Goal: Task Accomplishment & Management: Complete application form

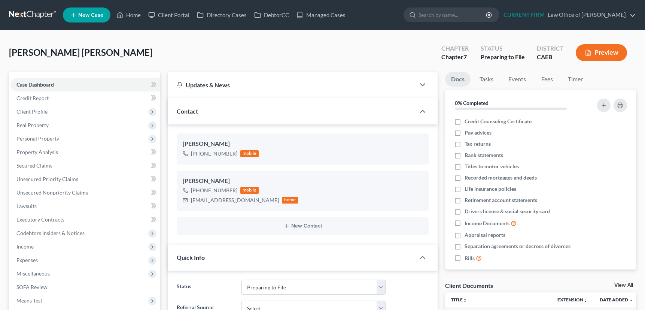
select select "17"
click at [37, 97] on span "Credit Report" at bounding box center [32, 98] width 32 height 6
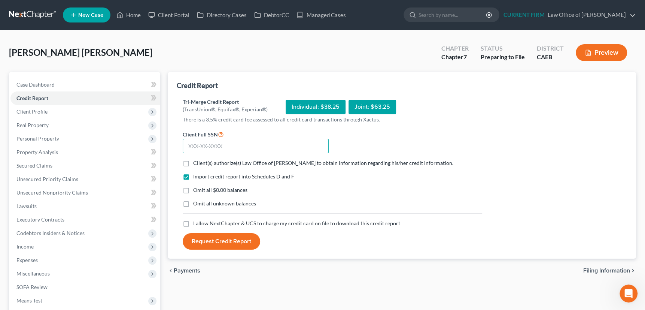
click at [227, 143] on input "text" at bounding box center [256, 146] width 146 height 15
type input "609"
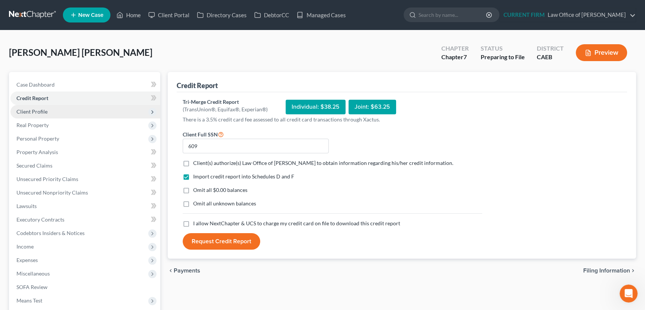
click at [33, 110] on span "Client Profile" at bounding box center [31, 111] width 31 height 6
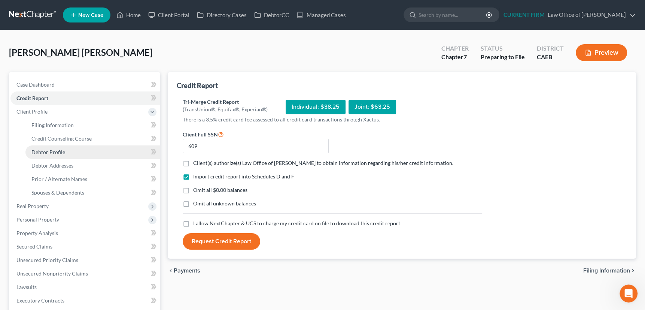
click at [45, 150] on span "Debtor Profile" at bounding box center [48, 152] width 34 height 6
select select "0"
select select "2"
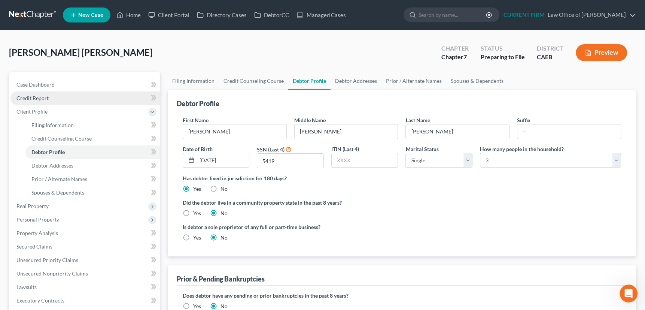
click at [34, 96] on span "Credit Report" at bounding box center [32, 98] width 32 height 6
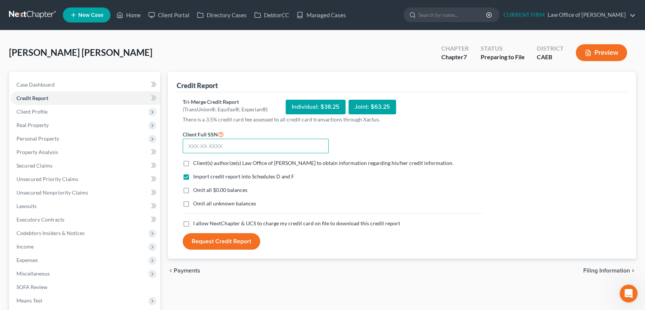
click at [233, 145] on input "text" at bounding box center [256, 146] width 146 height 15
type input "609-40-5419"
drag, startPoint x: 186, startPoint y: 163, endPoint x: 187, endPoint y: 200, distance: 37.4
click at [193, 163] on label "Client(s) authorize(s) Law Office of [PERSON_NAME] to obtain information regard…" at bounding box center [323, 162] width 260 height 7
click at [196, 163] on input "Client(s) authorize(s) Law Office of [PERSON_NAME] to obtain information regard…" at bounding box center [198, 161] width 5 height 5
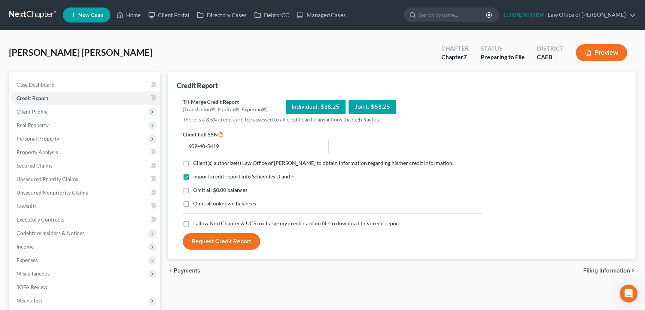
checkbox input "true"
click at [193, 223] on label "I allow NextChapter & UCS to charge my credit card on file to download this cre…" at bounding box center [296, 222] width 207 height 7
click at [196, 223] on input "I allow NextChapter & UCS to charge my credit card on file to download this cre…" at bounding box center [198, 221] width 5 height 5
checkbox input "true"
click at [232, 238] on button "Request Credit Report" at bounding box center [222, 241] width 78 height 16
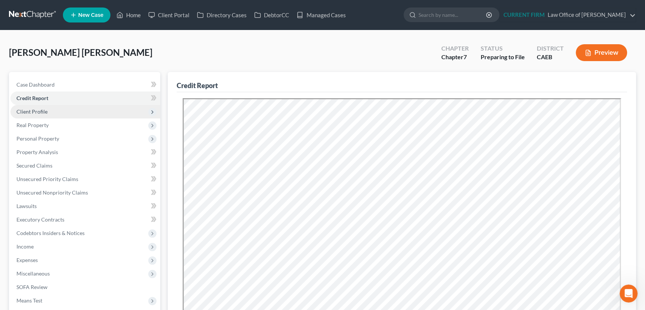
click at [41, 109] on span "Client Profile" at bounding box center [31, 111] width 31 height 6
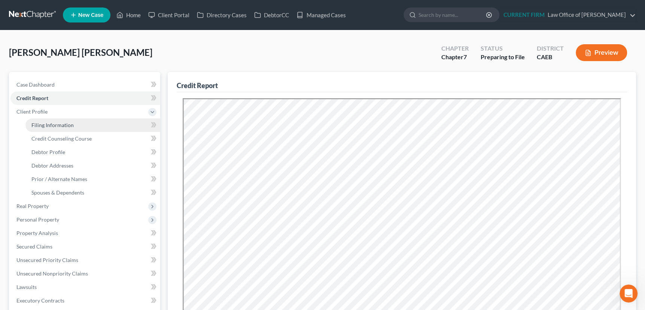
click at [41, 124] on span "Filing Information" at bounding box center [52, 125] width 42 height 6
select select "1"
select select "0"
select select "4"
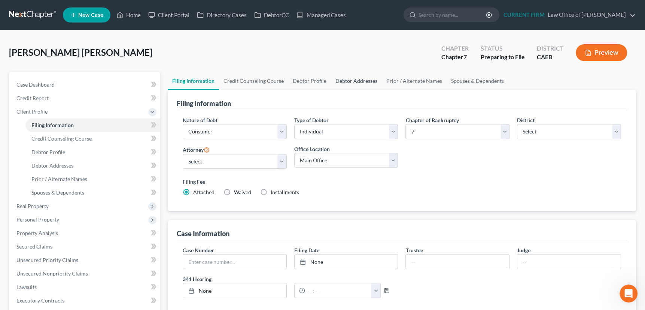
click at [352, 78] on link "Debtor Addresses" at bounding box center [356, 81] width 51 height 18
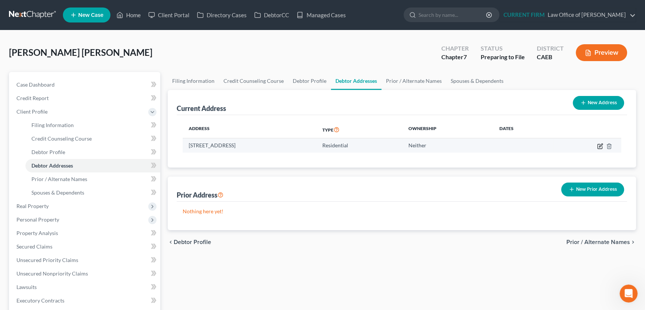
click at [599, 144] on icon "button" at bounding box center [600, 146] width 6 height 6
select select "4"
select select "49"
select select "0"
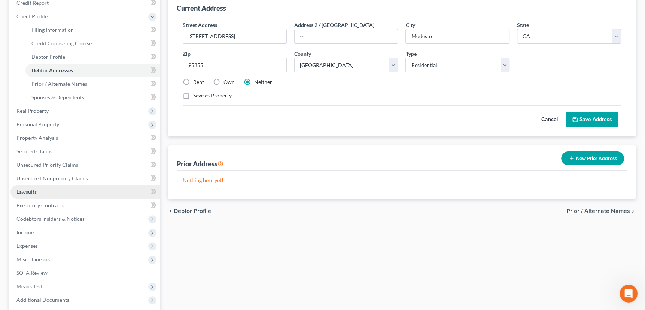
scroll to position [102, 0]
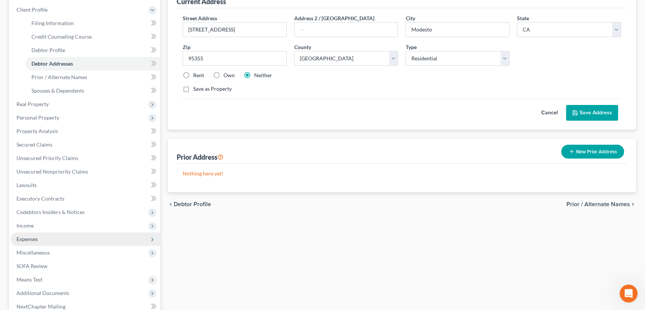
click at [26, 236] on span "Expenses" at bounding box center [26, 239] width 21 height 6
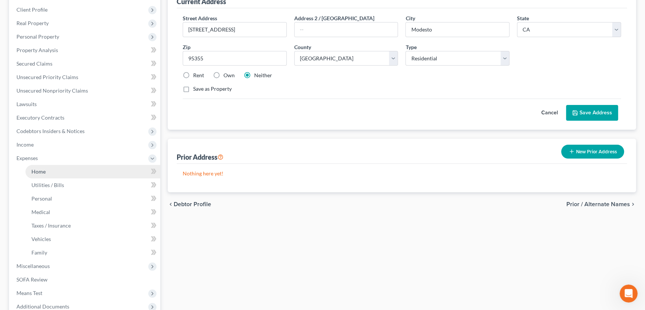
click at [42, 171] on span "Home" at bounding box center [38, 171] width 14 height 6
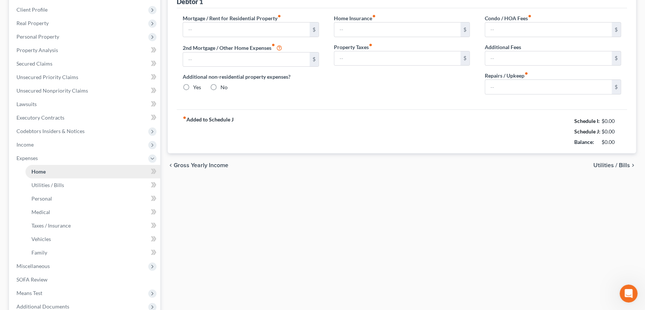
scroll to position [24, 0]
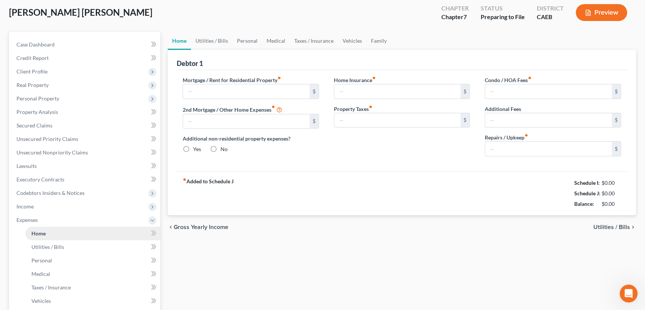
type input "1,200.00"
type input "0.00"
radio input "true"
type input "0.00"
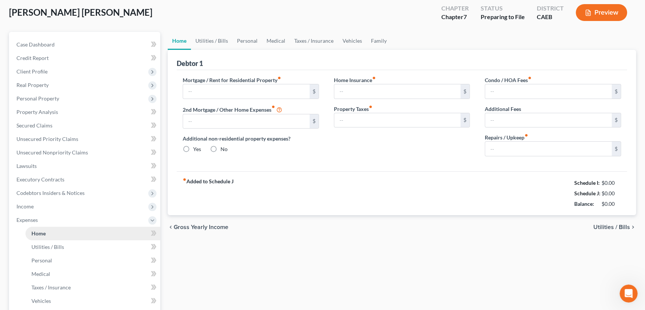
type input "0.00"
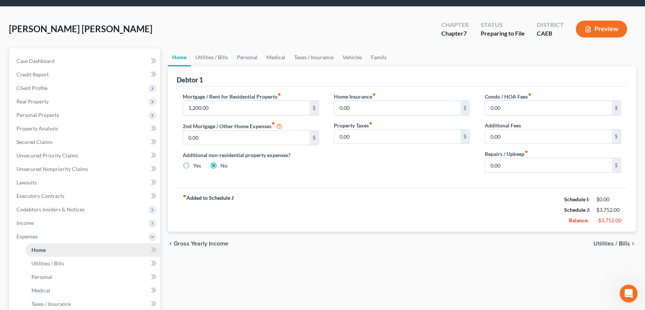
scroll to position [0, 0]
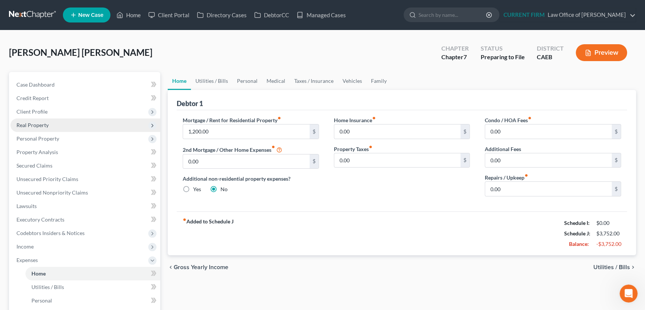
click at [34, 124] on span "Real Property" at bounding box center [32, 125] width 32 height 6
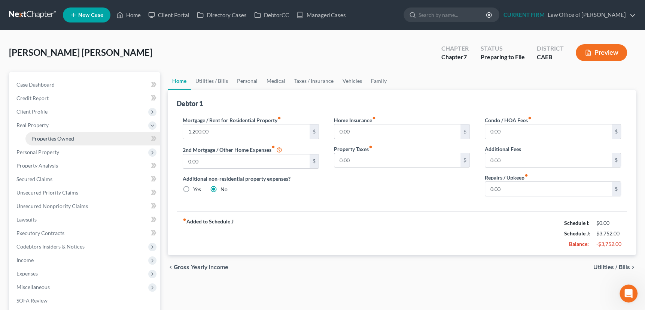
click at [37, 137] on span "Properties Owned" at bounding box center [52, 138] width 43 height 6
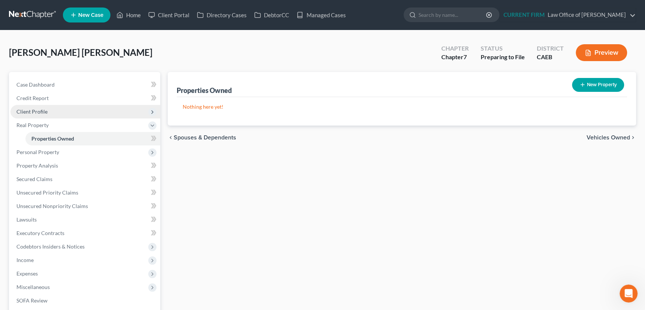
click at [35, 111] on span "Client Profile" at bounding box center [31, 111] width 31 height 6
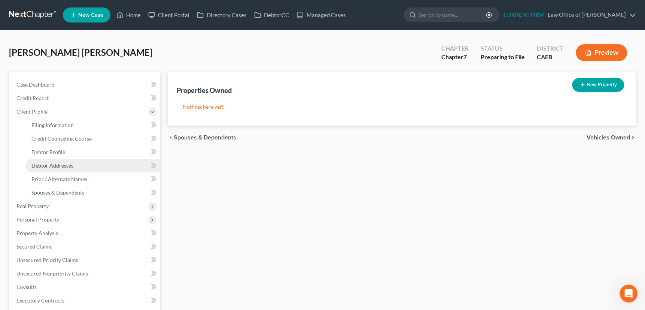
click at [43, 163] on span "Debtor Addresses" at bounding box center [52, 165] width 42 height 6
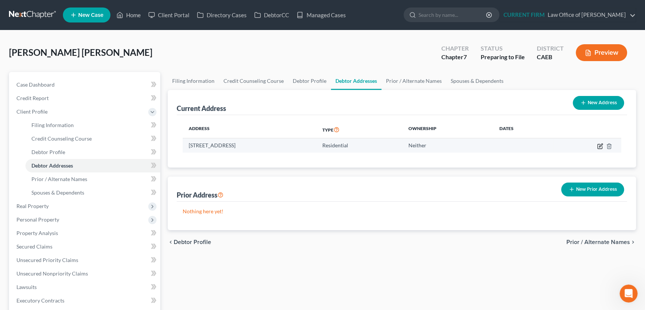
click at [597, 143] on icon "button" at bounding box center [600, 146] width 6 height 6
select select "4"
select select "49"
select select "0"
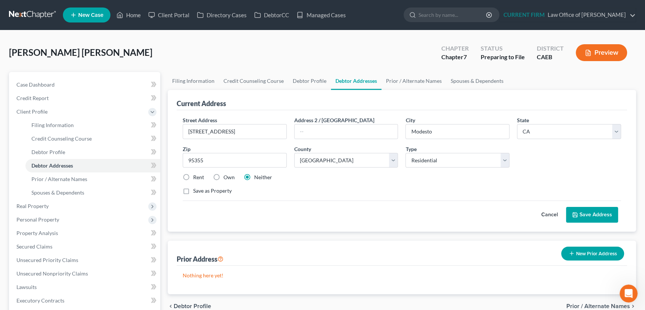
click at [193, 176] on label "Rent" at bounding box center [198, 176] width 11 height 7
click at [196, 176] on input "Rent" at bounding box center [198, 175] width 5 height 5
radio input "true"
click at [591, 212] on button "Save Address" at bounding box center [592, 215] width 52 height 16
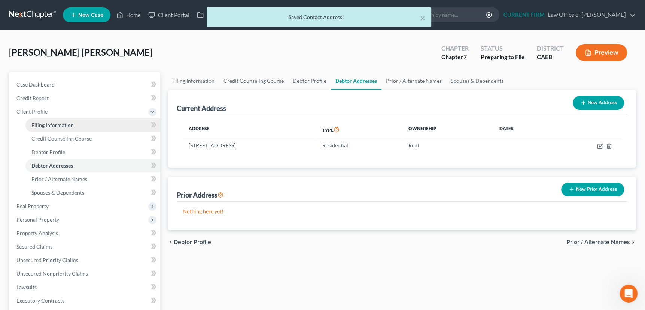
click at [54, 123] on span "Filing Information" at bounding box center [52, 125] width 42 height 6
select select "1"
select select "0"
select select "8"
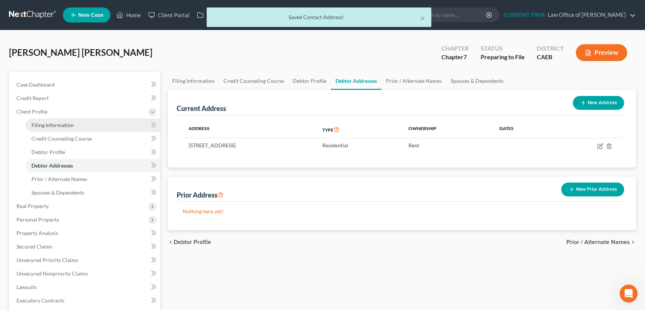
select select "0"
select select "4"
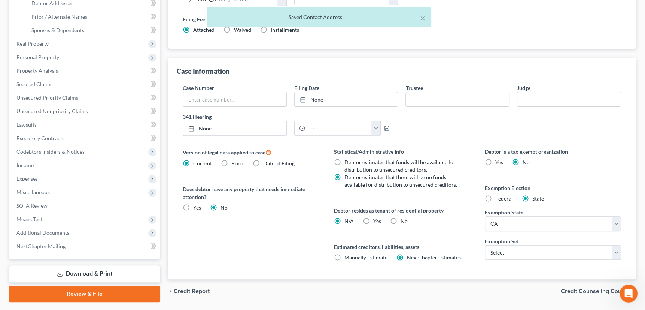
scroll to position [136, 0]
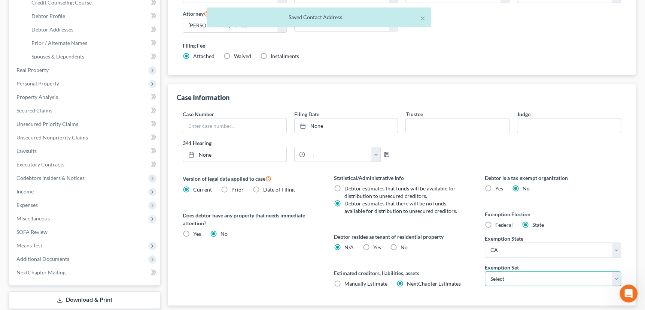
click at [534, 277] on select "Select 703 704" at bounding box center [553, 278] width 136 height 15
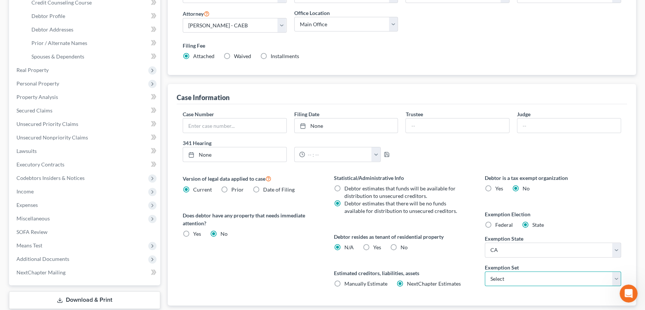
select select "0"
click at [485, 271] on select "Select 703 704" at bounding box center [553, 278] width 136 height 15
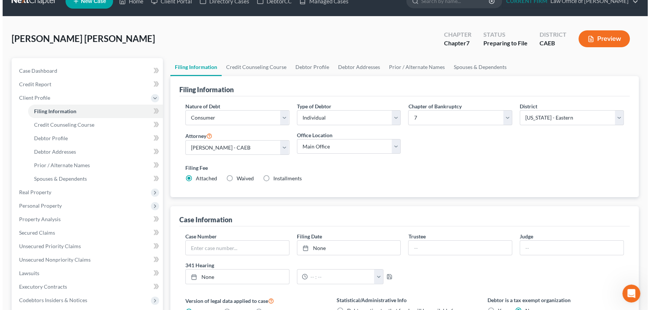
scroll to position [0, 0]
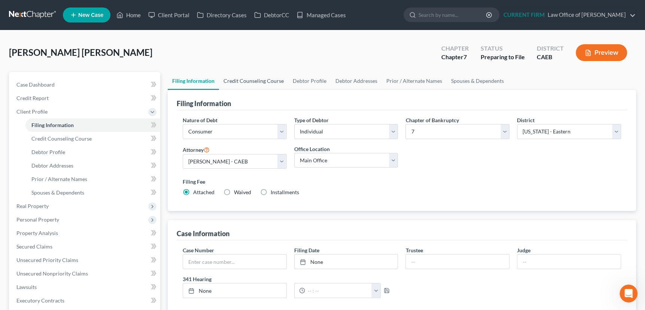
click at [256, 78] on link "Credit Counseling Course" at bounding box center [253, 81] width 69 height 18
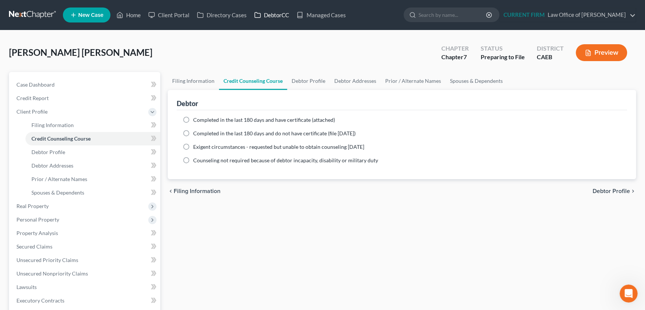
click at [277, 15] on link "DebtorCC" at bounding box center [272, 14] width 42 height 13
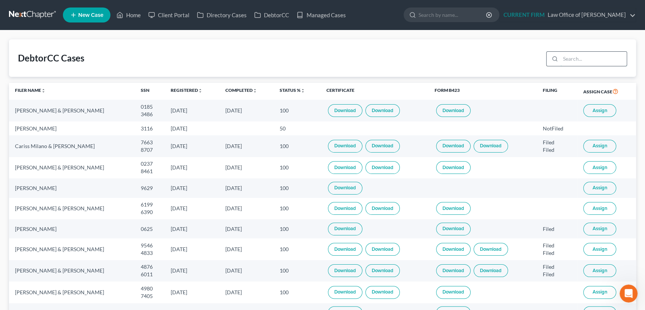
click at [583, 56] on input "search" at bounding box center [594, 59] width 66 height 14
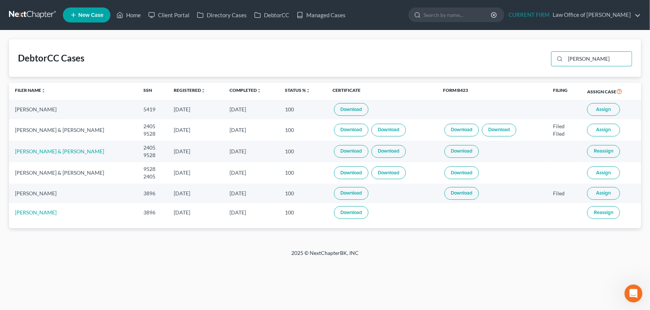
type input "[PERSON_NAME]"
click at [352, 108] on link "Download" at bounding box center [351, 109] width 34 height 13
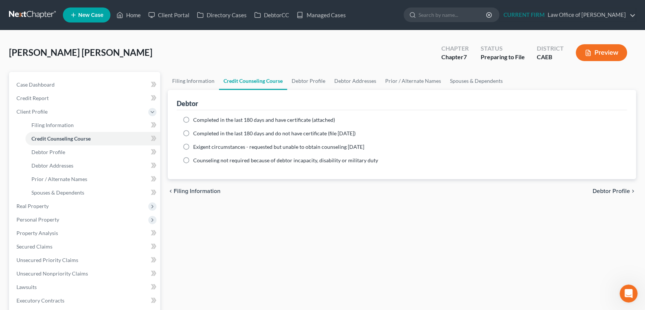
click at [193, 118] on label "Completed in the last 180 days and have certificate (attached)" at bounding box center [264, 119] width 142 height 7
click at [196, 118] on input "Completed in the last 180 days and have certificate (attached)" at bounding box center [198, 118] width 5 height 5
radio input "true"
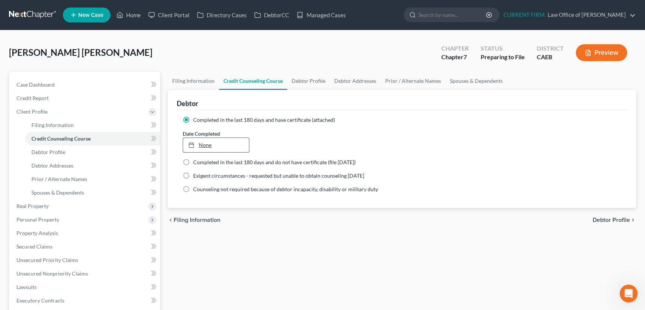
click at [199, 141] on link "None" at bounding box center [216, 145] width 66 height 14
type input "[DATE]"
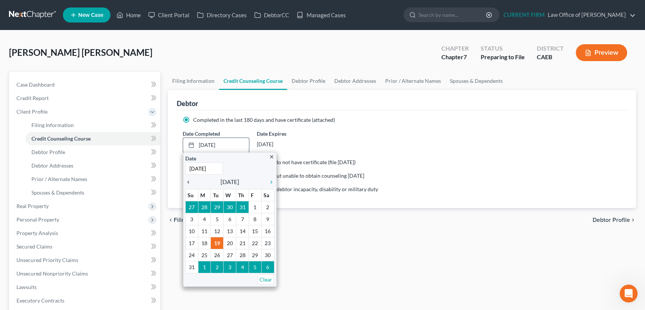
click at [189, 181] on icon "chevron_left" at bounding box center [190, 182] width 10 height 6
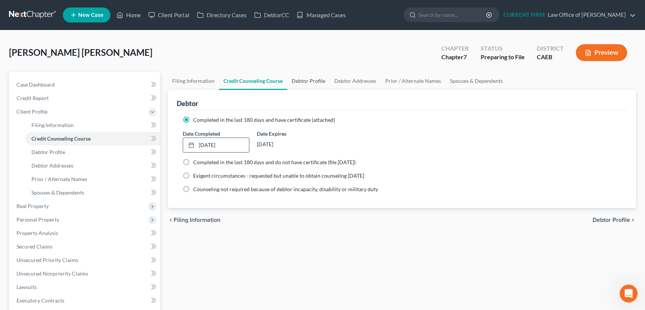
click at [306, 79] on link "Debtor Profile" at bounding box center [308, 81] width 43 height 18
select select "0"
select select "2"
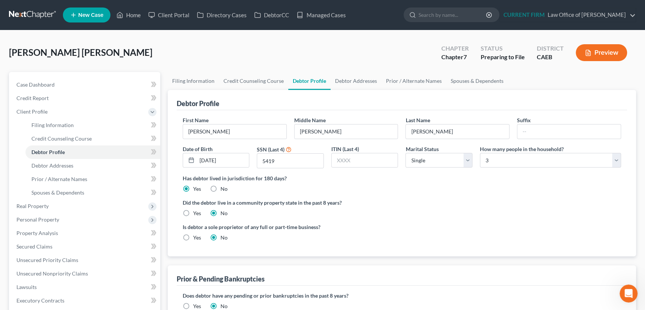
click at [193, 211] on label "Yes" at bounding box center [197, 212] width 8 height 7
click at [196, 211] on input "Yes" at bounding box center [198, 211] width 5 height 5
radio input "true"
radio input "false"
click at [359, 79] on link "Debtor Addresses" at bounding box center [356, 81] width 51 height 18
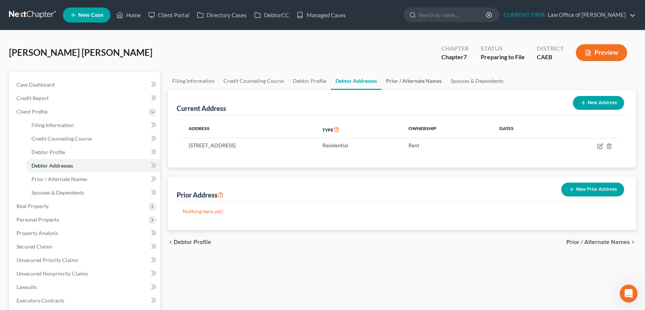
click at [410, 79] on link "Prior / Alternate Names" at bounding box center [414, 81] width 65 height 18
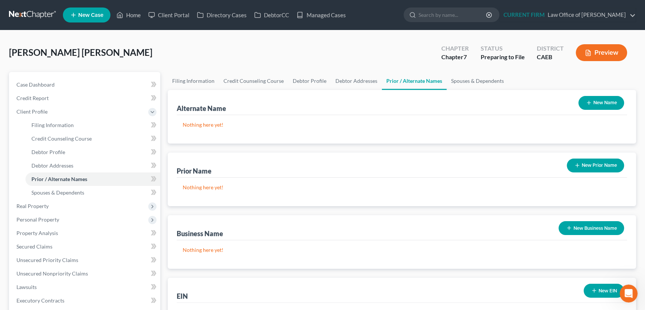
click at [586, 100] on icon "button" at bounding box center [589, 103] width 6 height 6
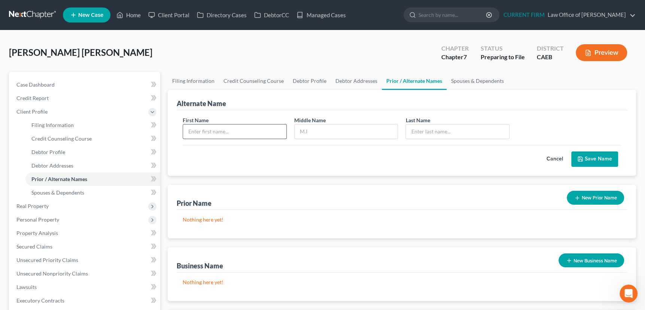
click at [252, 131] on input "text" at bounding box center [234, 131] width 103 height 14
type input "[PERSON_NAME]"
type input "Marista"
type input "[PERSON_NAME]"
click at [590, 158] on button "Save Name" at bounding box center [594, 159] width 47 height 16
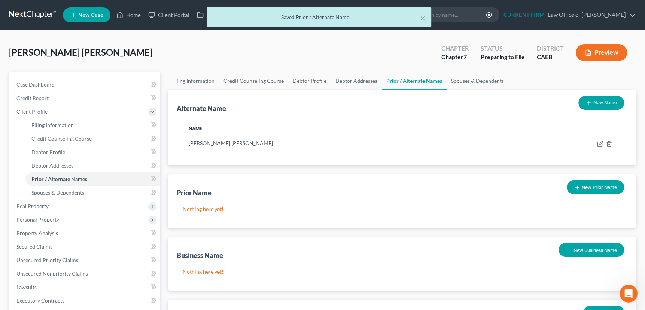
click at [590, 100] on icon "button" at bounding box center [589, 103] width 6 height 6
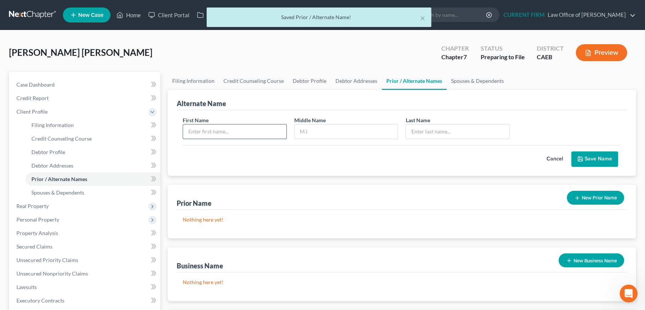
click at [218, 129] on input "text" at bounding box center [234, 131] width 103 height 14
type input "[PERSON_NAME]"
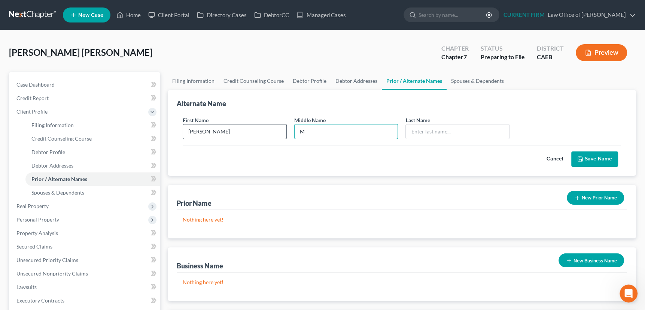
type input "M"
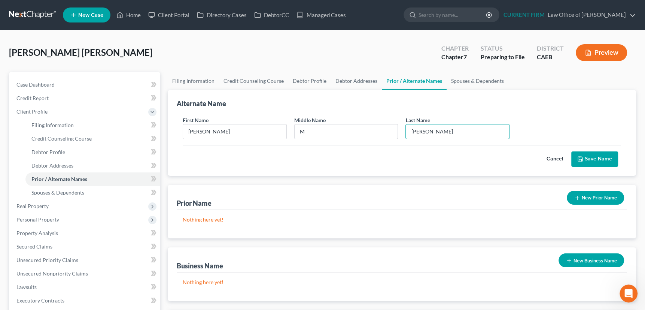
type input "[PERSON_NAME]"
click at [595, 159] on button "Save Name" at bounding box center [594, 159] width 47 height 16
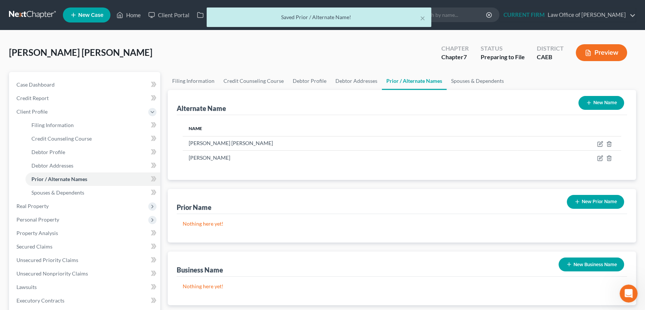
click at [589, 103] on line "button" at bounding box center [589, 102] width 0 height 3
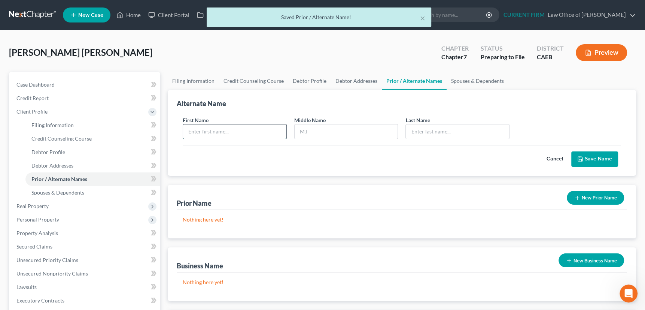
click at [223, 132] on input "text" at bounding box center [234, 131] width 103 height 14
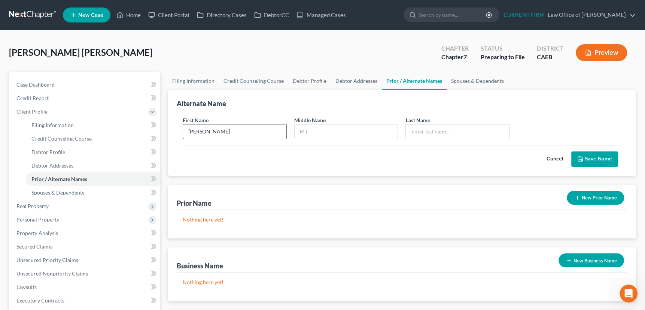
type input "[PERSON_NAME]"
click at [597, 155] on button "Save Name" at bounding box center [594, 159] width 47 height 16
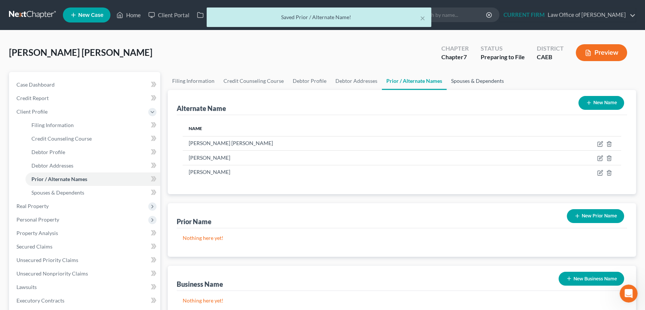
click at [483, 80] on link "Spouses & Dependents" at bounding box center [478, 81] width 62 height 18
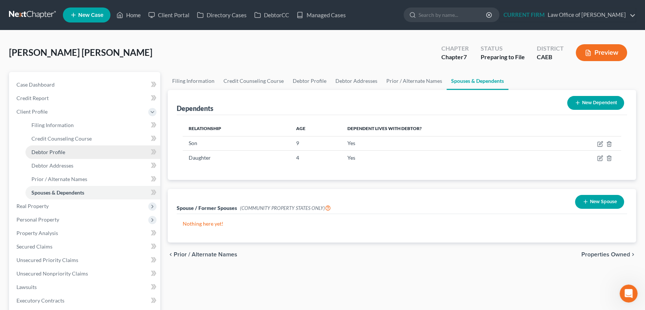
click at [58, 151] on span "Debtor Profile" at bounding box center [48, 152] width 34 height 6
select select "0"
select select "2"
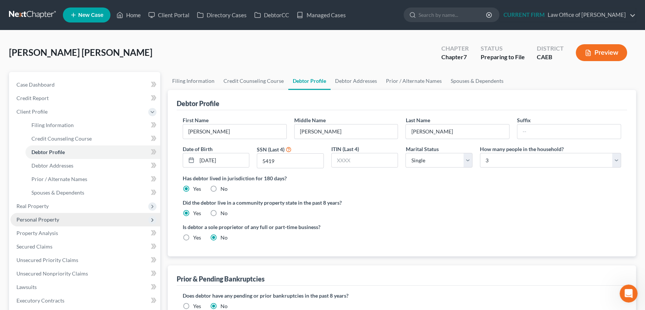
click at [45, 220] on span "Personal Property" at bounding box center [37, 219] width 43 height 6
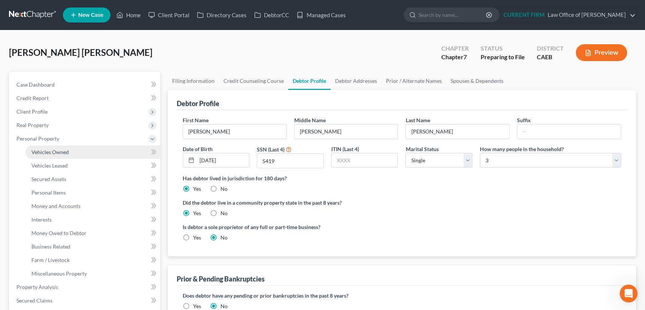
click at [55, 149] on span "Vehicles Owned" at bounding box center [49, 152] width 37 height 6
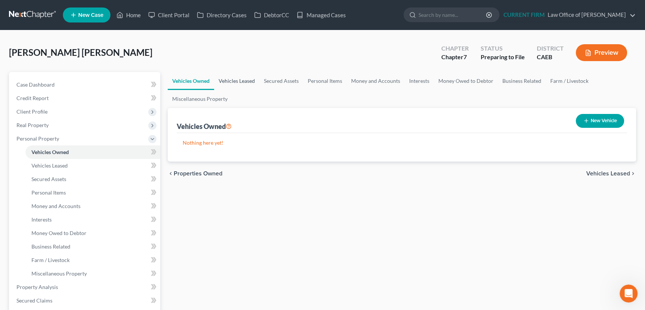
click at [236, 79] on link "Vehicles Leased" at bounding box center [236, 81] width 45 height 18
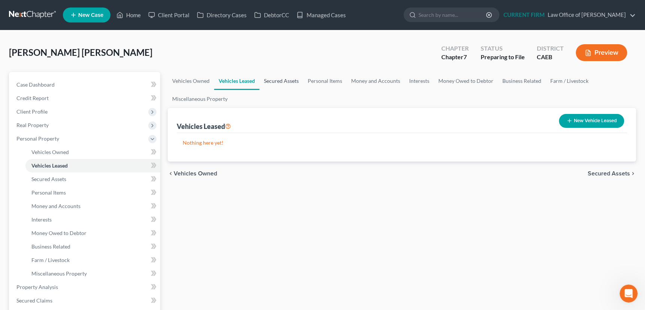
click at [285, 81] on link "Secured Assets" at bounding box center [282, 81] width 44 height 18
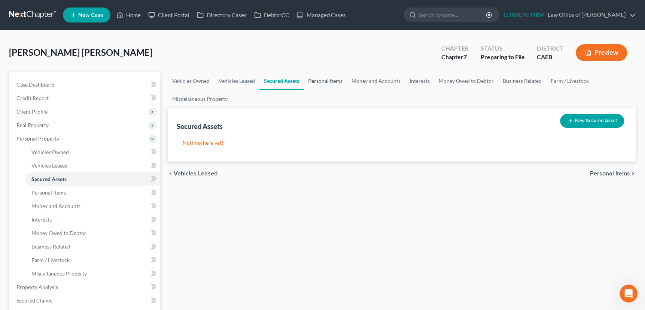
click at [323, 81] on link "Personal Items" at bounding box center [325, 81] width 43 height 18
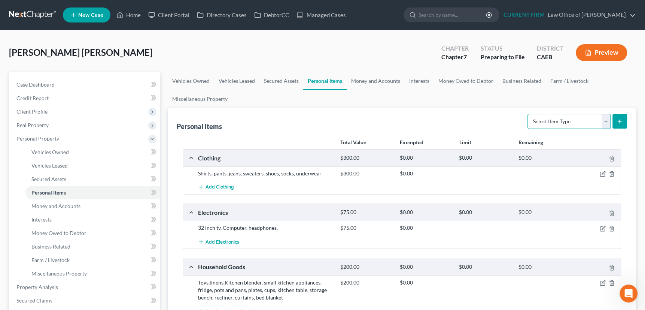
click at [606, 121] on select "Select Item Type Clothing Collectibles Of Value Electronics Firearms Household …" at bounding box center [569, 121] width 83 height 15
click at [476, 112] on div "Personal Items Select Item Type Clothing Collectibles Of Value Electronics Fire…" at bounding box center [402, 120] width 450 height 25
click at [605, 173] on icon "button" at bounding box center [603, 174] width 6 height 6
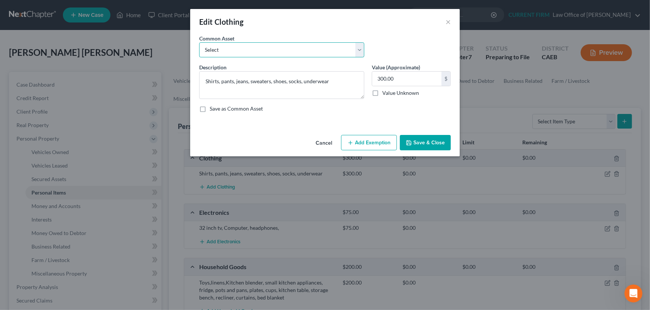
click at [362, 50] on select "Select Clothes and Shoes Men's shoes, coats, jackets, pants, shoes Women's shir…" at bounding box center [281, 49] width 165 height 15
select select "4"
click at [199, 42] on select "Select Clothes and Shoes Men's shoes, coats, jackets, pants, shoes Women's shir…" at bounding box center [281, 49] width 165 height 15
type textarea "Men's shoes, coats, jackets, pants, shoes; Children's shirts, pants jeans, shoe…"
type input "500.00"
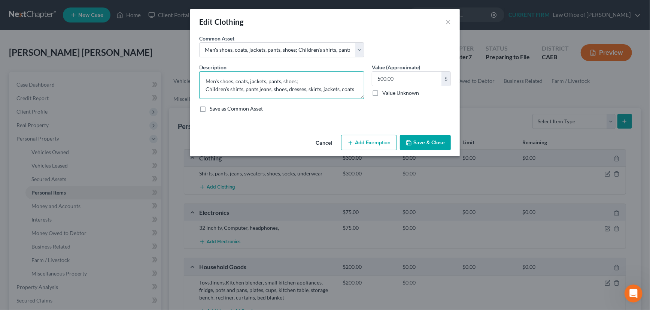
drag, startPoint x: 216, startPoint y: 79, endPoint x: 202, endPoint y: 82, distance: 14.5
click at [202, 82] on textarea "Men's shoes, coats, jackets, pants, shoes; Children's shirts, pants jeans, shoe…" at bounding box center [281, 85] width 165 height 28
click at [230, 81] on textarea "Women's shoes, coats, jackets, pants, shoes; Children's shirts, pants jeans, sh…" at bounding box center [281, 85] width 165 height 28
drag, startPoint x: 240, startPoint y: 81, endPoint x: 231, endPoint y: 82, distance: 9.0
click at [231, 82] on textarea "Women's shoes, coats, jackets, pants, shoes; Children's shirts, pants jeans, sh…" at bounding box center [281, 85] width 165 height 28
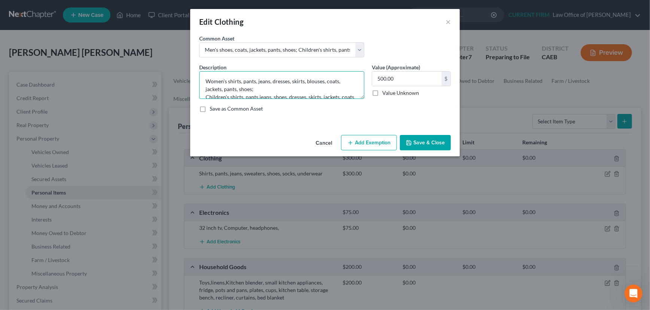
click at [257, 97] on textarea "Women's shirts, pants, jeans, dresses, skirts, blouses, coats, jackets, pants, …" at bounding box center [281, 85] width 165 height 28
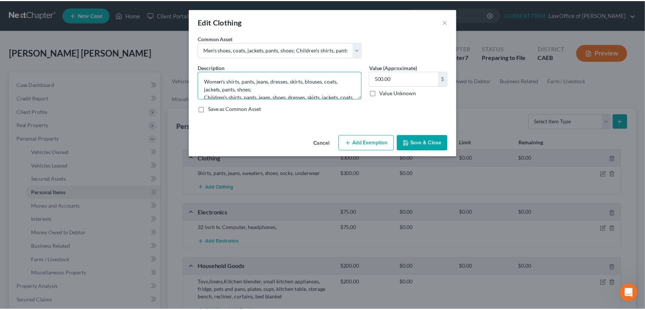
scroll to position [1, 0]
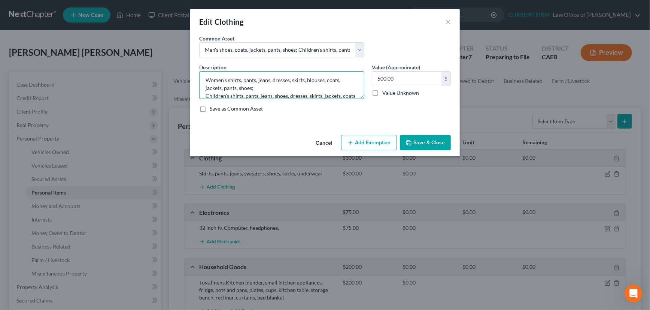
type textarea "Women's shirts, pants, jeans, dresses, skirts, blouses, coats, jackets, pants, …"
click at [210, 108] on label "Save as Common Asset" at bounding box center [236, 108] width 53 height 7
click at [213, 108] on input "Save as Common Asset" at bounding box center [215, 107] width 5 height 5
checkbox input "true"
click at [382, 140] on button "Add Exemption" at bounding box center [369, 143] width 56 height 16
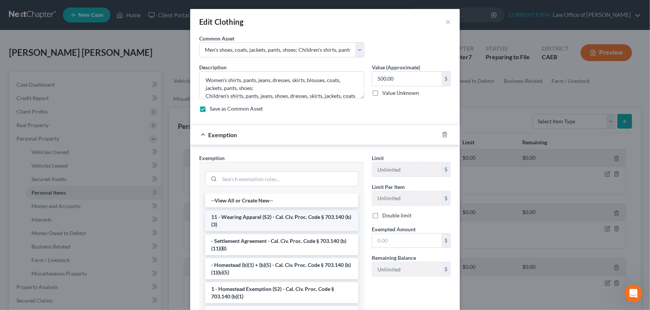
click at [305, 217] on li "11 - Wearing Apparel (S2) - Cal. Civ. Proc. Code § 703.140 (b)(3)" at bounding box center [281, 220] width 153 height 21
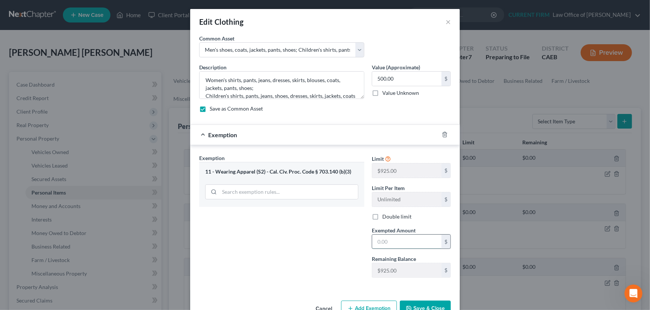
click at [392, 239] on input "text" at bounding box center [406, 241] width 69 height 14
type input "500"
click at [401, 133] on div "Exemption $500.00" at bounding box center [314, 135] width 249 height 20
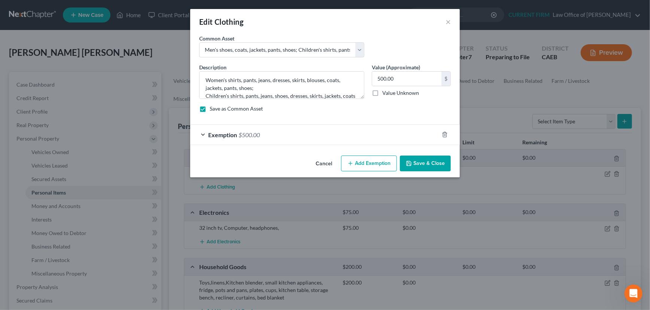
click at [416, 163] on button "Save & Close" at bounding box center [425, 163] width 51 height 16
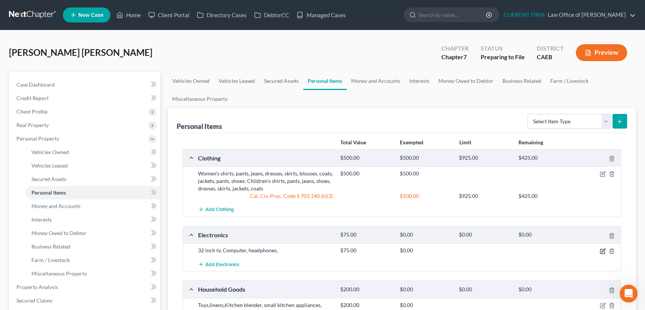
click at [603, 248] on icon "button" at bounding box center [603, 251] width 6 height 6
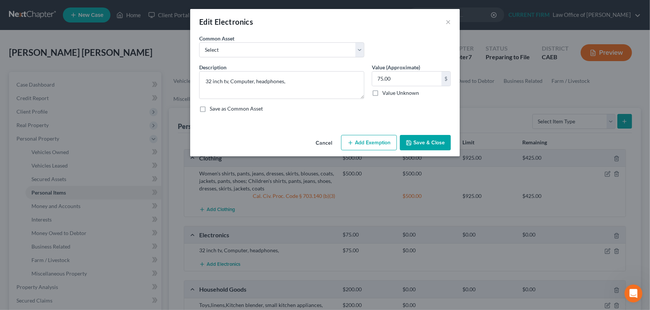
click at [367, 144] on button "Add Exemption" at bounding box center [369, 143] width 56 height 16
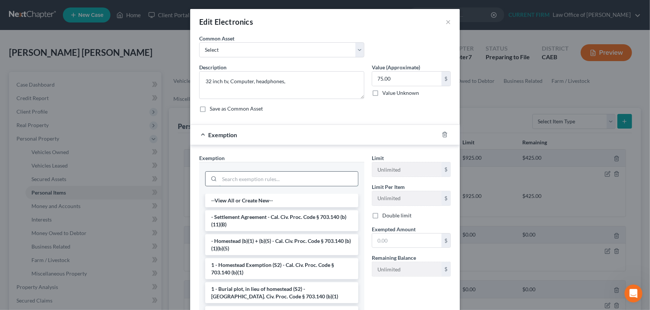
click at [316, 180] on input "search" at bounding box center [288, 179] width 139 height 14
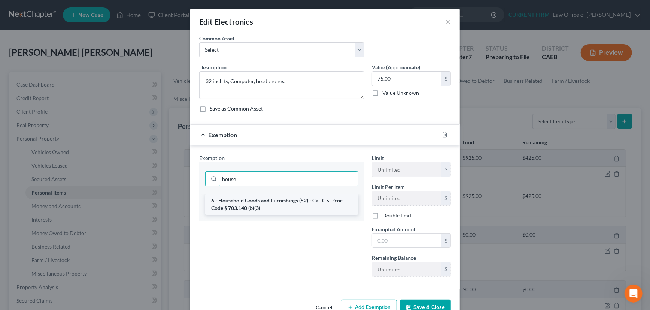
type input "house"
click at [307, 200] on li "6 - Household Goods and Furnishings (S2) - Cal. Civ. Proc. Code § 703.140 (b)(3)" at bounding box center [281, 204] width 153 height 21
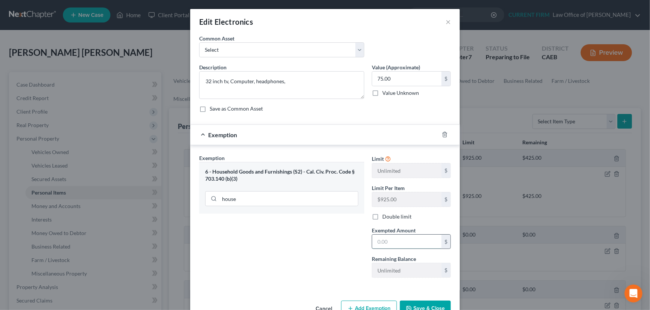
click at [385, 238] on input "text" at bounding box center [406, 241] width 69 height 14
type input "75"
click at [425, 303] on button "Save & Close" at bounding box center [425, 308] width 51 height 16
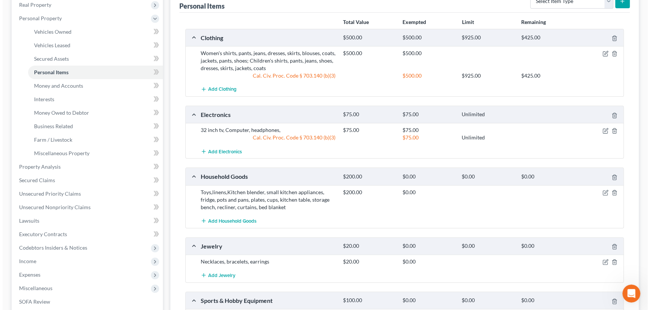
scroll to position [136, 0]
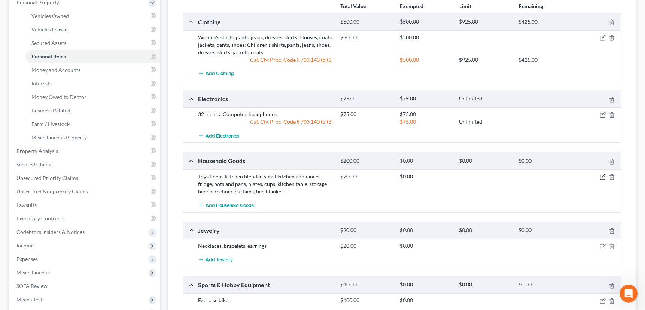
click at [602, 175] on icon "button" at bounding box center [602, 177] width 4 height 4
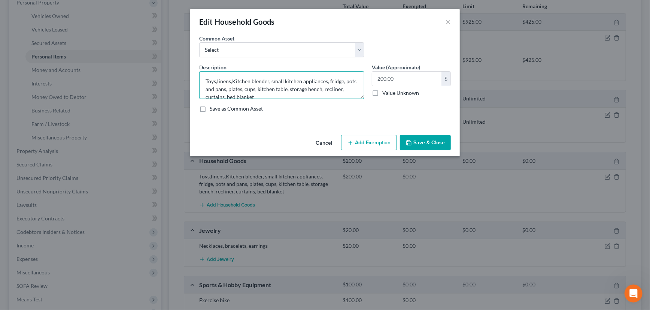
click at [217, 80] on textarea "Toys,linens,Kitchen blender, small kitchen appliances, fridge, pots and pans, p…" at bounding box center [281, 85] width 165 height 28
click at [233, 80] on textarea "Toys, linens,Kitchen blender, small kitchen appliances, fridge, pots and pans, …" at bounding box center [281, 85] width 165 height 28
click at [235, 88] on textarea "Toys, linens, Kitchen blender, small kitchen appliances, fridge, pots and pans,…" at bounding box center [281, 85] width 165 height 28
click at [255, 88] on textarea "Toys, linens, Kitchen blender, small kitchen appliances, fridge, pots and pans,…" at bounding box center [281, 85] width 165 height 28
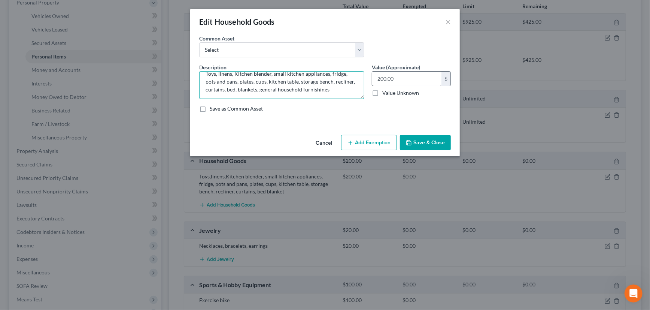
type textarea "Toys, linens, Kitchen blender, small kitchen appliances, fridge, pots and pans,…"
type input "400"
click at [376, 141] on button "Add Exemption" at bounding box center [369, 143] width 56 height 16
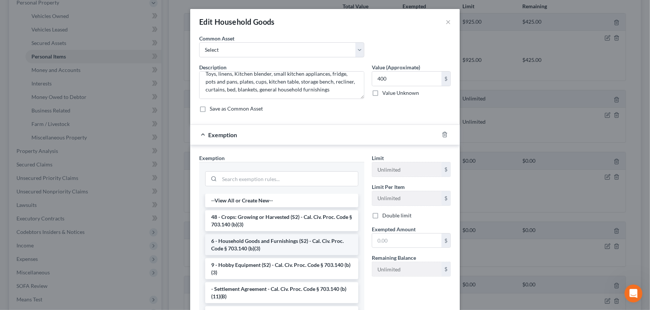
click at [306, 239] on li "6 - Household Goods and Furnishings (S2) - Cal. Civ. Proc. Code § 703.140 (b)(3)" at bounding box center [281, 244] width 153 height 21
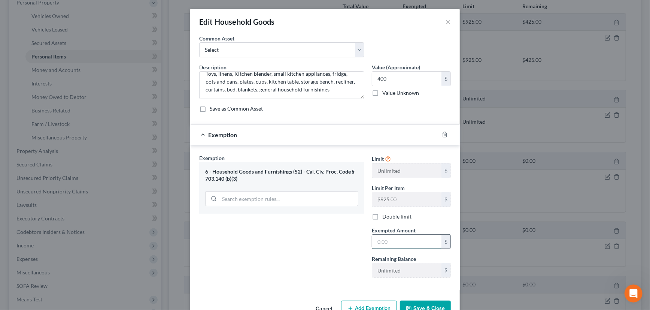
click at [398, 240] on input "text" at bounding box center [406, 241] width 69 height 14
type input "400"
click at [415, 302] on button "Save & Close" at bounding box center [425, 308] width 51 height 16
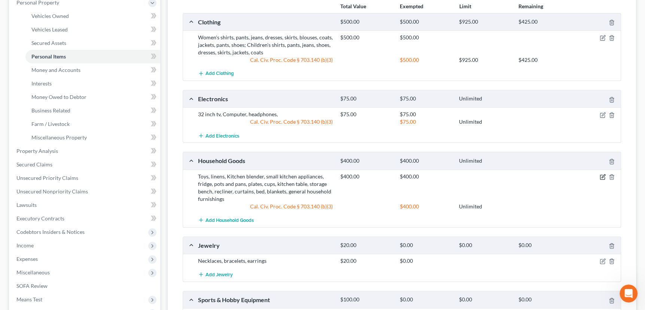
click at [601, 176] on icon "button" at bounding box center [603, 177] width 6 height 6
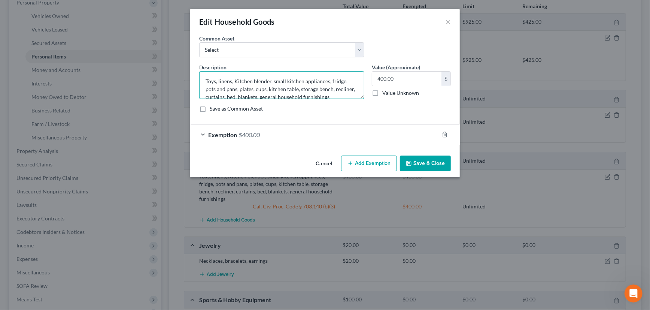
click at [235, 95] on textarea "Toys, linens, Kitchen blender, small kitchen appliances, fridge, pots and pans,…" at bounding box center [281, 85] width 165 height 28
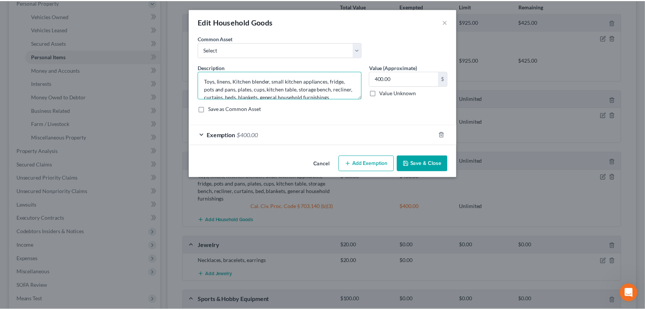
scroll to position [1, 0]
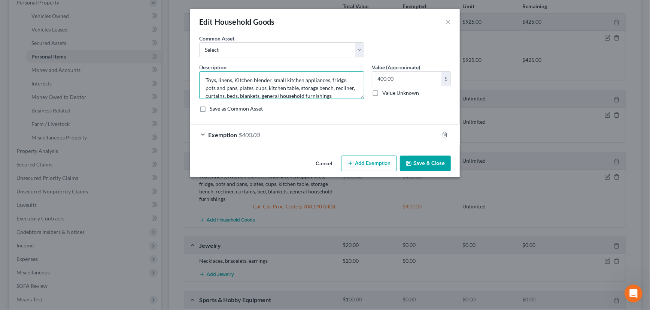
type textarea "Toys, linens, Kitchen blender, small kitchen appliances, fridge, pots and pans,…"
click at [431, 162] on button "Save & Close" at bounding box center [425, 163] width 51 height 16
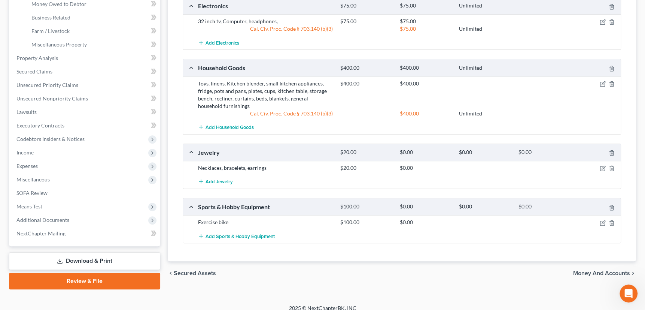
scroll to position [236, 0]
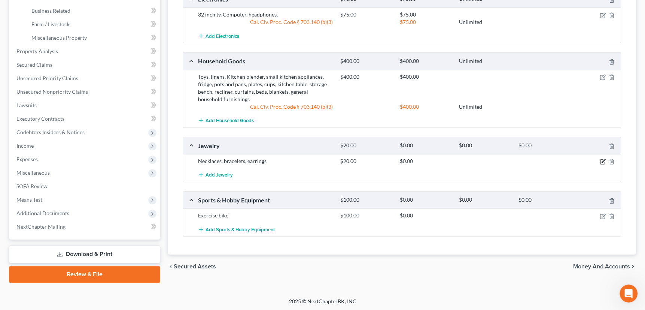
click at [600, 161] on icon "button" at bounding box center [602, 162] width 4 height 4
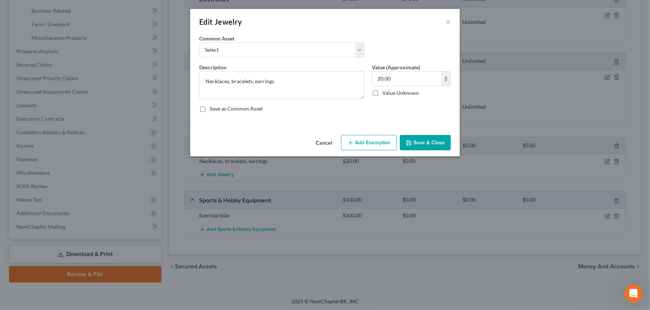
click at [367, 137] on button "Add Exemption" at bounding box center [369, 143] width 56 height 16
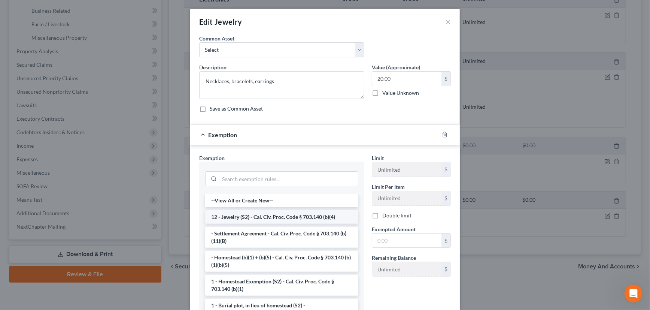
click at [284, 216] on li "12 - Jewelry (S2) - Cal. Civ. Proc. Code § 703.140 (b)(4)" at bounding box center [281, 216] width 153 height 13
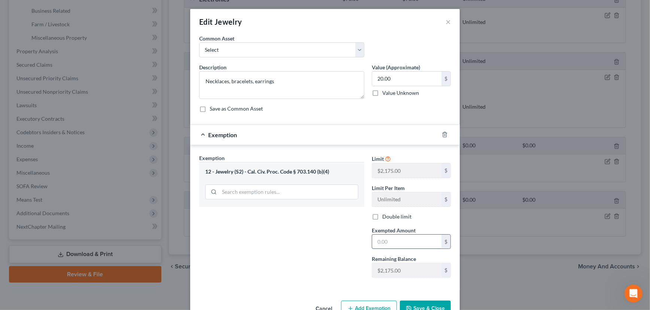
click at [396, 242] on input "text" at bounding box center [406, 241] width 69 height 14
type input "5"
type input "20"
click at [415, 301] on button "Save & Close" at bounding box center [425, 308] width 51 height 16
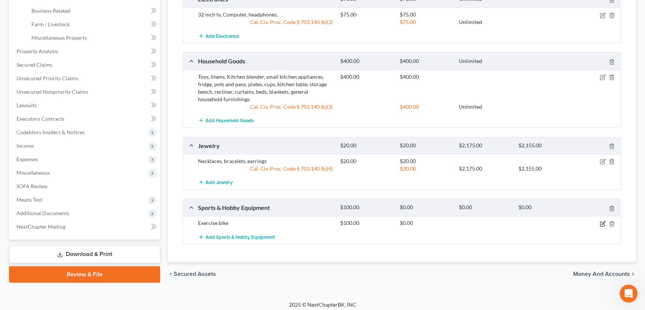
click at [602, 221] on icon "button" at bounding box center [603, 224] width 6 height 6
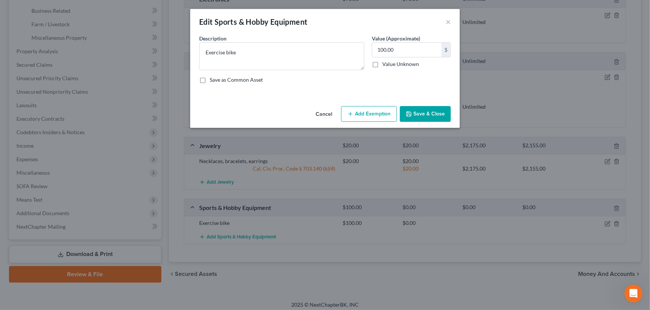
click at [361, 110] on button "Add Exemption" at bounding box center [369, 114] width 56 height 16
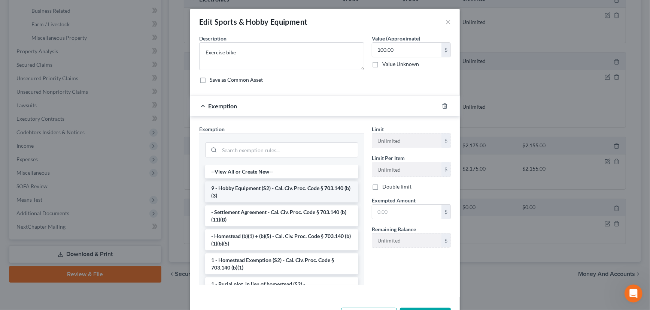
click at [288, 189] on li "9 - Hobby Equipment (S2) - Cal. Civ. Proc. Code § 703.140 (b)(3)" at bounding box center [281, 191] width 153 height 21
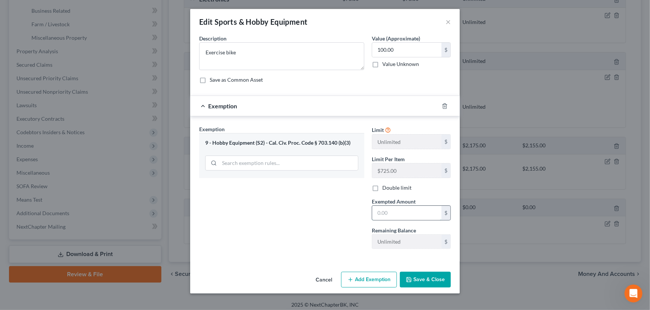
click at [398, 212] on input "text" at bounding box center [406, 213] width 69 height 14
type input "100"
click at [436, 277] on button "Save & Close" at bounding box center [425, 279] width 51 height 16
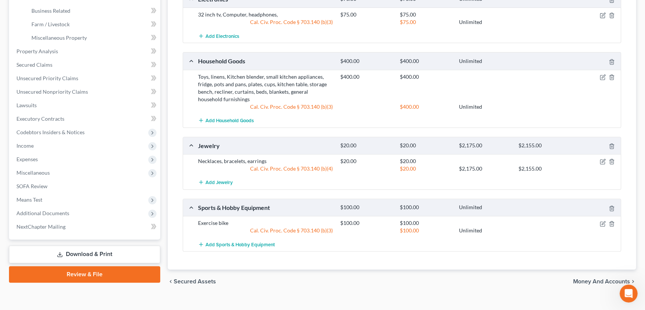
click at [595, 278] on span "Money and Accounts" at bounding box center [601, 281] width 57 height 6
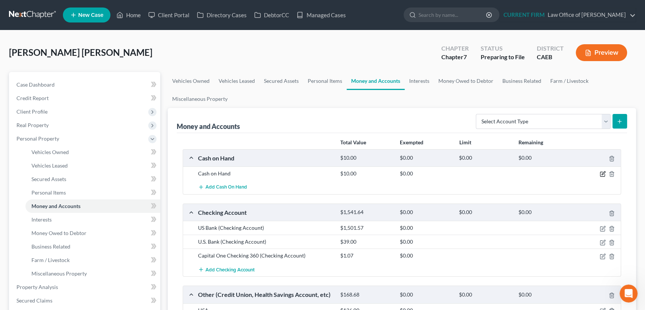
click at [601, 172] on icon "button" at bounding box center [603, 174] width 6 height 6
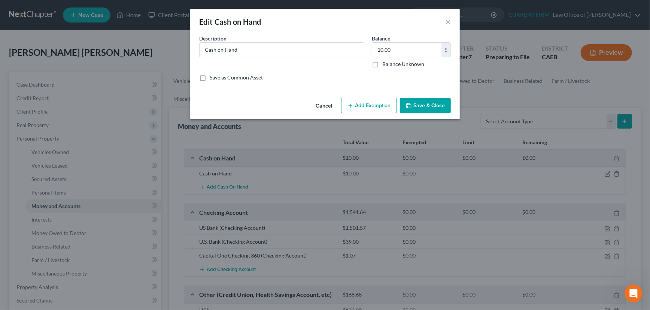
click at [353, 103] on icon "button" at bounding box center [351, 106] width 6 height 6
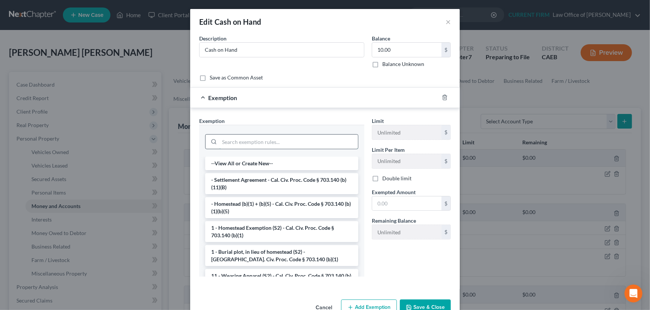
click at [287, 137] on input "search" at bounding box center [288, 141] width 139 height 14
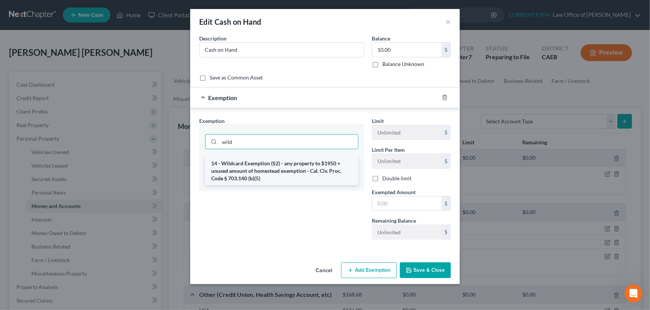
type input "wild"
click at [285, 169] on li "14 - Wildcard Exemption (S2) - any property to $1950 + unused amount of homeste…" at bounding box center [281, 171] width 153 height 28
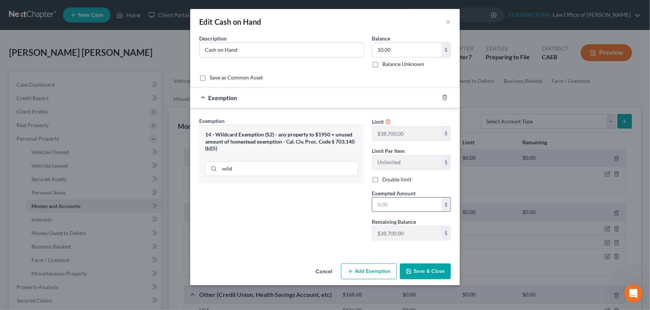
click at [398, 206] on input "text" at bounding box center [406, 204] width 69 height 14
type input "10"
click at [420, 268] on button "Save & Close" at bounding box center [425, 271] width 51 height 16
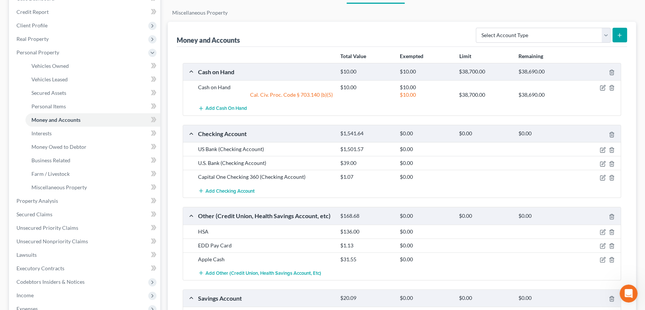
scroll to position [102, 0]
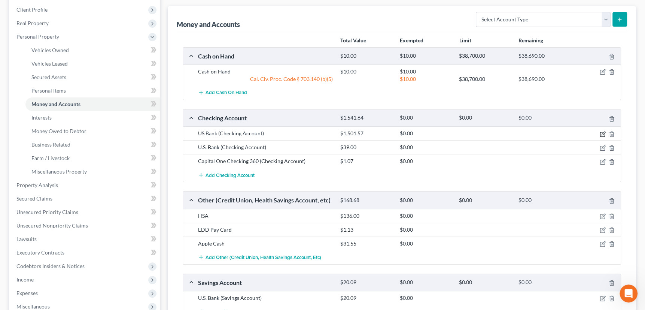
click at [602, 131] on icon "button" at bounding box center [603, 134] width 6 height 6
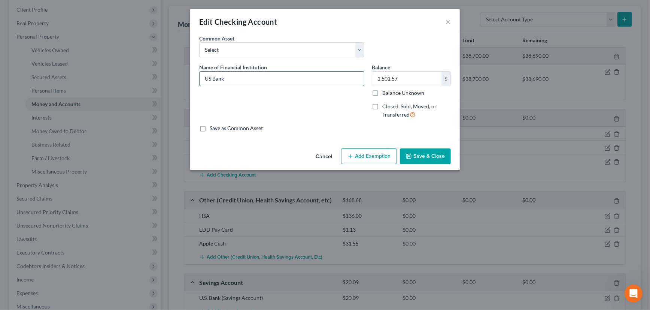
click at [240, 76] on input "US Bank" at bounding box center [282, 79] width 164 height 14
type input "US Bank #2139"
type input "0"
click at [427, 151] on button "Save & Close" at bounding box center [425, 156] width 51 height 16
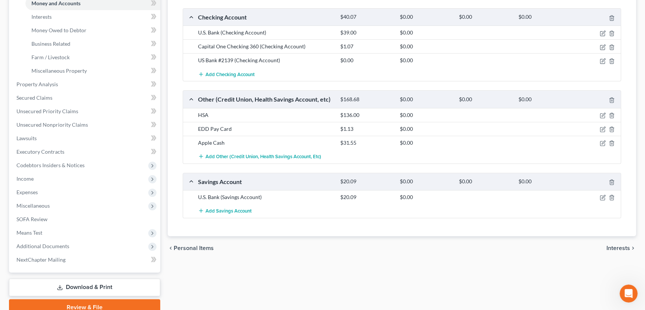
scroll to position [204, 0]
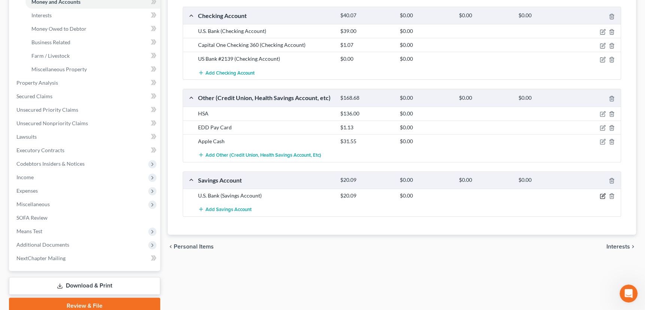
click at [603, 195] on icon "button" at bounding box center [603, 196] width 6 height 6
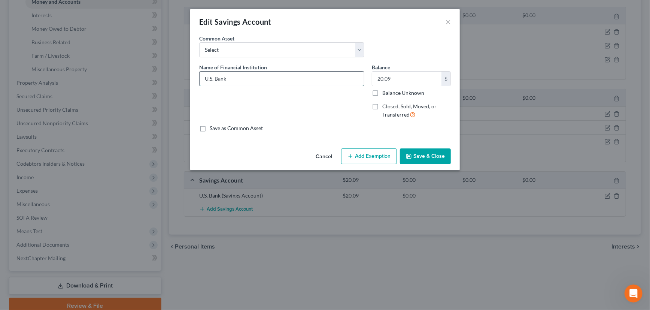
click at [234, 79] on input "U.S. Bank" at bounding box center [282, 79] width 164 height 14
type input "U.S. Bank #3140"
type input "59.96"
click at [373, 157] on button "Add Exemption" at bounding box center [369, 156] width 56 height 16
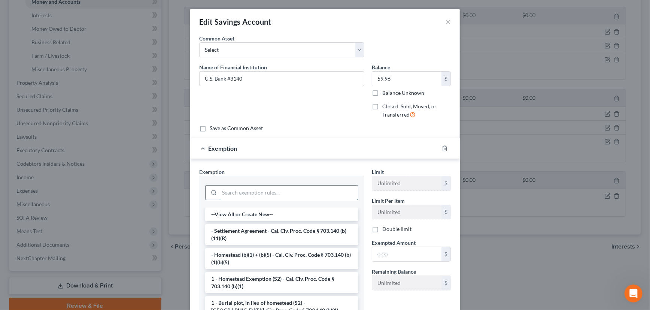
click at [307, 191] on input "search" at bounding box center [288, 192] width 139 height 14
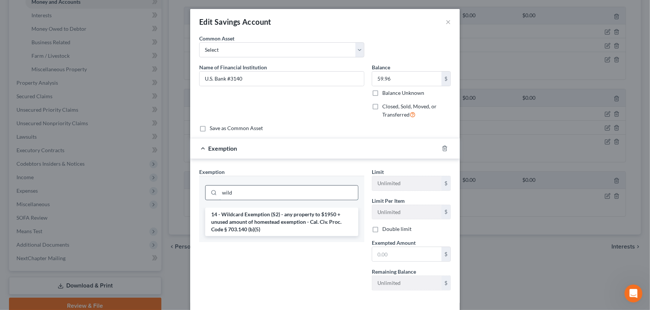
type input "wild"
click at [292, 220] on li "14 - Wildcard Exemption (S2) - any property to $1950 + unused amount of homeste…" at bounding box center [281, 221] width 153 height 28
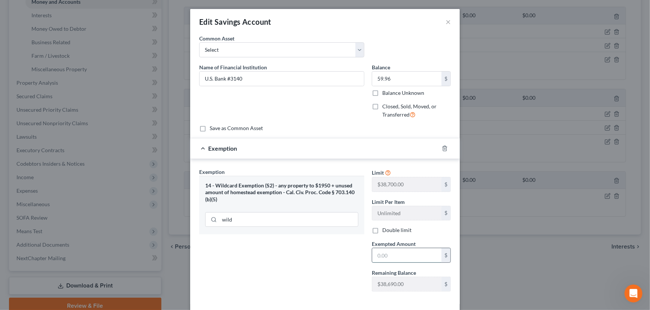
click at [401, 253] on input "text" at bounding box center [406, 255] width 69 height 14
type input "59.96"
click at [386, 151] on div "Exemption $59.96" at bounding box center [314, 148] width 249 height 20
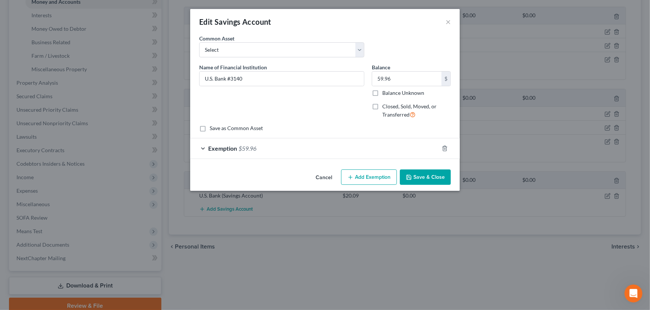
click at [432, 178] on button "Save & Close" at bounding box center [425, 177] width 51 height 16
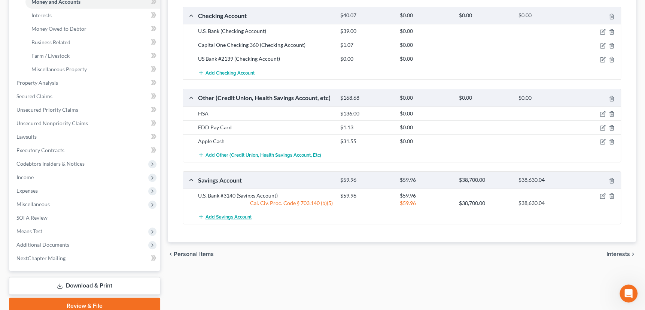
click at [233, 214] on span "Add Savings Account" at bounding box center [229, 217] width 46 height 6
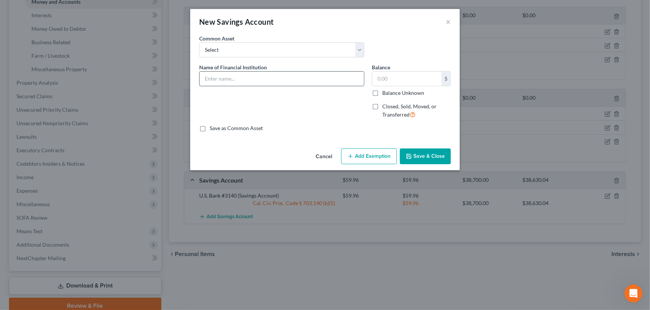
click at [255, 80] on input "text" at bounding box center [282, 79] width 164 height 14
type input "US Bank #1384"
click at [391, 79] on input "text" at bounding box center [406, 79] width 69 height 14
type input "644.63"
click at [368, 155] on button "Add Exemption" at bounding box center [369, 156] width 56 height 16
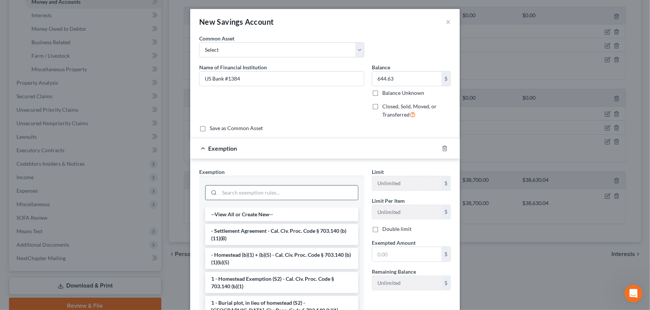
click at [277, 188] on input "search" at bounding box center [288, 192] width 139 height 14
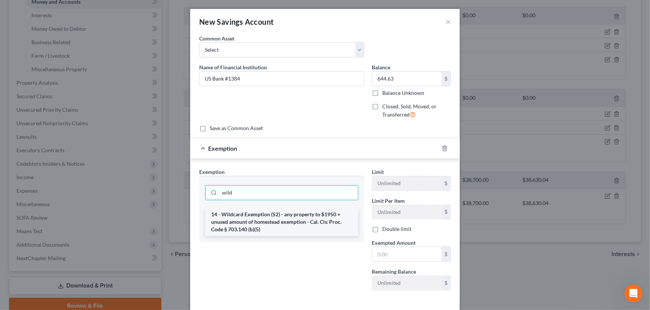
type input "wild"
click at [305, 217] on li "14 - Wildcard Exemption (S2) - any property to $1950 + unused amount of homeste…" at bounding box center [281, 221] width 153 height 28
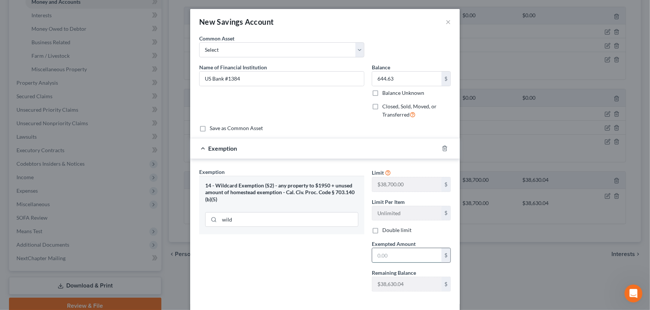
click at [396, 252] on input "text" at bounding box center [406, 255] width 69 height 14
type input "644.63"
click at [379, 149] on div "Exemption $644.63" at bounding box center [314, 148] width 249 height 20
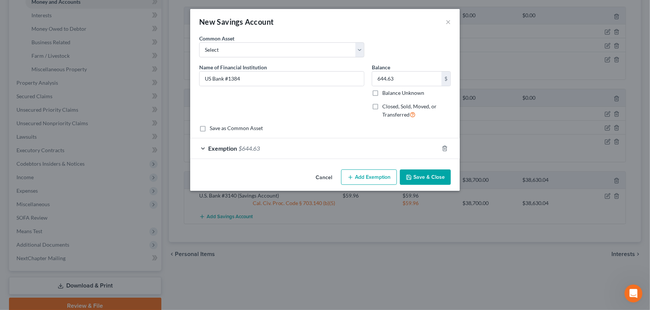
click at [428, 176] on button "Save & Close" at bounding box center [425, 177] width 51 height 16
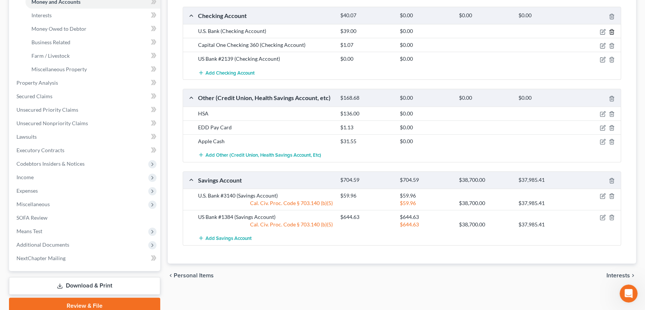
click at [611, 29] on icon "button" at bounding box center [612, 32] width 6 height 6
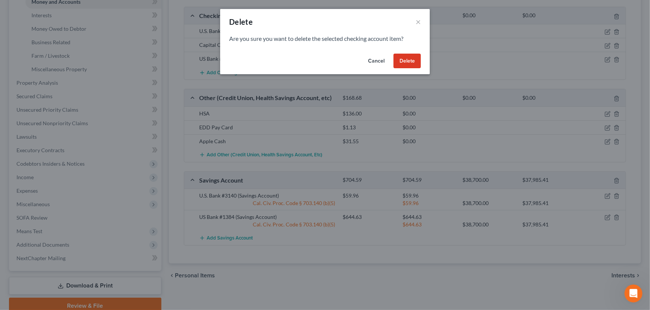
click at [409, 58] on button "Delete" at bounding box center [407, 61] width 27 height 15
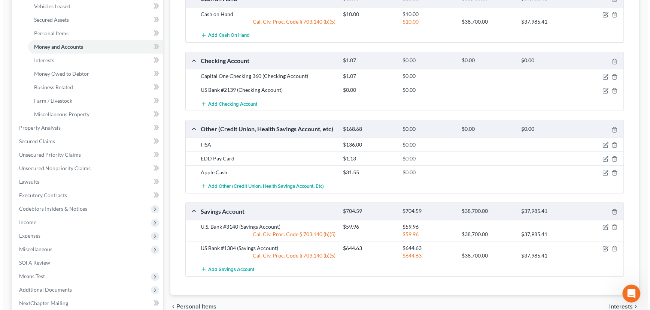
scroll to position [136, 0]
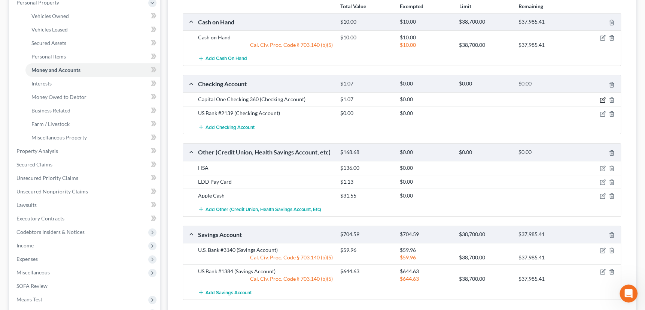
click at [601, 98] on icon "button" at bounding box center [603, 100] width 6 height 6
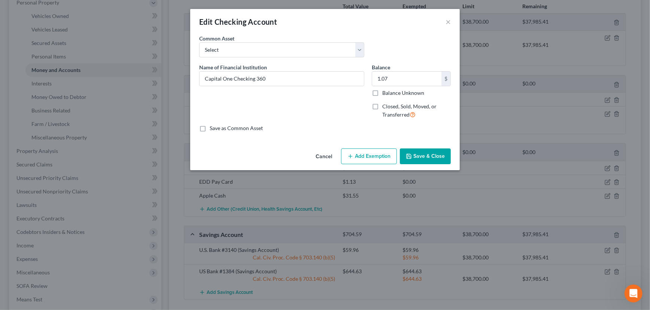
click at [373, 156] on button "Add Exemption" at bounding box center [369, 156] width 56 height 16
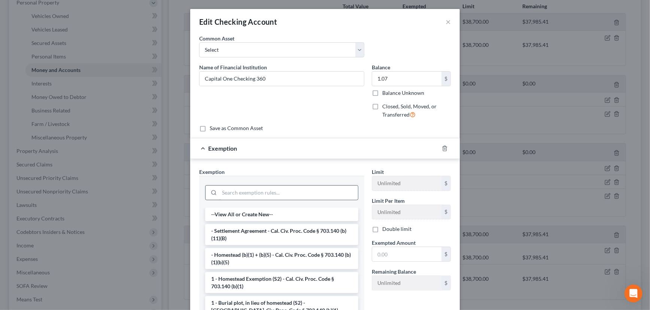
click at [291, 189] on input "search" at bounding box center [288, 192] width 139 height 14
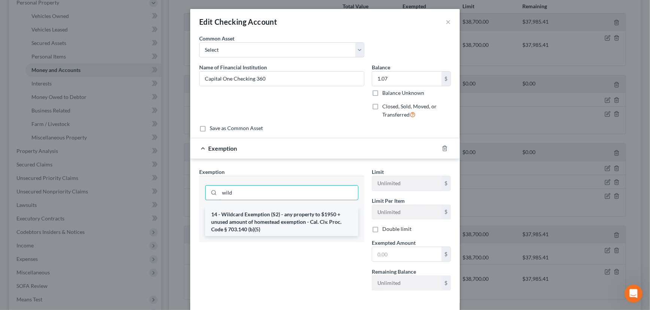
type input "wild"
click at [291, 219] on li "14 - Wildcard Exemption (S2) - any property to $1950 + unused amount of homeste…" at bounding box center [281, 221] width 153 height 28
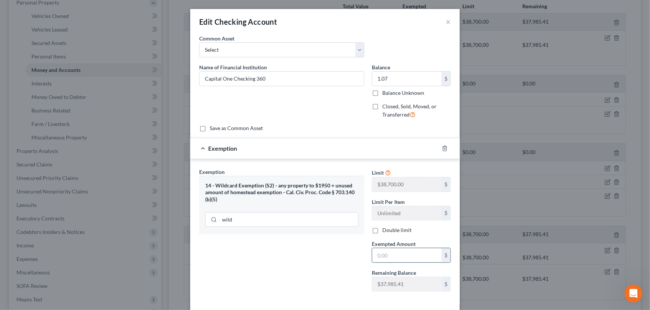
click at [394, 256] on input "text" at bounding box center [406, 255] width 69 height 14
type input "1.07"
click at [388, 150] on div "Exemption $1.07" at bounding box center [314, 148] width 249 height 20
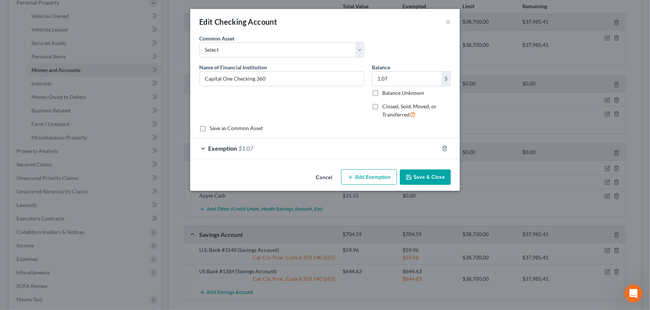
click at [430, 176] on button "Save & Close" at bounding box center [425, 177] width 51 height 16
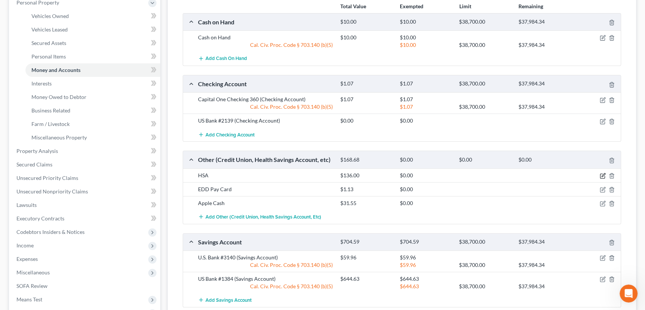
click at [601, 173] on icon "button" at bounding box center [603, 176] width 6 height 6
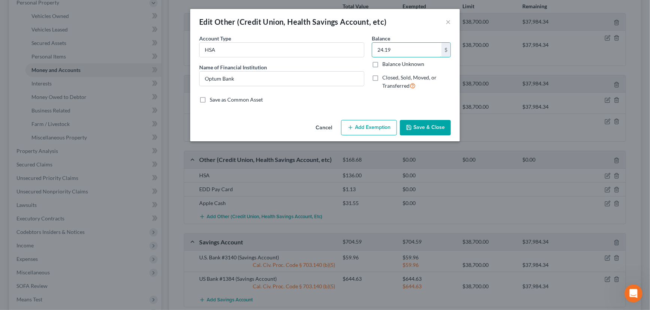
type input "24.19"
click at [367, 125] on button "Add Exemption" at bounding box center [369, 128] width 56 height 16
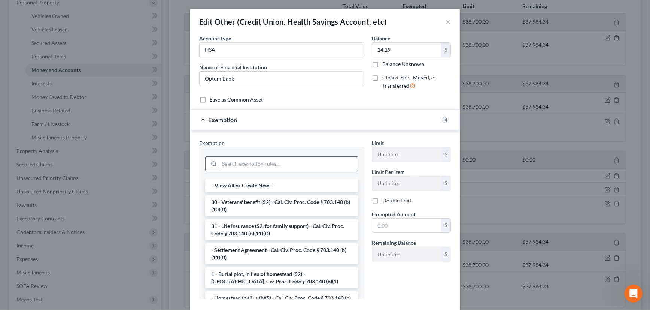
click at [304, 166] on input "search" at bounding box center [288, 164] width 139 height 14
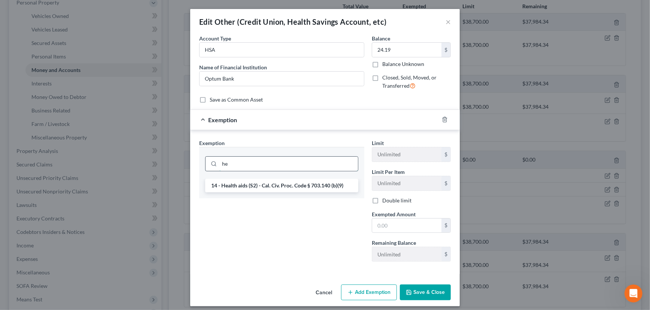
type input "h"
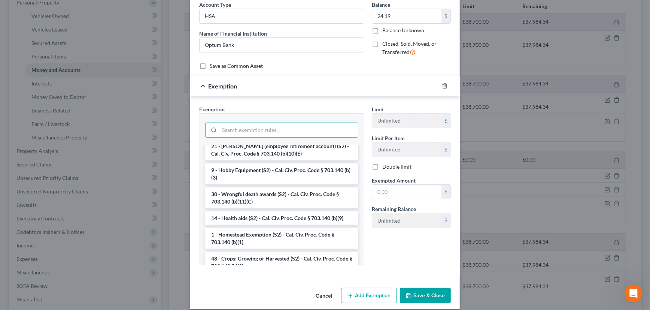
scroll to position [475, 0]
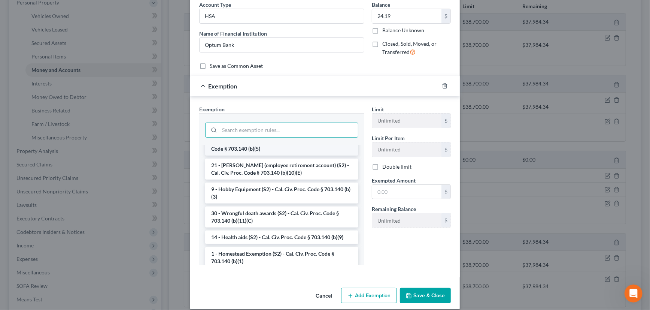
click at [272, 149] on li "14 - Wildcard Exemption (S2) - any property to $1950 + unused amount of homeste…" at bounding box center [281, 141] width 153 height 28
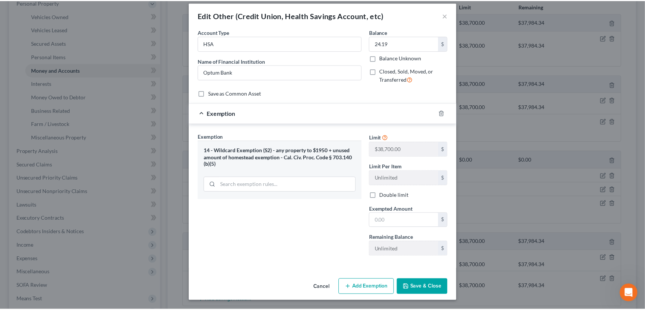
scroll to position [6, 0]
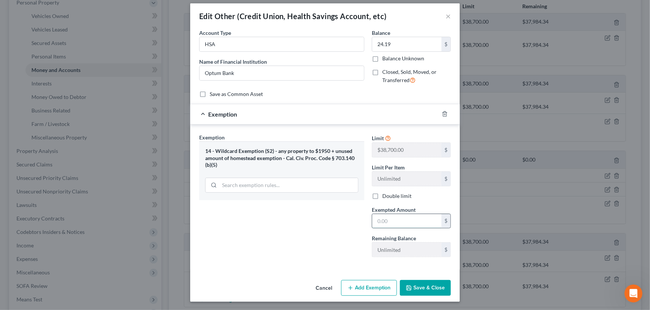
click at [402, 217] on input "text" at bounding box center [406, 221] width 69 height 14
type input "24.19"
click at [424, 284] on button "Save & Close" at bounding box center [425, 288] width 51 height 16
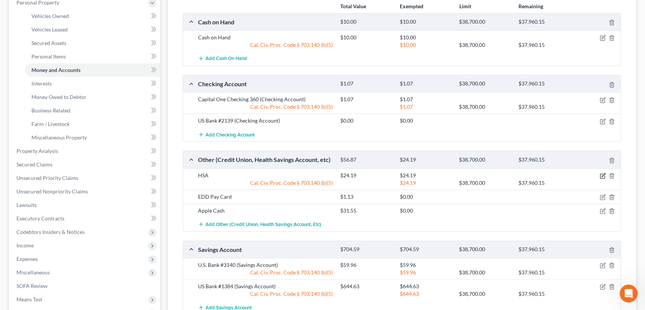
drag, startPoint x: 603, startPoint y: 175, endPoint x: 580, endPoint y: 174, distance: 22.9
click at [603, 175] on icon "button" at bounding box center [603, 176] width 6 height 6
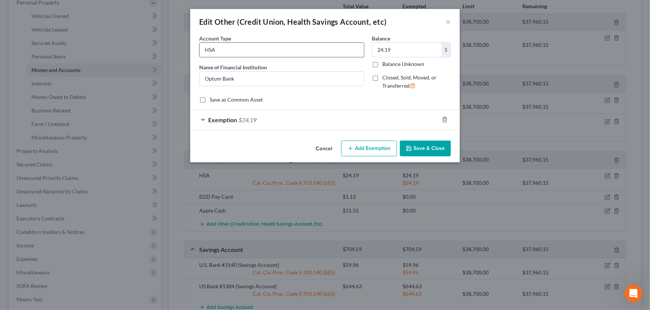
click at [225, 49] on input "HSA" at bounding box center [282, 50] width 164 height 14
drag, startPoint x: 210, startPoint y: 78, endPoint x: 221, endPoint y: 76, distance: 11.8
click at [210, 78] on input "Optum Bank" at bounding box center [282, 79] width 164 height 14
drag, startPoint x: 243, startPoint y: 49, endPoint x: 220, endPoint y: 48, distance: 22.5
click at [220, 48] on input "HSA - Potimum Bank" at bounding box center [282, 50] width 164 height 14
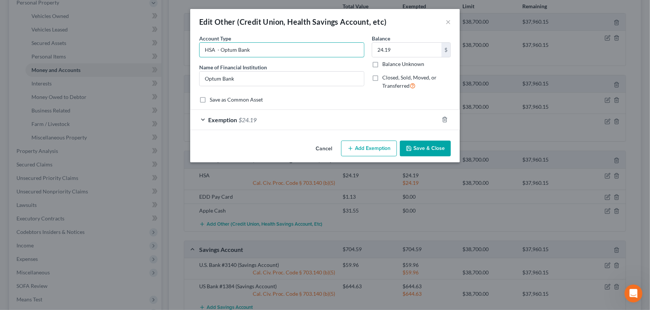
type input "HSA - Optum Bank"
click at [431, 145] on button "Save & Close" at bounding box center [425, 148] width 51 height 16
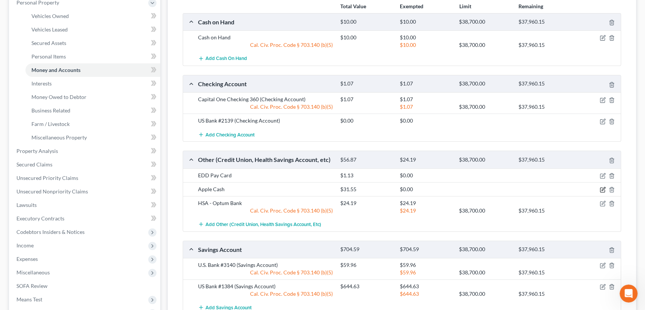
click at [603, 187] on icon "button" at bounding box center [603, 188] width 3 height 3
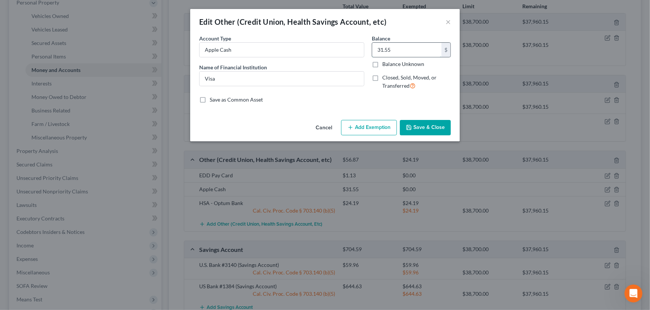
click at [398, 51] on input "31.55" at bounding box center [406, 50] width 69 height 14
type input "1.78"
drag, startPoint x: 228, startPoint y: 77, endPoint x: 201, endPoint y: 77, distance: 27.0
click at [201, 77] on input "Visa" at bounding box center [282, 79] width 164 height 14
type input "Apple Cash #9831"
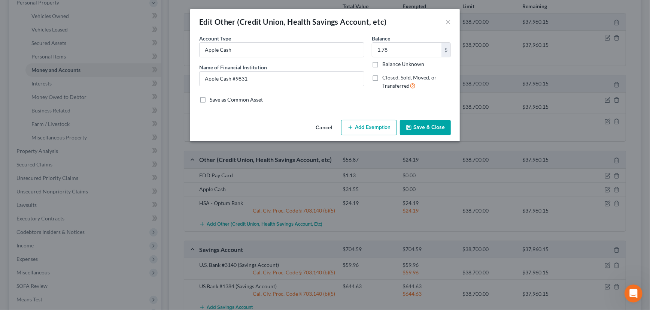
click at [377, 127] on button "Add Exemption" at bounding box center [369, 128] width 56 height 16
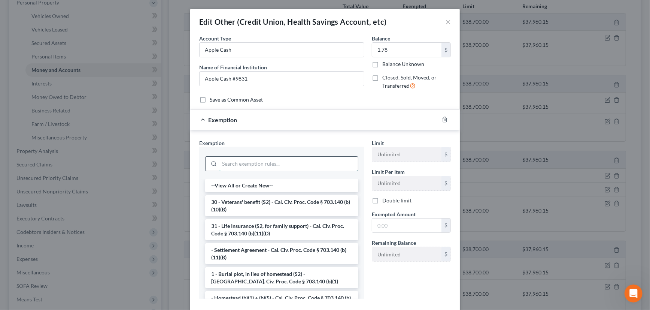
click at [322, 161] on input "search" at bounding box center [288, 164] width 139 height 14
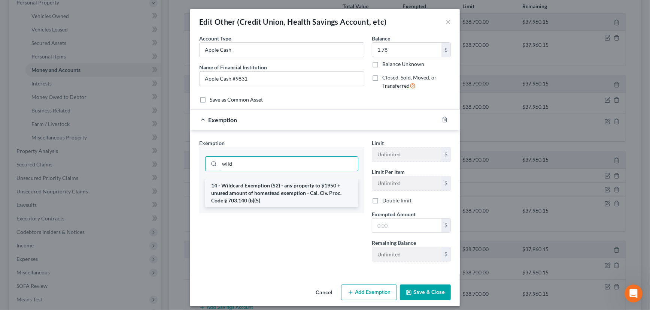
type input "wild"
click at [311, 190] on li "14 - Wildcard Exemption (S2) - any property to $1950 + unused amount of homeste…" at bounding box center [281, 193] width 153 height 28
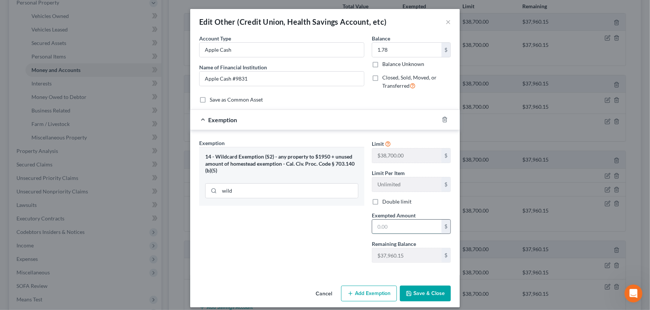
click at [387, 224] on input "text" at bounding box center [406, 226] width 69 height 14
type input "1.78"
click at [426, 288] on button "Save & Close" at bounding box center [425, 293] width 51 height 16
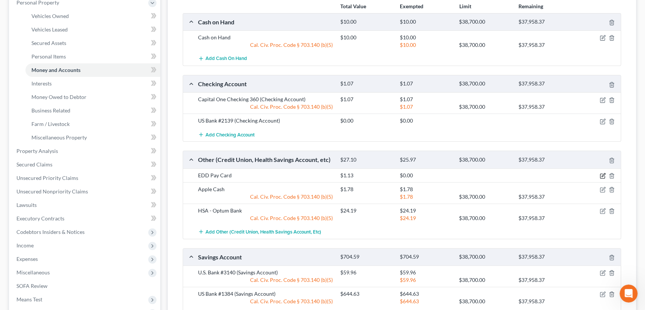
click at [603, 173] on icon "button" at bounding box center [603, 174] width 3 height 3
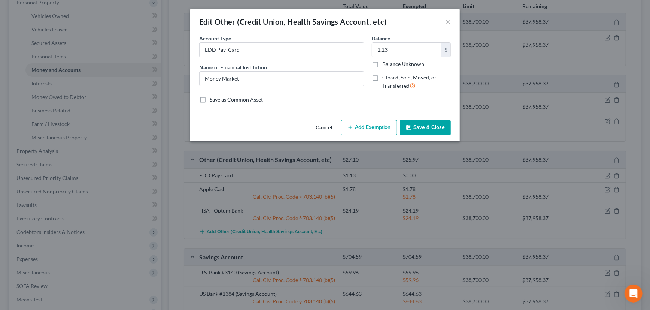
click at [368, 127] on button "Add Exemption" at bounding box center [369, 128] width 56 height 16
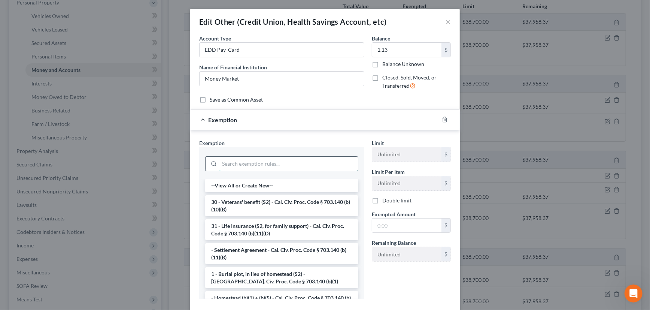
click at [296, 167] on input "search" at bounding box center [288, 164] width 139 height 14
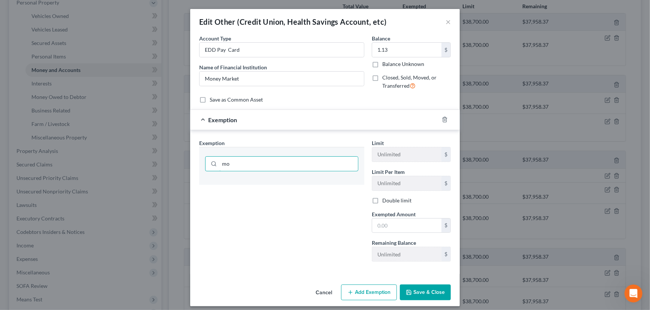
type input "m"
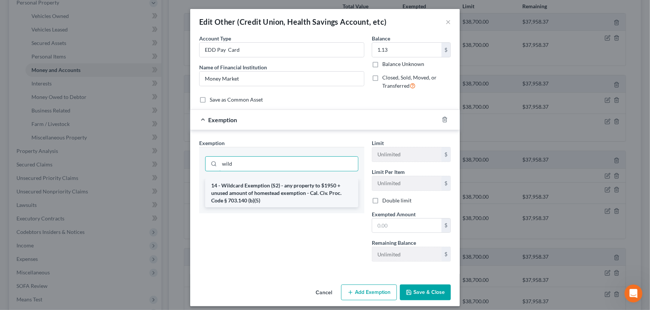
type input "wild"
click at [316, 186] on li "14 - Wildcard Exemption (S2) - any property to $1950 + unused amount of homeste…" at bounding box center [281, 193] width 153 height 28
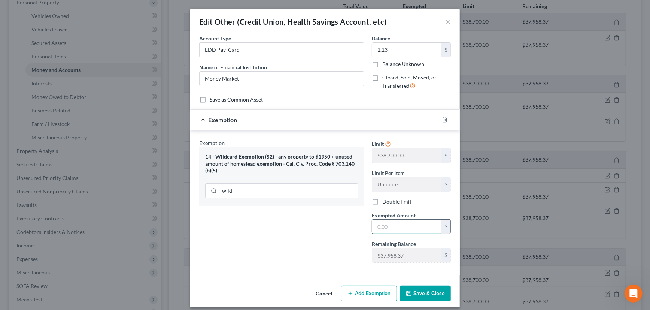
click at [394, 224] on input "text" at bounding box center [406, 226] width 69 height 14
type input "1.13"
click at [427, 290] on button "Save & Close" at bounding box center [425, 293] width 51 height 16
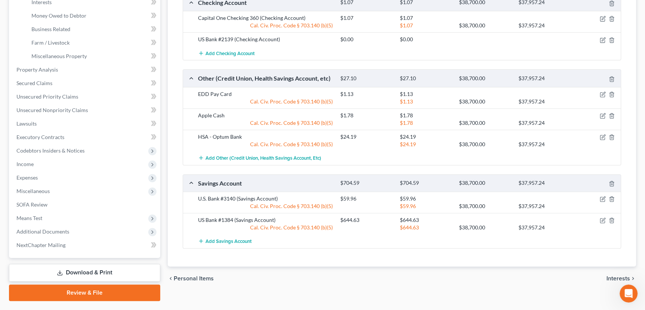
scroll to position [201, 0]
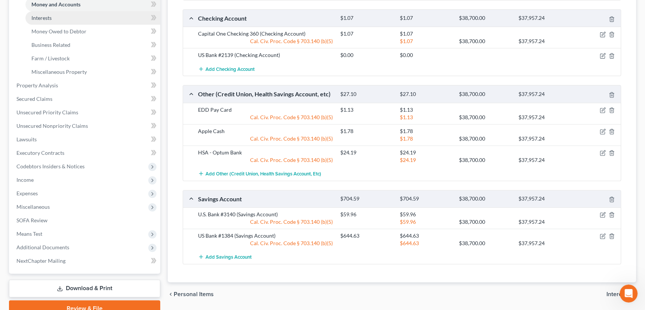
click at [43, 17] on span "Interests" at bounding box center [41, 18] width 20 height 6
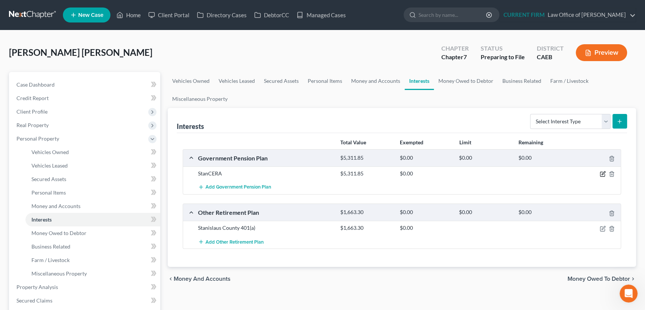
click at [604, 171] on icon "button" at bounding box center [603, 174] width 6 height 6
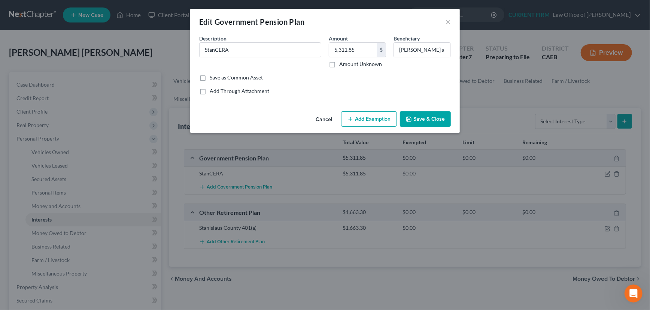
click at [374, 120] on button "Add Exemption" at bounding box center [369, 119] width 56 height 16
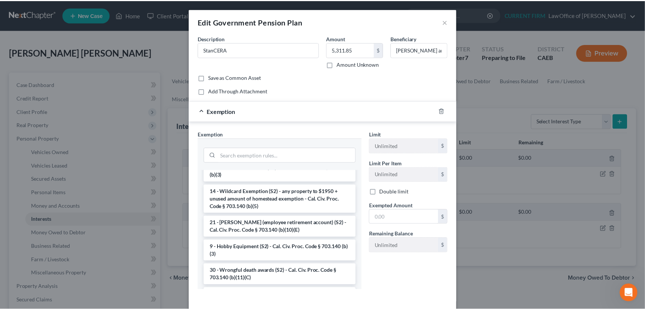
scroll to position [476, 0]
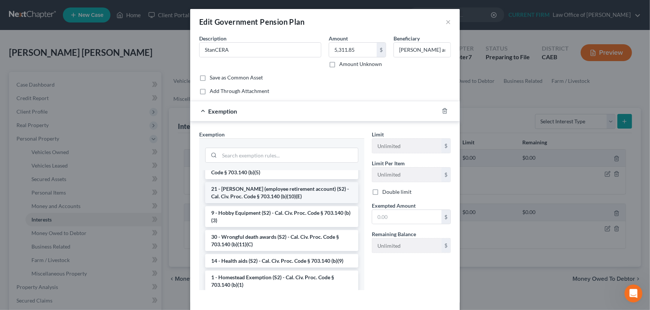
click at [289, 202] on li "21 - [PERSON_NAME] (employee retirement account) (S2) - Cal. Civ. Proc. Code § …" at bounding box center [281, 192] width 153 height 21
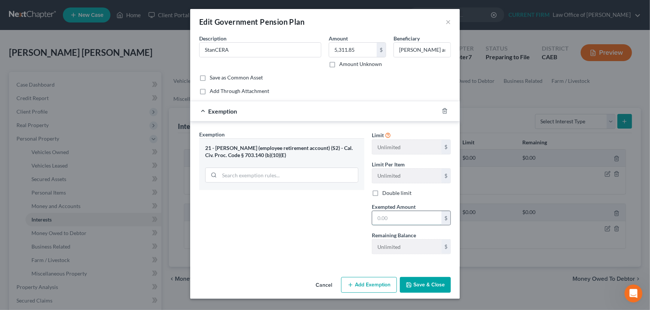
click at [405, 216] on input "text" at bounding box center [406, 218] width 69 height 14
type input "5,311.85"
click at [425, 280] on button "Save & Close" at bounding box center [425, 285] width 51 height 16
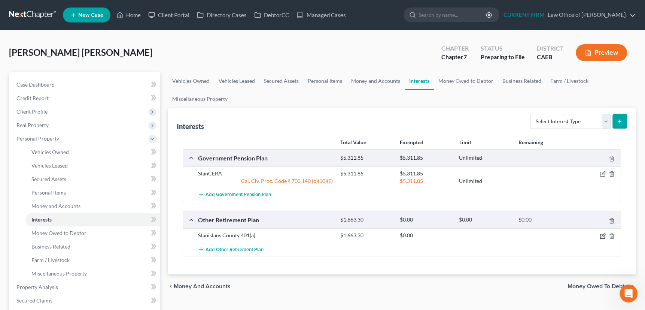
click at [600, 233] on icon "button" at bounding box center [603, 236] width 6 height 6
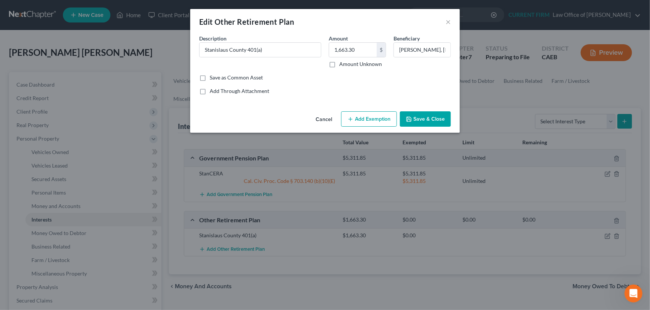
click at [370, 116] on button "Add Exemption" at bounding box center [369, 119] width 56 height 16
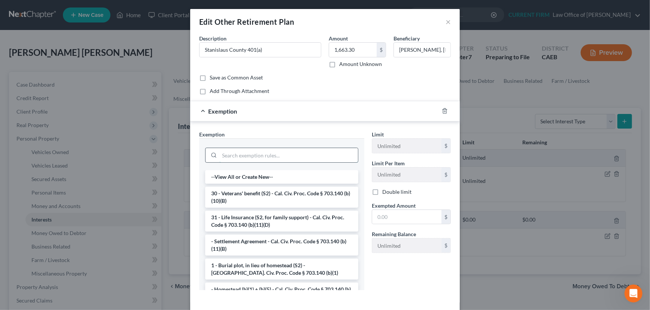
click at [254, 155] on input "search" at bounding box center [288, 155] width 139 height 14
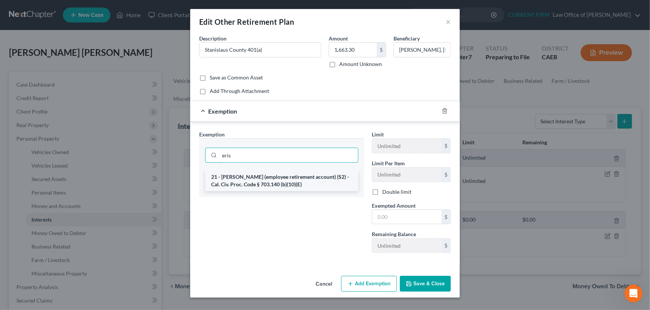
type input "eris"
click at [265, 180] on li "21 - [PERSON_NAME] (employee retirement account) (S2) - Cal. Civ. Proc. Code § …" at bounding box center [281, 180] width 153 height 21
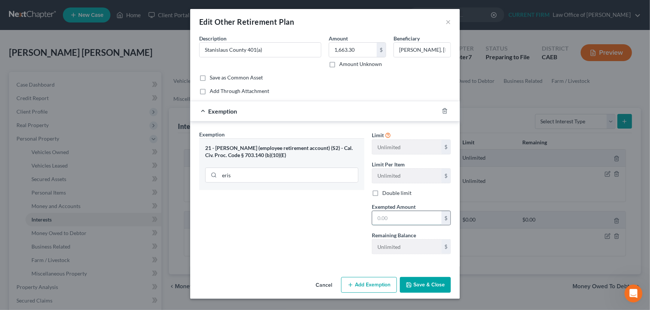
click at [399, 218] on input "text" at bounding box center [406, 218] width 69 height 14
type input "1,663.30"
click at [419, 283] on button "Save & Close" at bounding box center [425, 285] width 51 height 16
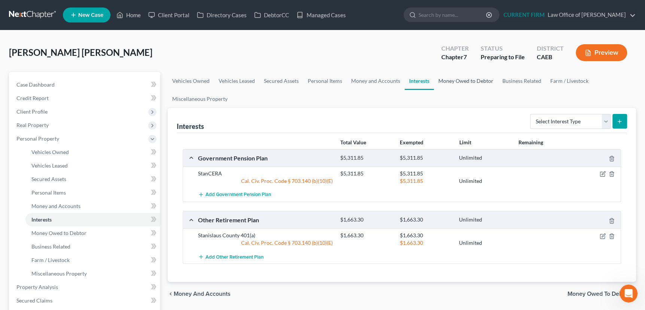
click at [477, 79] on link "Money Owed to Debtor" at bounding box center [466, 81] width 64 height 18
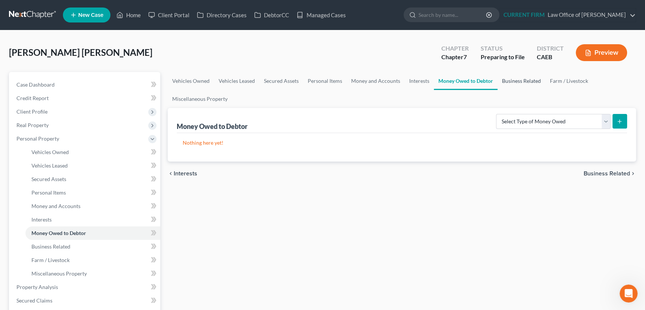
click at [522, 80] on link "Business Related" at bounding box center [522, 81] width 48 height 18
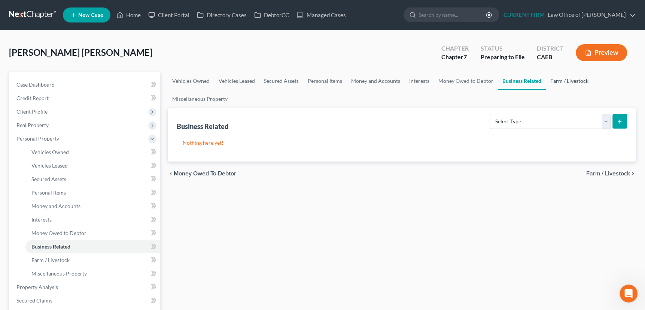
click at [566, 80] on link "Farm / Livestock" at bounding box center [569, 81] width 47 height 18
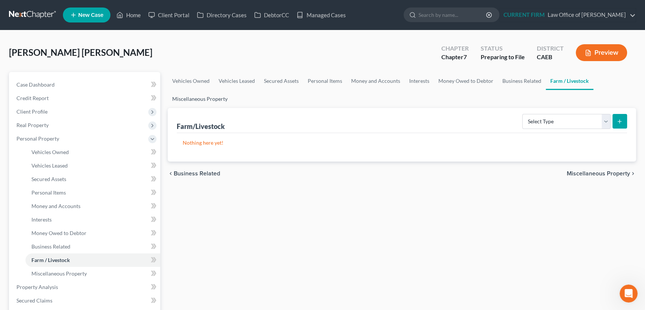
click at [208, 97] on link "Miscellaneous Property" at bounding box center [200, 99] width 64 height 18
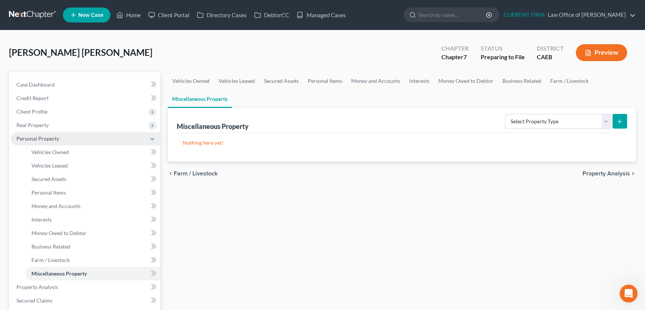
click at [49, 139] on span "Personal Property" at bounding box center [37, 138] width 43 height 6
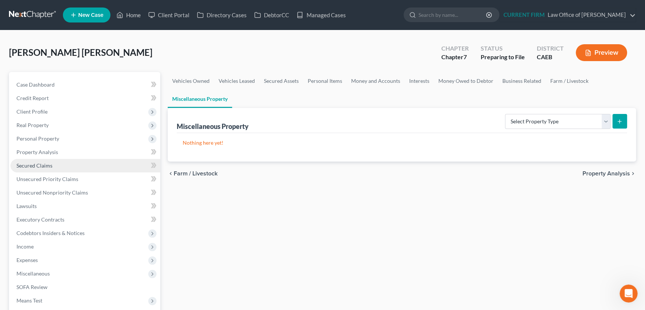
click at [43, 164] on span "Secured Claims" at bounding box center [34, 165] width 36 height 6
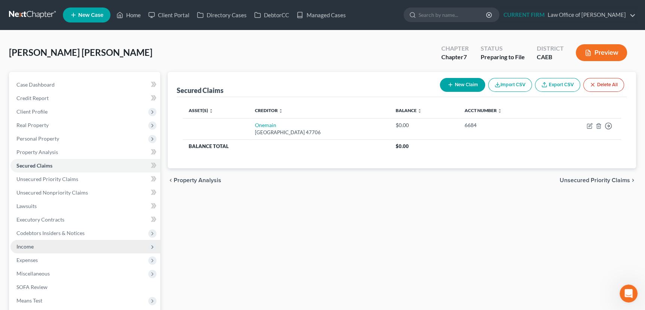
click at [26, 246] on span "Income" at bounding box center [24, 246] width 17 height 6
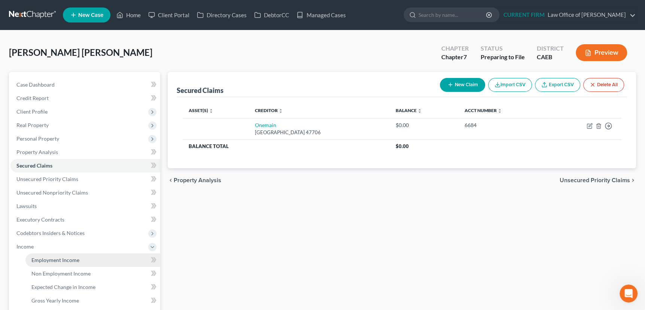
click at [51, 261] on span "Employment Income" at bounding box center [55, 260] width 48 height 6
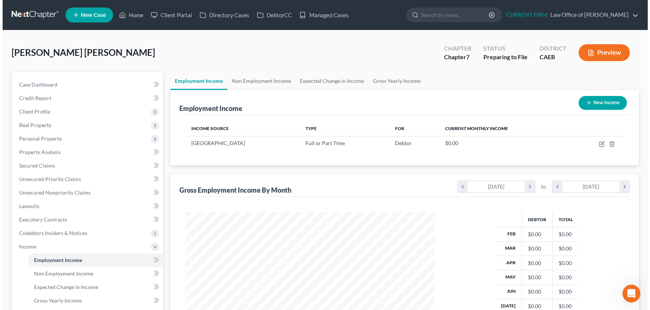
scroll to position [134, 264]
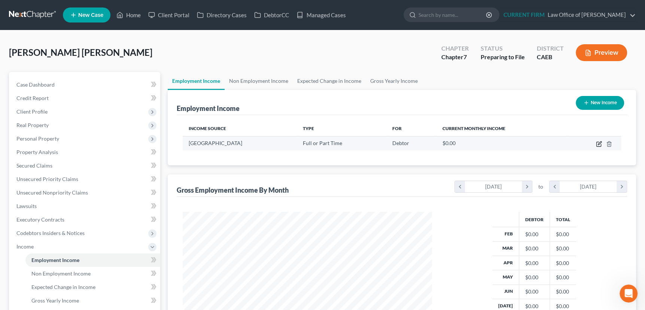
click at [599, 142] on icon "button" at bounding box center [599, 144] width 4 height 4
select select "0"
select select "4"
select select "2"
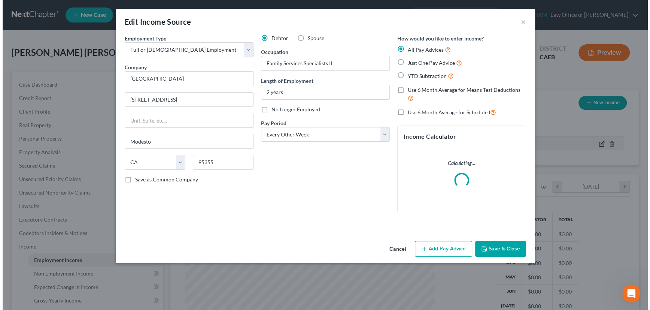
scroll to position [134, 266]
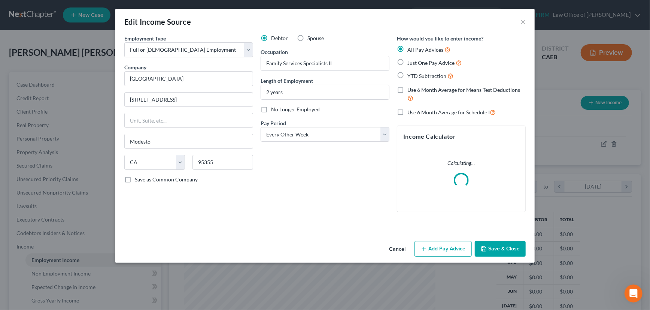
click at [407, 112] on label "Use 6 Month Average for Schedule I" at bounding box center [451, 112] width 88 height 9
click at [410, 112] on input "Use 6 Month Average for Schedule I" at bounding box center [412, 110] width 5 height 5
checkbox input "true"
click at [452, 248] on button "Add Pay Advice" at bounding box center [443, 249] width 57 height 16
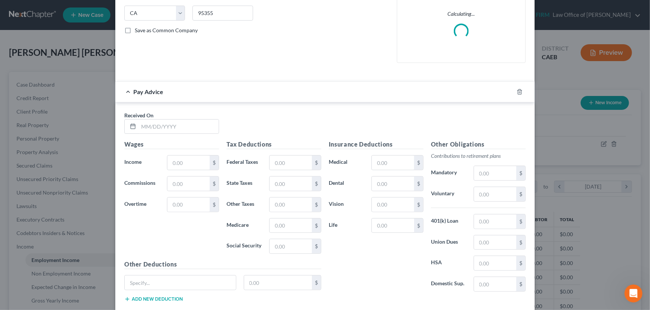
scroll to position [170, 0]
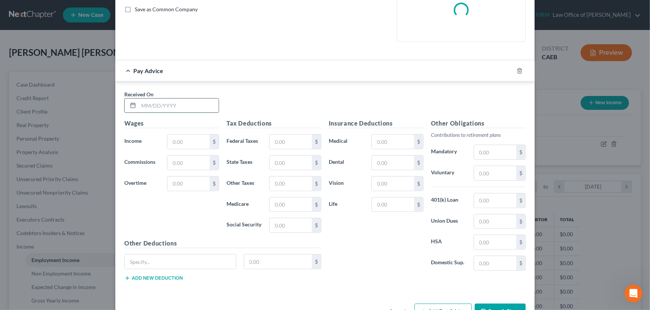
click at [178, 105] on input "text" at bounding box center [179, 105] width 80 height 14
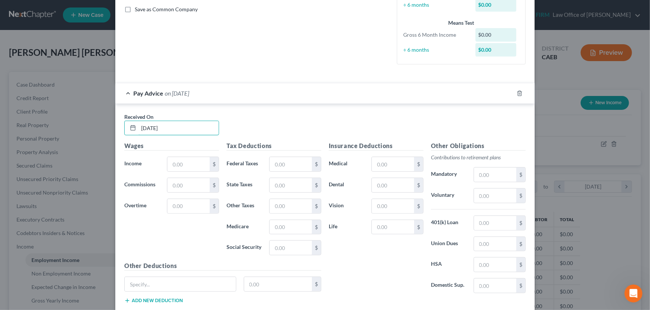
type input "[DATE]"
type input "2,149.60"
type input "1"
type input "12.76"
click at [285, 205] on input "25.4" at bounding box center [291, 206] width 42 height 14
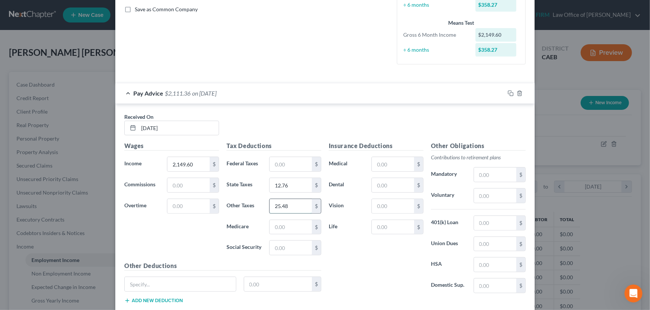
type input "25.48"
type input "30.79"
type input "131.67"
click at [485, 176] on input "text" at bounding box center [495, 174] width 42 height 14
type input "176.54"
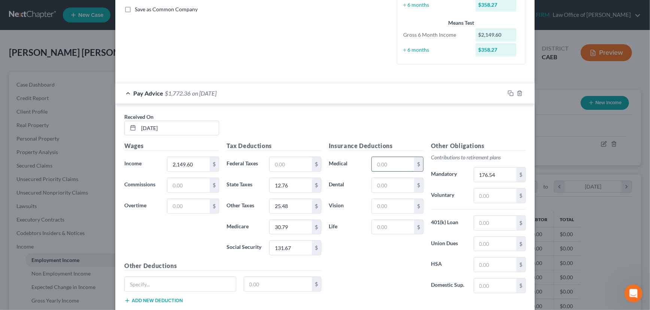
click at [384, 162] on input "text" at bounding box center [393, 164] width 42 height 14
type input "22.50"
type input "2.75"
type input "0.70"
click at [155, 281] on input "text" at bounding box center [180, 284] width 111 height 14
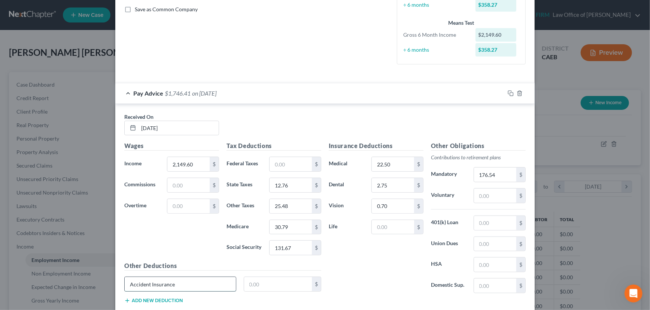
type input "Accident Insurance"
type input "3.77"
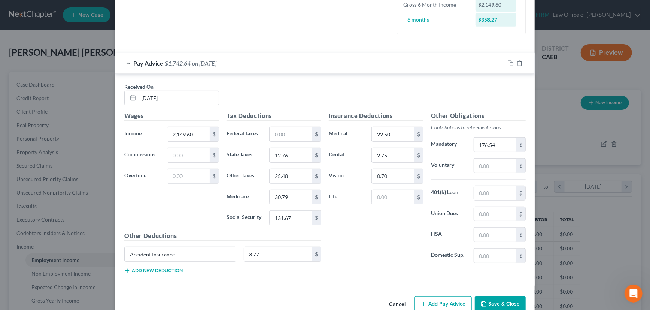
scroll to position [204, 0]
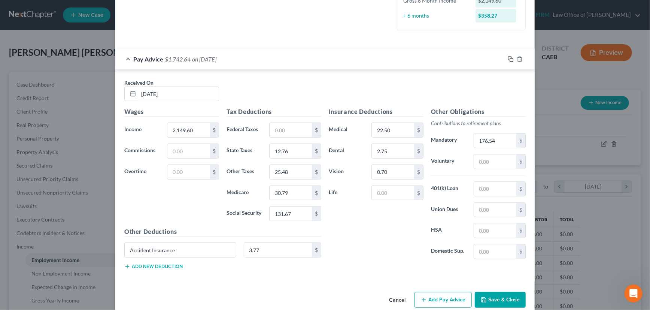
click at [510, 58] on rect "button" at bounding box center [511, 59] width 3 height 3
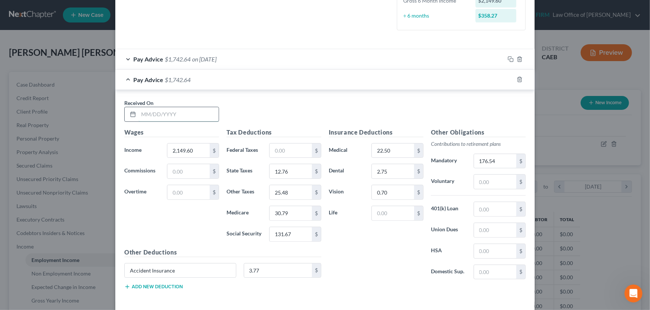
click at [178, 114] on input "text" at bounding box center [179, 114] width 80 height 14
type input "[DATE]"
click at [287, 191] on input "25.48" at bounding box center [291, 192] width 42 height 14
type input "25.49"
drag, startPoint x: 509, startPoint y: 78, endPoint x: 464, endPoint y: 86, distance: 45.6
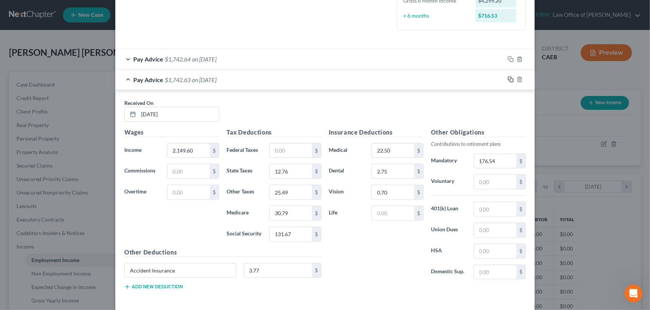
click at [509, 78] on icon "button" at bounding box center [511, 79] width 6 height 6
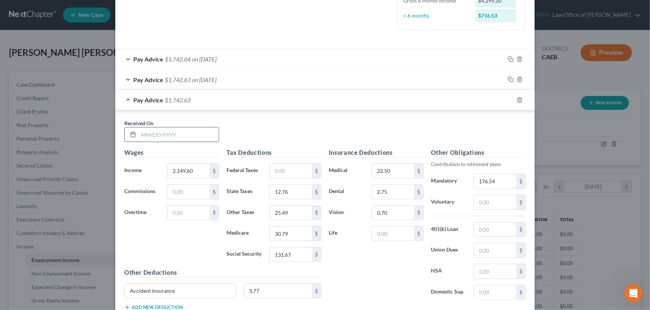
click at [198, 131] on input "text" at bounding box center [179, 134] width 80 height 14
type input "[DATE]"
type input "25.48"
type input "131.66"
drag, startPoint x: 507, startPoint y: 99, endPoint x: 177, endPoint y: 144, distance: 333.3
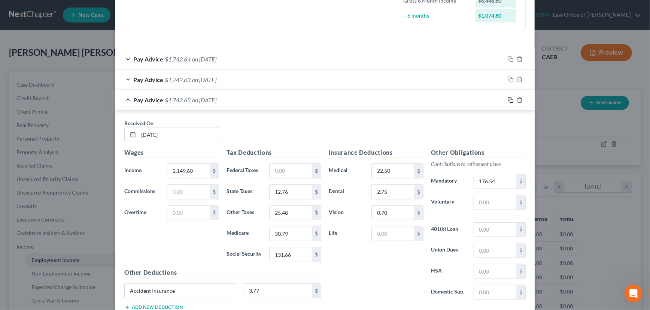
click at [510, 99] on rect "button" at bounding box center [511, 100] width 3 height 3
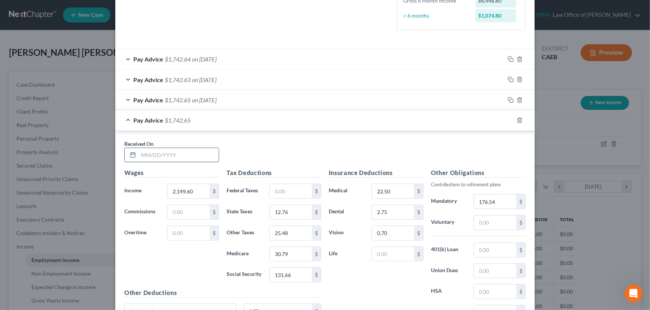
click at [177, 154] on input "text" at bounding box center [179, 155] width 80 height 14
type input "[DATE]"
type input "2,149.61"
type input "11.75"
type input "25.48"
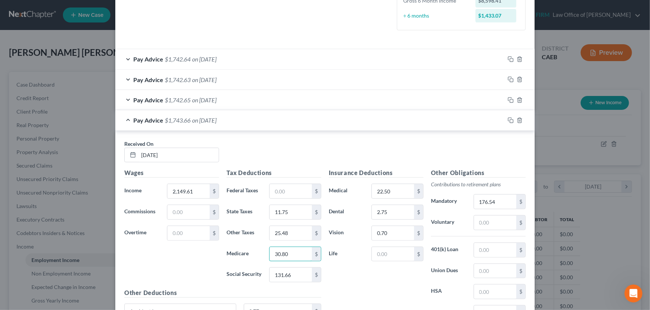
type input "30.80"
type input "131.67"
click at [510, 119] on rect "button" at bounding box center [511, 120] width 3 height 3
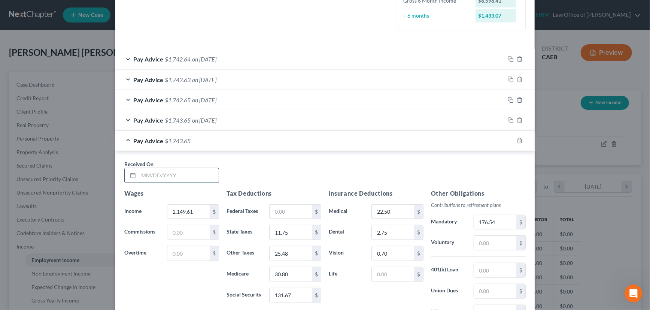
click at [190, 176] on input "text" at bounding box center [179, 175] width 80 height 14
type input "[DATE]"
type input "2,070.87"
type input "10.16"
type input "24.54"
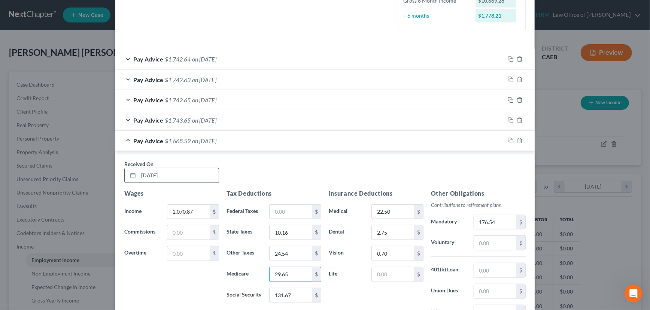
type input "29.65"
type input "126.78"
click at [495, 220] on input "176.54" at bounding box center [495, 222] width 42 height 14
type input "170.07"
drag, startPoint x: 508, startPoint y: 139, endPoint x: 172, endPoint y: 154, distance: 336.2
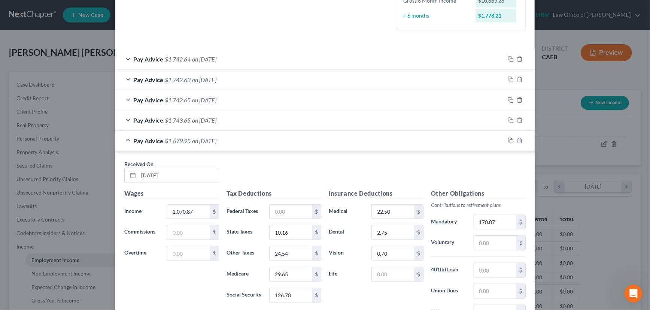
click at [508, 139] on icon "button" at bounding box center [511, 140] width 6 height 6
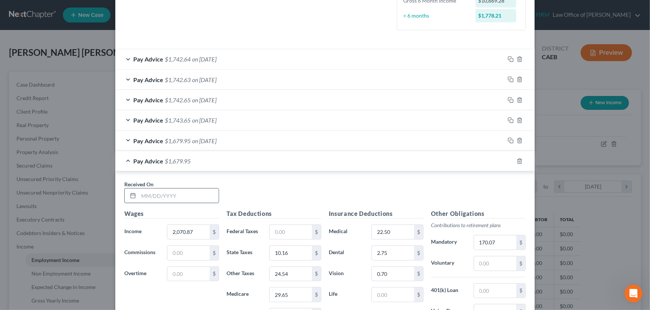
click at [176, 195] on input "text" at bounding box center [179, 195] width 80 height 14
type input "[DATE]"
type input "1,074.80"
type input "12.59"
type input "15.21"
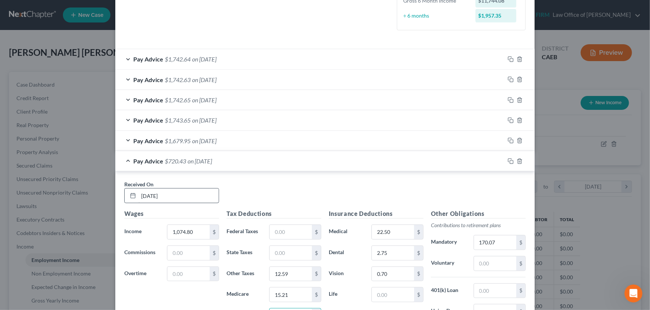
scroll to position [216, 0]
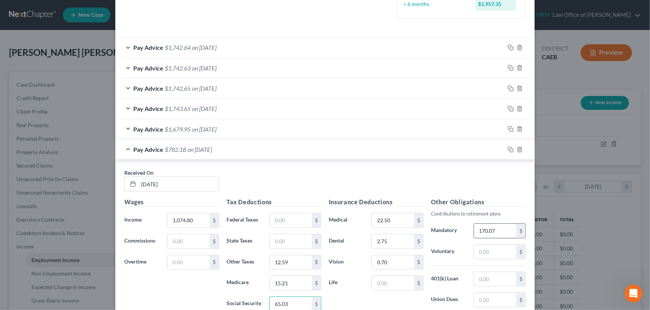
type input "65.03"
click at [489, 229] on input "170.07" at bounding box center [495, 231] width 42 height 14
type input "88.27"
drag, startPoint x: 507, startPoint y: 147, endPoint x: 234, endPoint y: 187, distance: 275.5
click at [508, 147] on icon "button" at bounding box center [511, 149] width 6 height 6
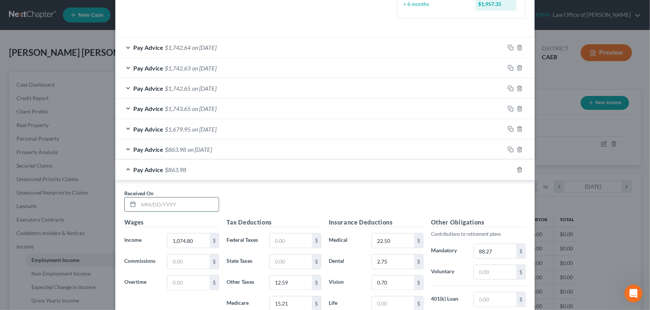
click at [190, 201] on input "text" at bounding box center [179, 204] width 80 height 14
type input "[DATE]"
type input "2,149.61"
type input "11.75"
type input "25.48"
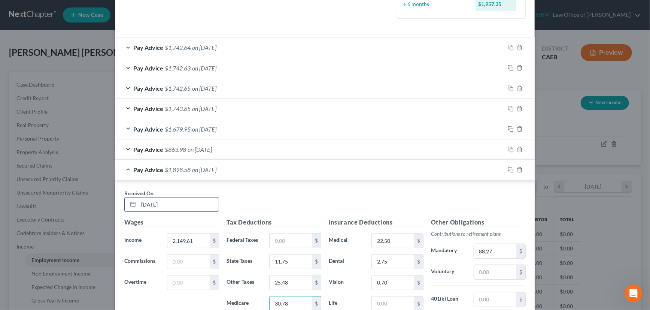
type input "30.78"
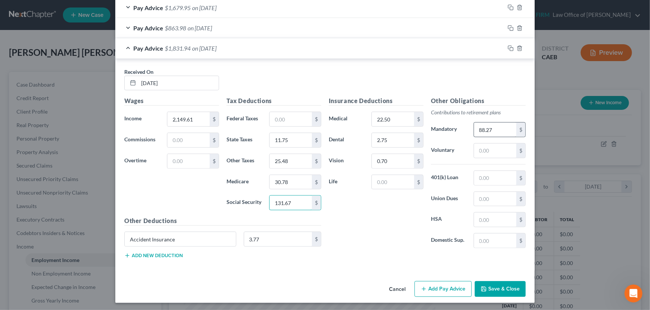
type input "131.67"
click at [492, 128] on input "88.27" at bounding box center [495, 129] width 42 height 14
type input "176.54"
click at [287, 183] on input "30.78" at bounding box center [291, 182] width 42 height 14
type input "30.79"
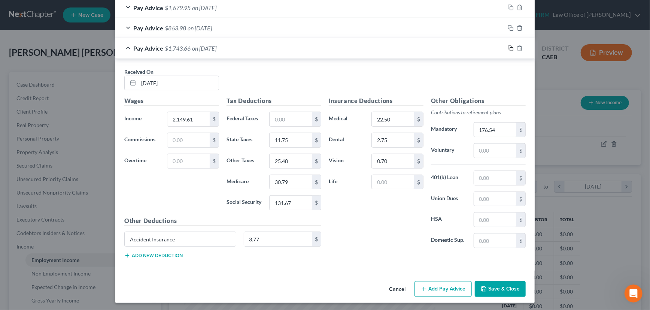
click at [509, 46] on icon "button" at bounding box center [511, 48] width 6 height 6
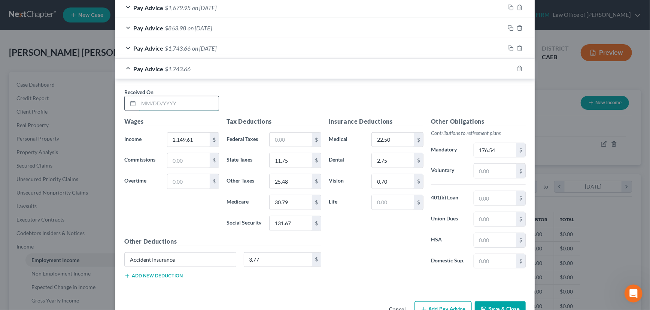
click at [190, 100] on input "text" at bounding box center [179, 103] width 80 height 14
type input "[DATE]"
type input "2,149.60"
type input "11.18"
type input "25.17"
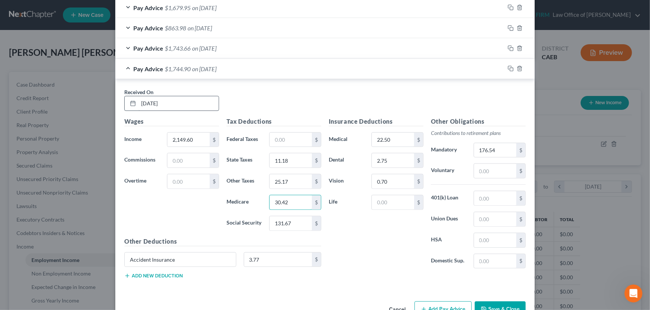
type input "30.42"
type input "130.06"
click at [394, 139] on input "22.50" at bounding box center [393, 140] width 42 height 14
type input "45"
type input "5.50"
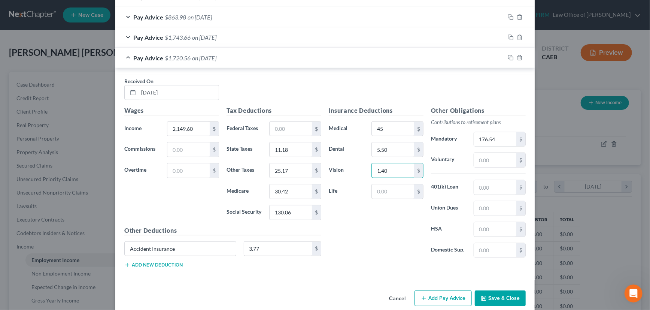
scroll to position [358, 0]
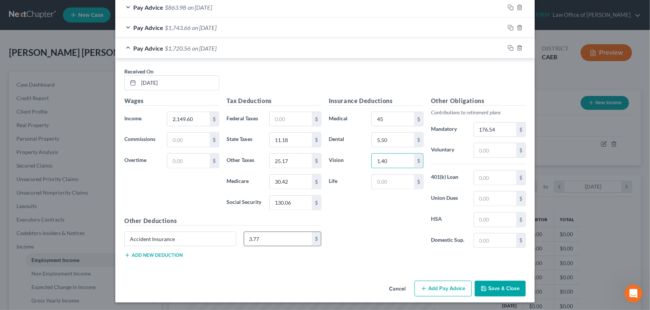
type input "1.40"
click at [259, 236] on input "3.77" at bounding box center [278, 239] width 68 height 14
type input "7.54"
drag, startPoint x: 507, startPoint y: 46, endPoint x: 353, endPoint y: 57, distance: 153.5
click at [508, 46] on icon "button" at bounding box center [511, 48] width 6 height 6
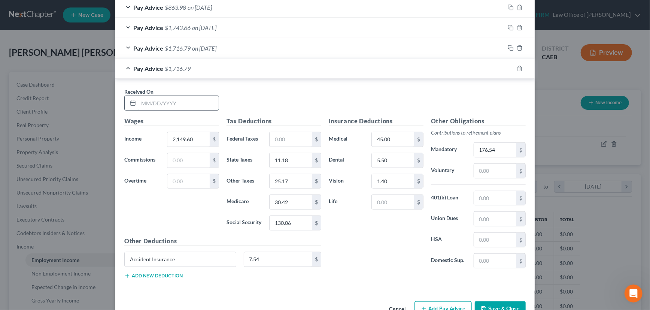
click at [198, 100] on input "text" at bounding box center [179, 103] width 80 height 14
type input "[DATE]"
type input "12.98"
type input "26.16"
type input "30.79"
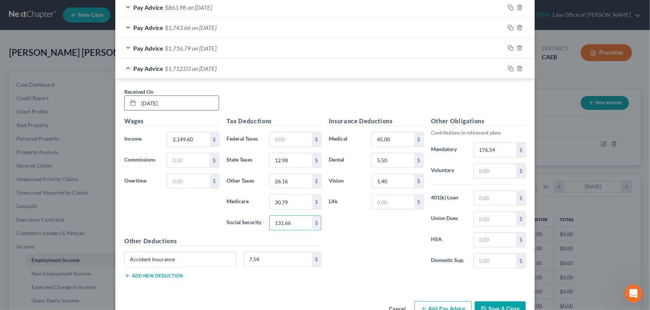
type input "131.66"
click at [385, 136] on input "45.00" at bounding box center [393, 139] width 42 height 14
type input "22.50"
type input "2.75"
type input "0.7"
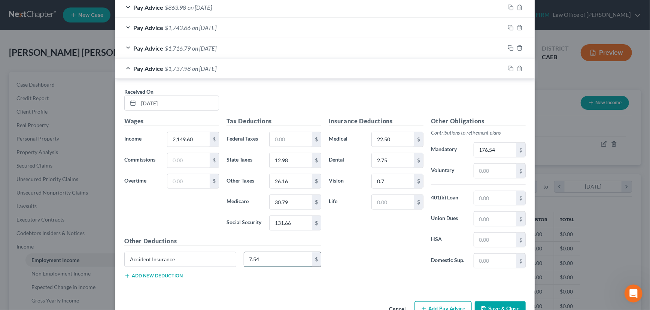
click at [276, 252] on input "7.54" at bounding box center [278, 259] width 68 height 14
type input "3.77"
drag, startPoint x: 510, startPoint y: 65, endPoint x: 197, endPoint y: 110, distance: 316.3
click at [510, 66] on icon "button" at bounding box center [511, 69] width 6 height 6
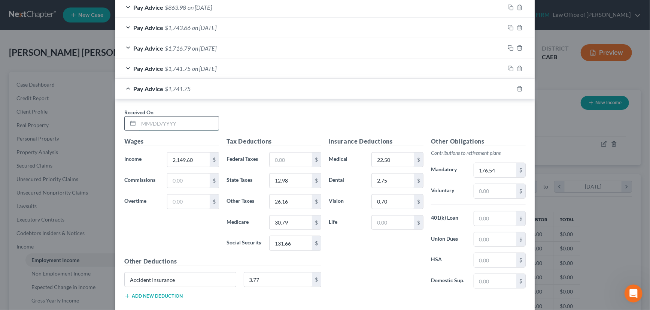
click at [181, 119] on input "text" at bounding box center [179, 123] width 80 height 14
type input "[DATE]"
click at [291, 241] on input "131.66" at bounding box center [291, 243] width 42 height 14
type input "131.67"
click at [389, 88] on div "Pay Advice $1,741.74 on [DATE]" at bounding box center [309, 89] width 389 height 20
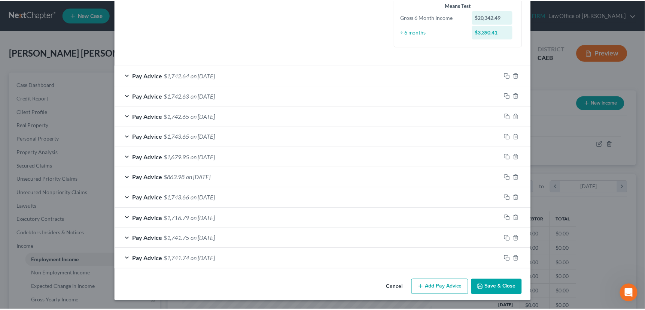
scroll to position [187, 0]
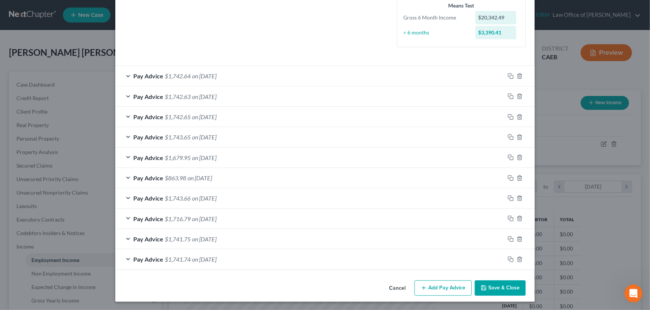
click at [494, 285] on button "Save & Close" at bounding box center [500, 288] width 51 height 16
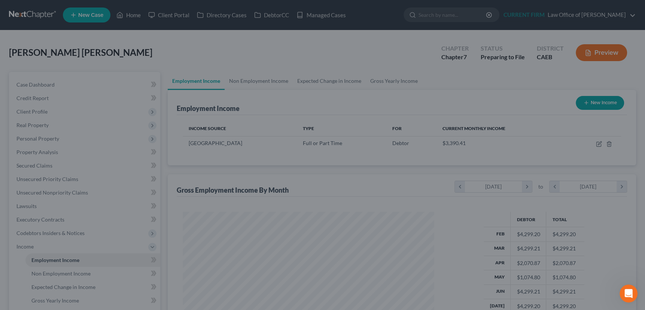
scroll to position [374328, 374197]
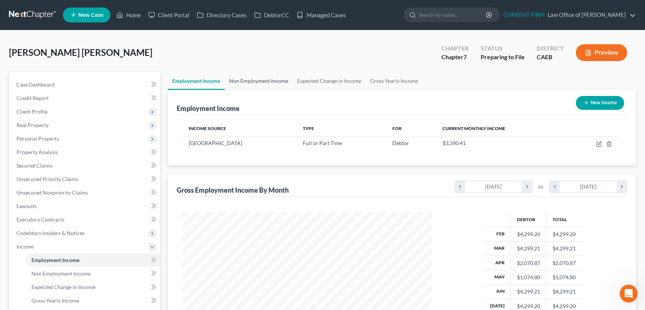
click at [262, 77] on link "Non Employment Income" at bounding box center [259, 81] width 68 height 18
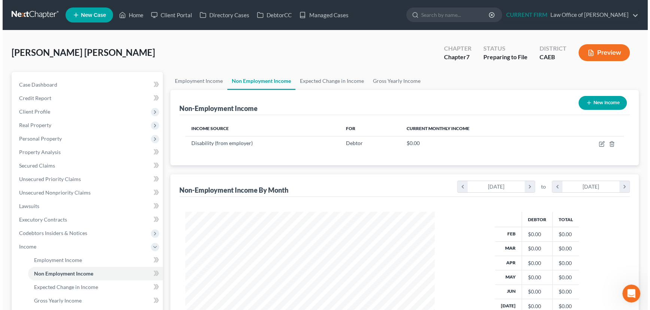
scroll to position [134, 264]
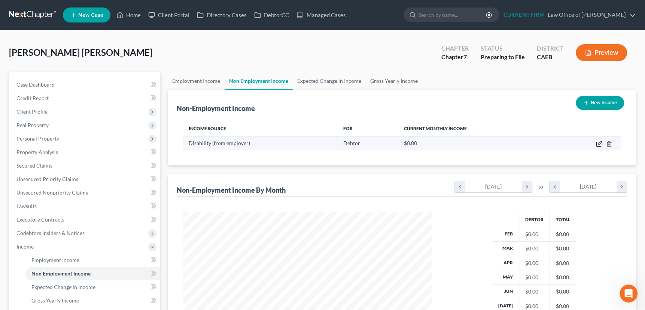
click at [597, 141] on icon "button" at bounding box center [599, 144] width 6 height 6
select select "1"
select select "2"
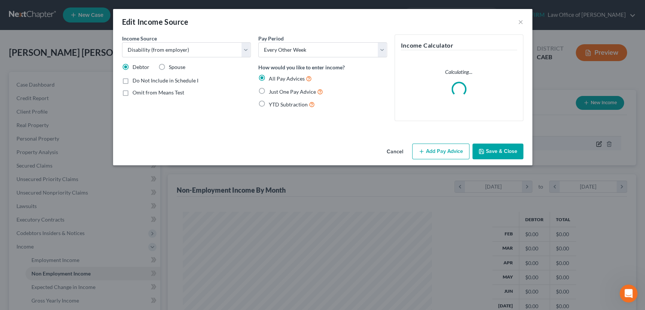
scroll to position [134, 266]
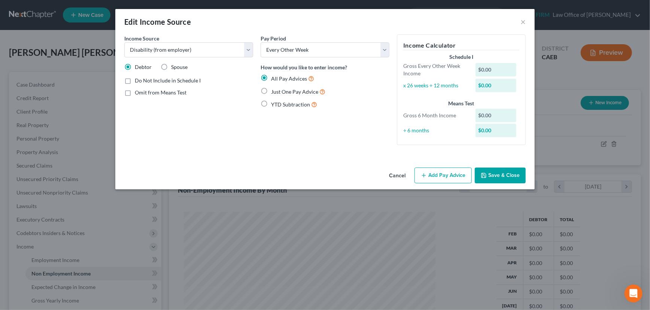
click at [448, 150] on div "Income Calculator Schedule I Gross Every Other Week Income $0.00 x 26 weeks ÷ 1…" at bounding box center [461, 92] width 136 height 116
click at [442, 172] on button "Add Pay Advice" at bounding box center [443, 175] width 57 height 16
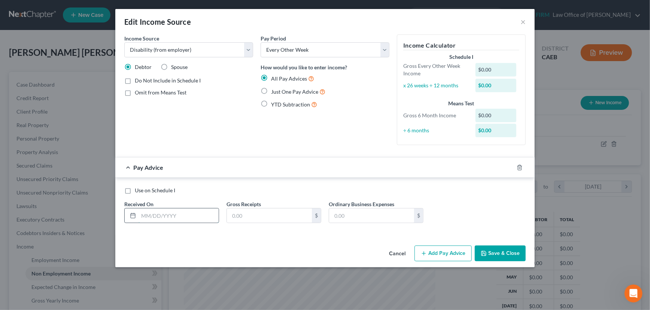
click at [189, 216] on input "text" at bounding box center [179, 215] width 80 height 14
type input "[DATE]"
type input "1,714"
drag, startPoint x: 510, startPoint y: 167, endPoint x: 289, endPoint y: 203, distance: 223.3
click at [510, 167] on rect "button" at bounding box center [511, 168] width 3 height 3
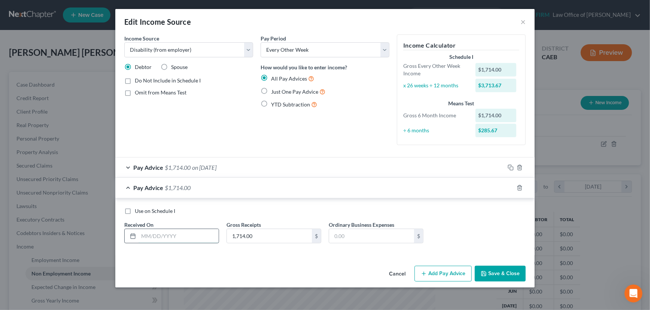
click at [198, 240] on input "text" at bounding box center [179, 236] width 80 height 14
type input "[DATE]"
click at [510, 187] on rect "button" at bounding box center [511, 188] width 3 height 3
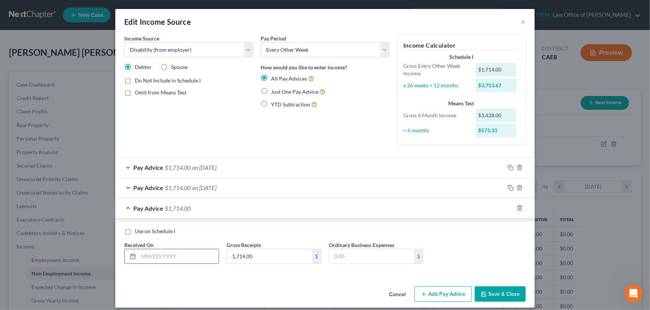
click at [175, 256] on input "text" at bounding box center [179, 256] width 80 height 14
type input "[DATE]"
type input "979.43"
drag, startPoint x: 508, startPoint y: 206, endPoint x: 201, endPoint y: 258, distance: 311.0
click at [508, 206] on icon "button" at bounding box center [511, 208] width 6 height 6
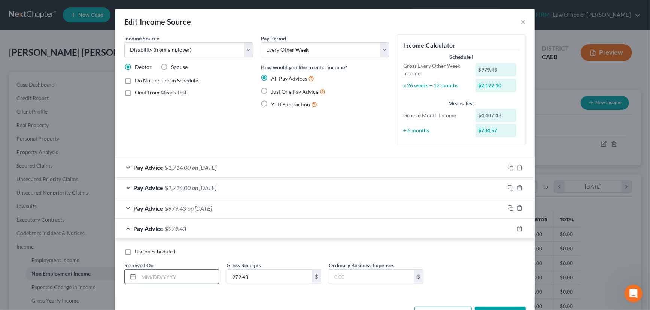
click at [189, 274] on input "text" at bounding box center [179, 276] width 80 height 14
type input "[DATE]"
type input "1,591.57"
click at [457, 231] on div "Pay Advice $1,591.57 on [DATE]" at bounding box center [309, 228] width 389 height 20
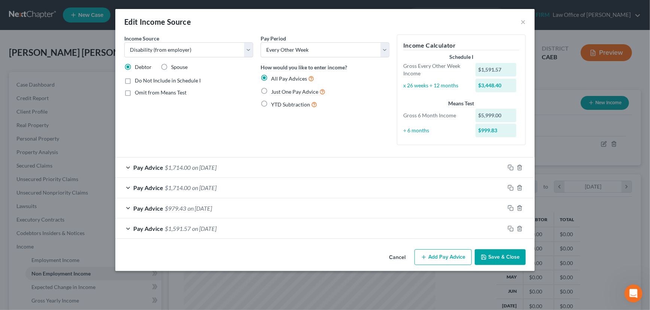
click at [499, 254] on button "Save & Close" at bounding box center [500, 257] width 51 height 16
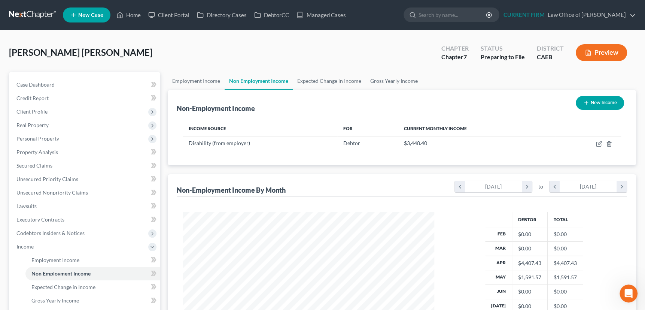
scroll to position [374328, 374197]
click at [346, 81] on link "Expected Change in Income" at bounding box center [329, 81] width 73 height 18
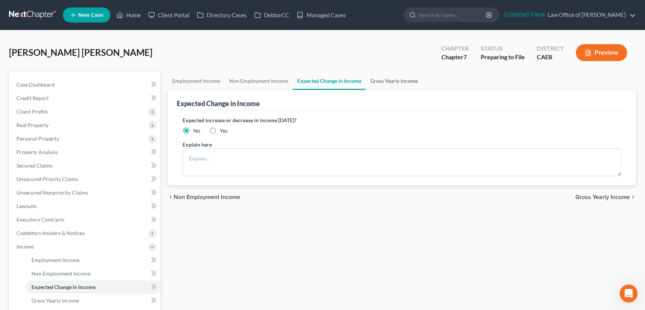
click at [389, 78] on link "Gross Yearly Income" at bounding box center [394, 81] width 57 height 18
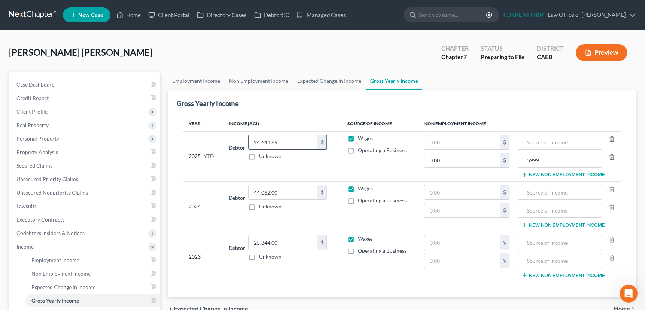
drag, startPoint x: 277, startPoint y: 142, endPoint x: 270, endPoint y: 140, distance: 7.6
click at [277, 142] on input "24,641.69" at bounding box center [283, 142] width 69 height 14
click at [284, 142] on input "24,641.69" at bounding box center [283, 142] width 69 height 14
drag, startPoint x: 284, startPoint y: 142, endPoint x: 268, endPoint y: 146, distance: 16.1
click at [268, 146] on input "24,641.69" at bounding box center [283, 142] width 69 height 14
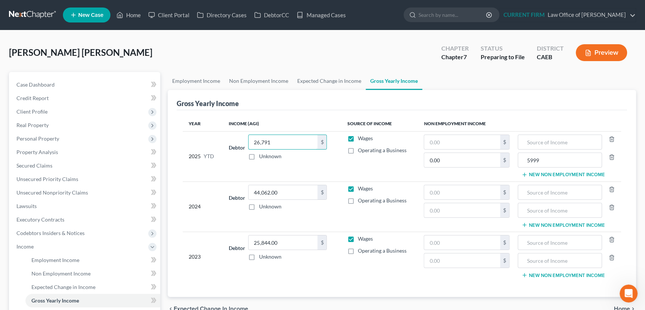
type input "26,791"
click at [249, 78] on link "Non Employment Income" at bounding box center [259, 81] width 68 height 18
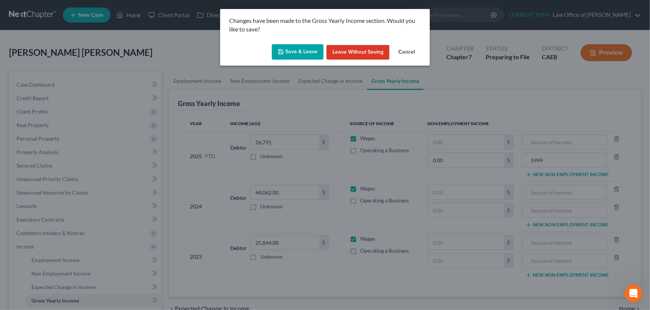
click at [294, 51] on button "Save & Leave" at bounding box center [298, 52] width 52 height 16
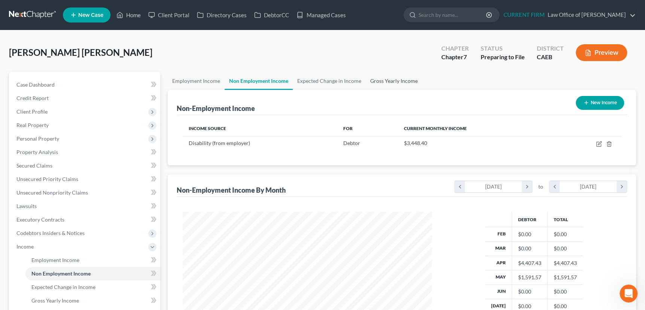
click at [387, 80] on link "Gross Yearly Income" at bounding box center [394, 81] width 57 height 18
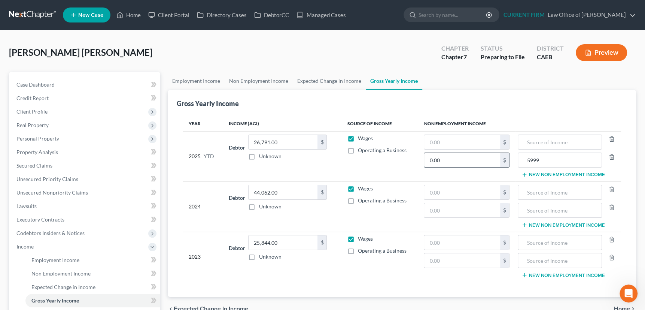
click at [442, 161] on input "0.00" at bounding box center [462, 160] width 76 height 14
click at [442, 142] on input "text" at bounding box center [462, 142] width 76 height 14
type input "5,999"
click at [533, 140] on input "text" at bounding box center [560, 142] width 76 height 14
type input "U"
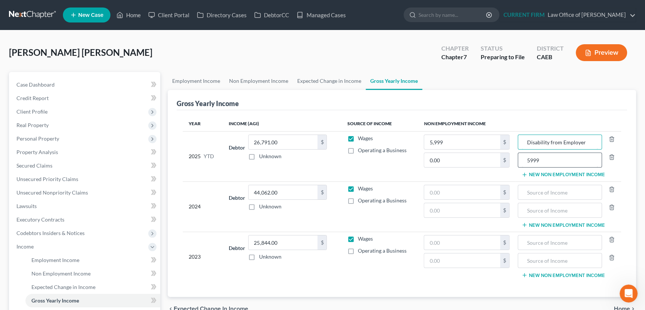
type input "Disability from Employer"
drag, startPoint x: 544, startPoint y: 161, endPoint x: 507, endPoint y: 160, distance: 36.3
click at [507, 160] on tr "2025 YTD Debtor 26,791.00 $ Unknown Balance Undetermined 26,791.00 $ Unknown Wa…" at bounding box center [402, 156] width 438 height 50
click at [281, 191] on input "44,062.00" at bounding box center [283, 192] width 69 height 14
drag, startPoint x: 292, startPoint y: 276, endPoint x: 269, endPoint y: 105, distance: 172.3
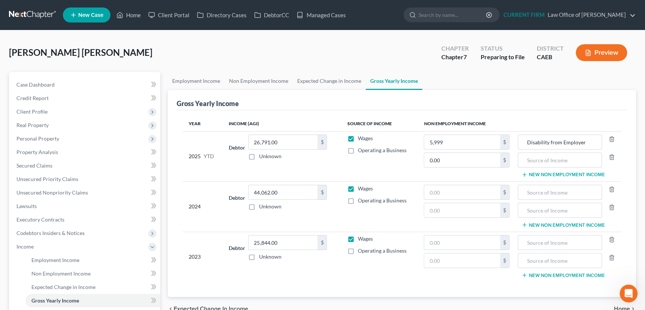
click at [292, 276] on td "Debtor 25,844.00 $ Unknown Balance Undetermined 25,844.00 $ Unknown" at bounding box center [282, 256] width 118 height 50
click at [24, 245] on span "Income" at bounding box center [24, 246] width 17 height 6
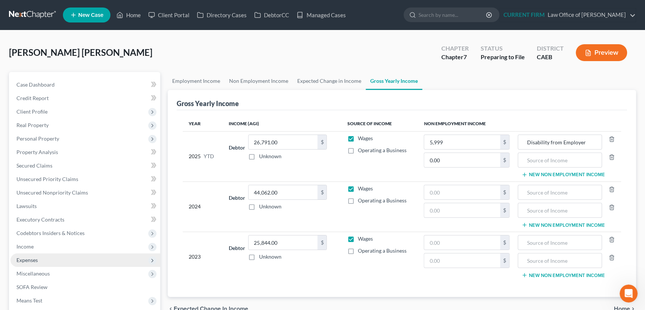
click at [26, 257] on span "Expenses" at bounding box center [26, 260] width 21 height 6
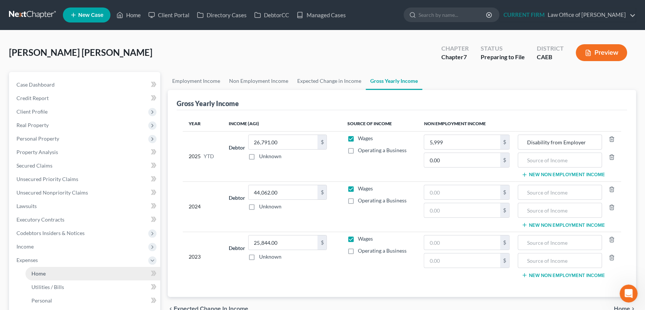
click at [42, 273] on span "Home" at bounding box center [38, 273] width 14 height 6
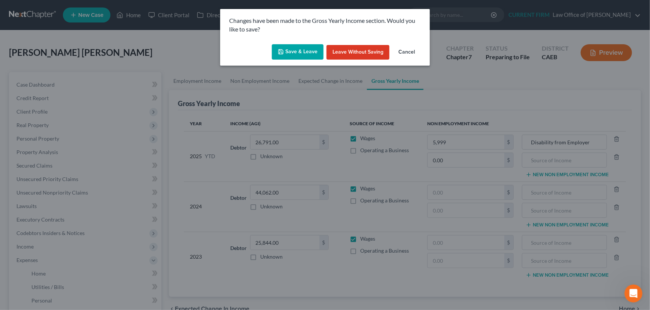
click at [295, 53] on button "Save & Leave" at bounding box center [298, 52] width 52 height 16
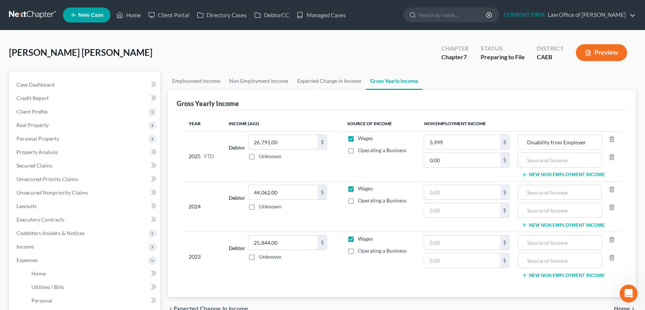
type input "5,999.00"
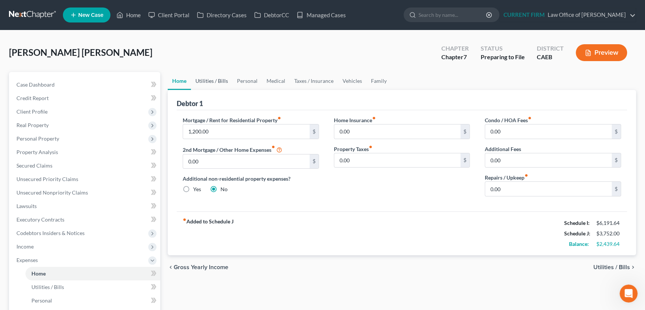
click at [206, 79] on link "Utilities / Bills" at bounding box center [212, 81] width 42 height 18
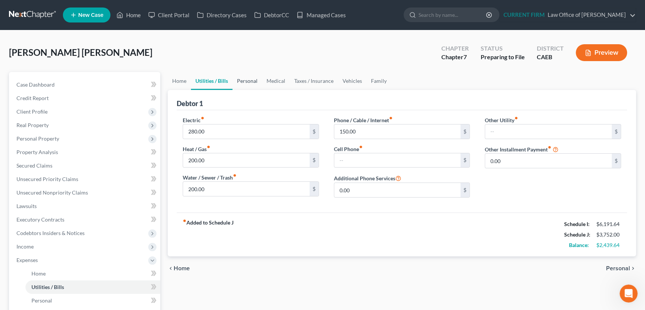
click at [251, 79] on link "Personal" at bounding box center [248, 81] width 30 height 18
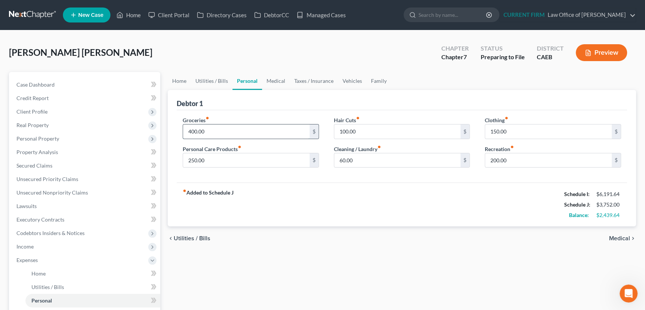
click at [216, 127] on input "400.00" at bounding box center [246, 131] width 127 height 14
type input "1,000"
click at [515, 130] on input "150.00" at bounding box center [548, 131] width 127 height 14
type input "200"
click at [269, 79] on link "Medical" at bounding box center [276, 81] width 28 height 18
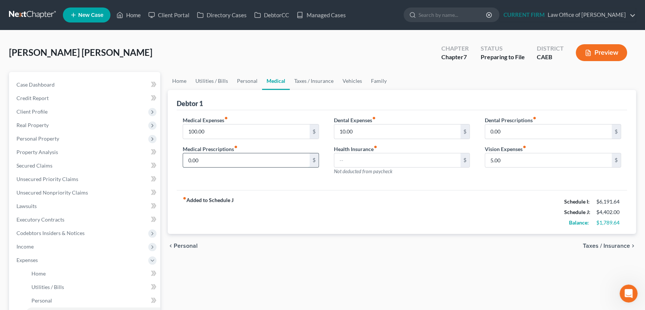
click at [204, 158] on input "0.00" at bounding box center [246, 160] width 127 height 14
type input "100"
click at [359, 128] on input "10.00" at bounding box center [397, 131] width 127 height 14
type input "50"
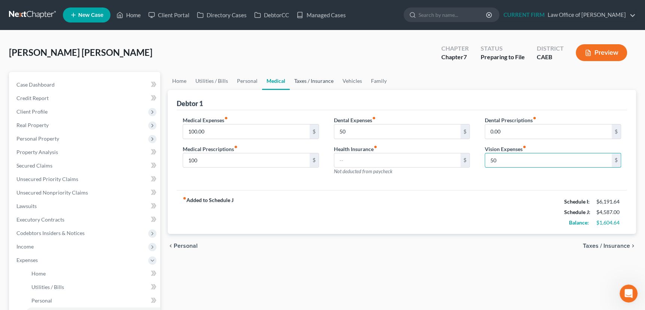
click at [306, 81] on link "Taxes / Insurance" at bounding box center [314, 81] width 48 height 18
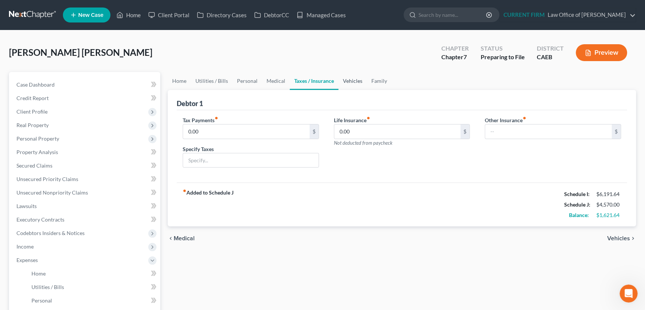
click at [352, 79] on link "Vehicles" at bounding box center [353, 81] width 28 height 18
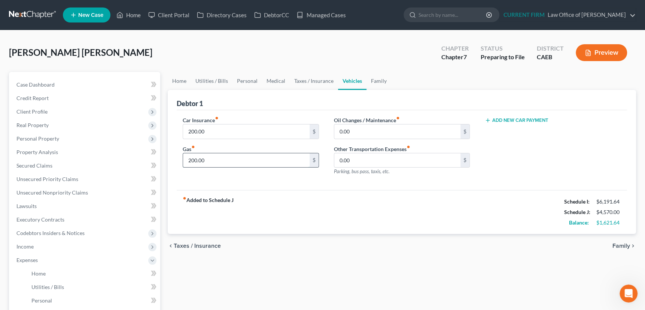
click at [233, 160] on input "200.00" at bounding box center [246, 160] width 127 height 14
type input "400"
click at [382, 79] on link "Family" at bounding box center [379, 81] width 25 height 18
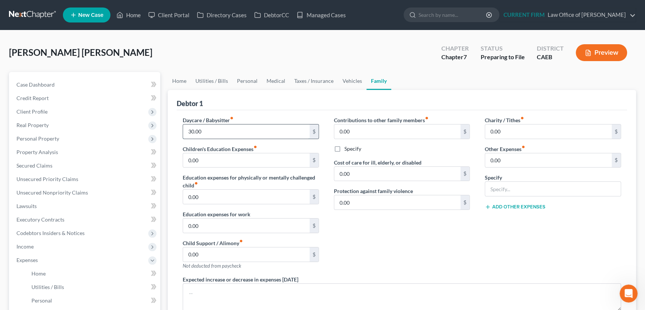
click at [266, 136] on input "30.00" at bounding box center [246, 131] width 127 height 14
click at [43, 111] on span "Client Profile" at bounding box center [31, 111] width 31 height 6
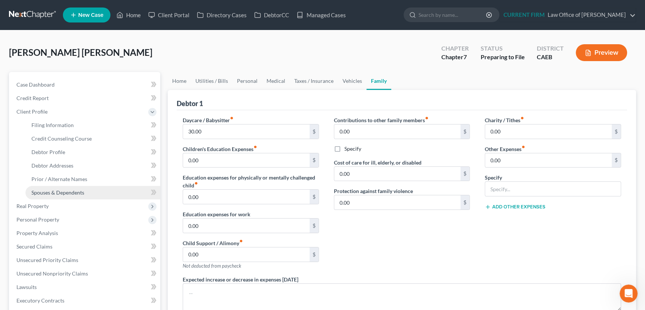
click at [51, 186] on link "Spouses & Dependents" at bounding box center [92, 192] width 135 height 13
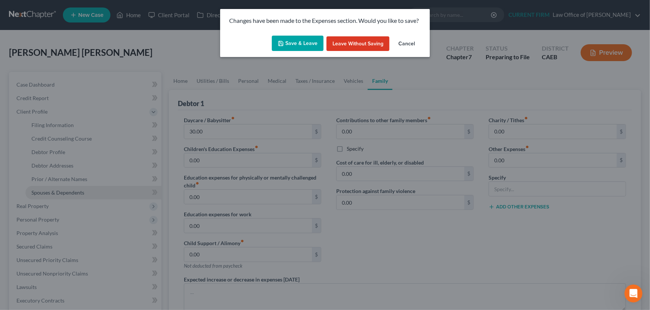
click at [52, 191] on div "Changes have been made to the Expenses section. Would you like to save? Save & …" at bounding box center [325, 155] width 650 height 310
click at [295, 46] on button "Save & Leave" at bounding box center [298, 44] width 52 height 16
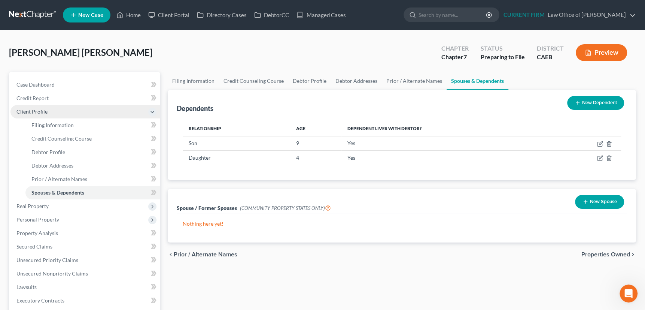
click at [27, 110] on span "Client Profile" at bounding box center [31, 111] width 31 height 6
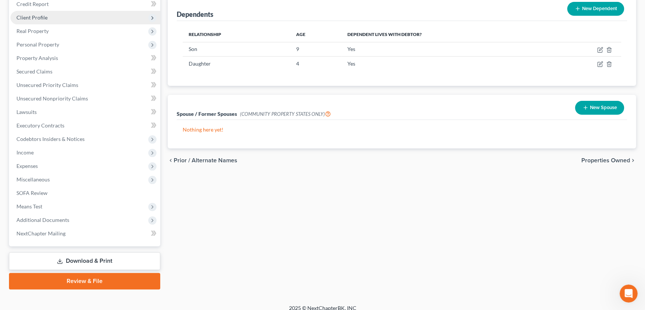
scroll to position [101, 0]
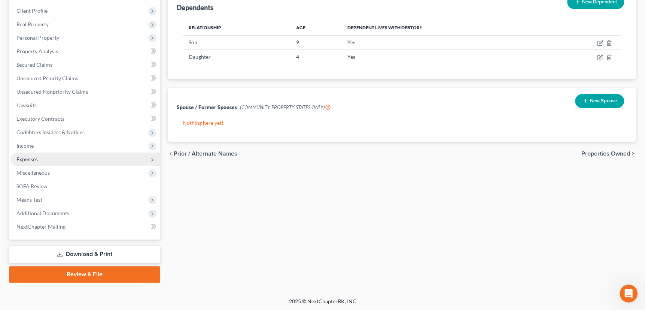
click at [29, 157] on span "Expenses" at bounding box center [26, 159] width 21 height 6
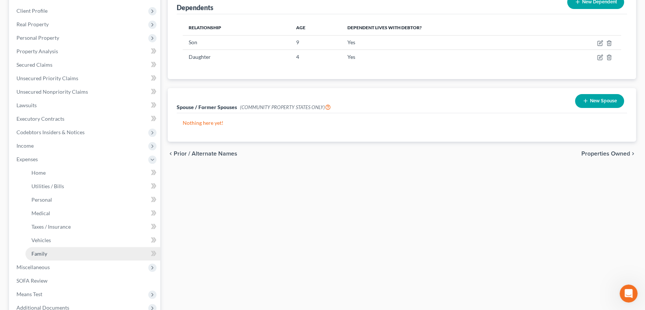
click at [38, 254] on span "Family" at bounding box center [39, 253] width 16 height 6
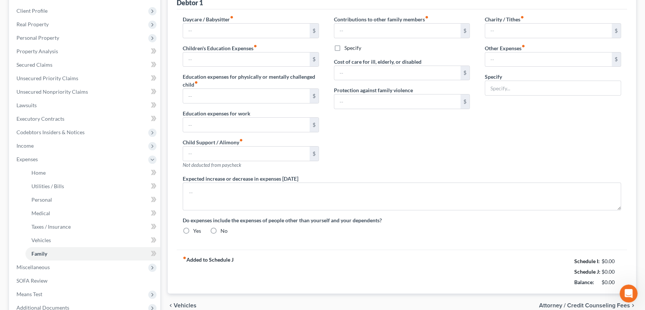
scroll to position [1, 0]
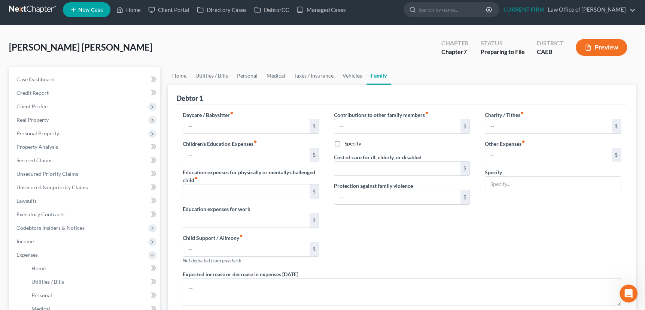
type input "30.00"
type input "0.00"
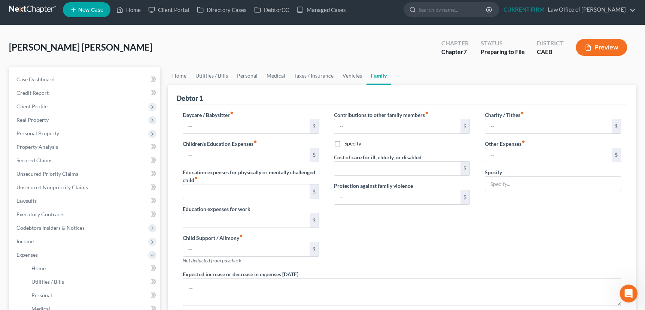
type input "0.00"
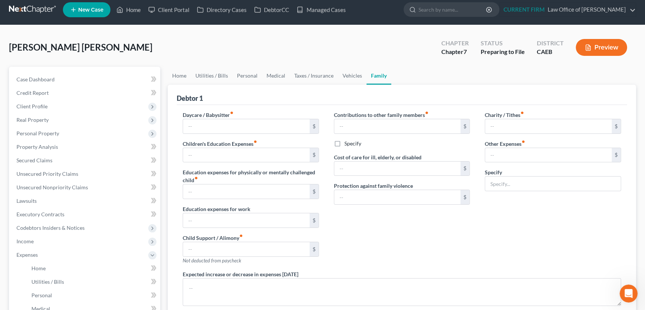
radio input "true"
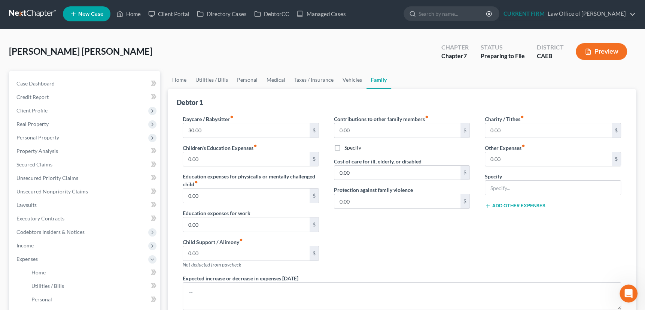
scroll to position [0, 0]
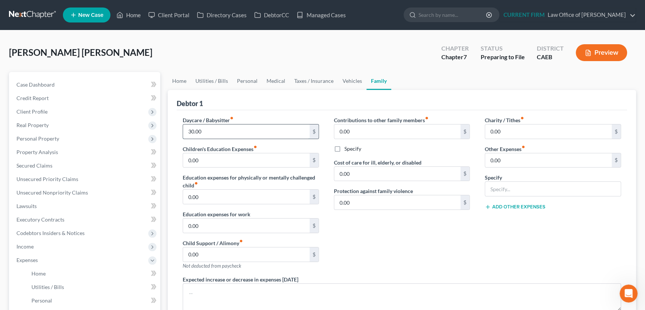
click at [210, 131] on input "30.00" at bounding box center [246, 131] width 127 height 14
type input "300"
click at [212, 161] on input "0.00" at bounding box center [246, 160] width 127 height 14
click at [517, 133] on input "0.00" at bounding box center [548, 131] width 127 height 14
click at [183, 78] on link "Home" at bounding box center [179, 81] width 23 height 18
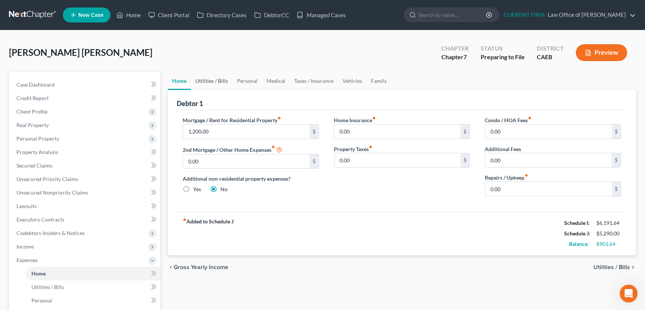
click at [205, 78] on link "Utilities / Bills" at bounding box center [212, 81] width 42 height 18
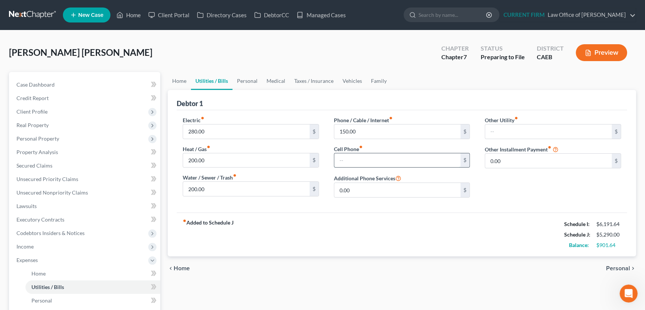
click at [344, 159] on input "text" at bounding box center [397, 160] width 127 height 14
click at [243, 81] on link "Personal" at bounding box center [248, 81] width 30 height 18
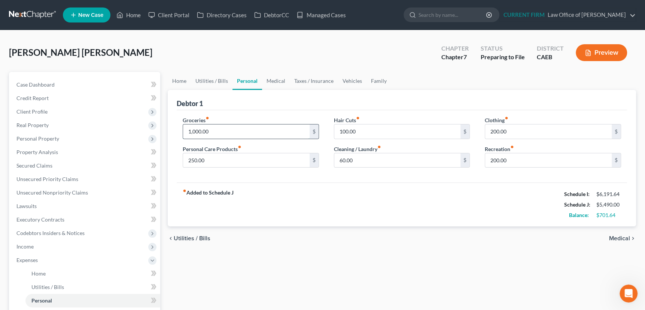
click at [212, 130] on input "1,000.00" at bounding box center [246, 131] width 127 height 14
click at [509, 159] on input "200.00" at bounding box center [548, 160] width 127 height 14
click at [509, 127] on input "200.00" at bounding box center [548, 131] width 127 height 14
click at [278, 81] on link "Medical" at bounding box center [276, 81] width 28 height 18
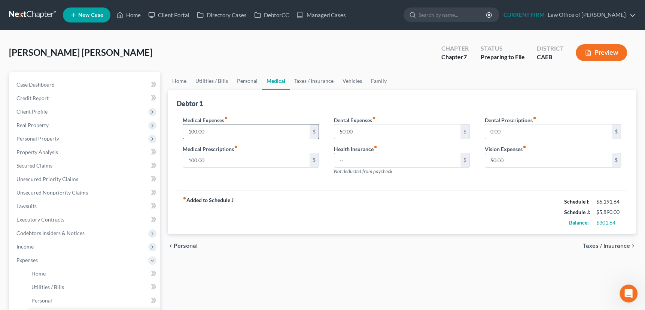
click at [214, 132] on input "100.00" at bounding box center [246, 131] width 127 height 14
click at [318, 80] on link "Taxes / Insurance" at bounding box center [314, 81] width 48 height 18
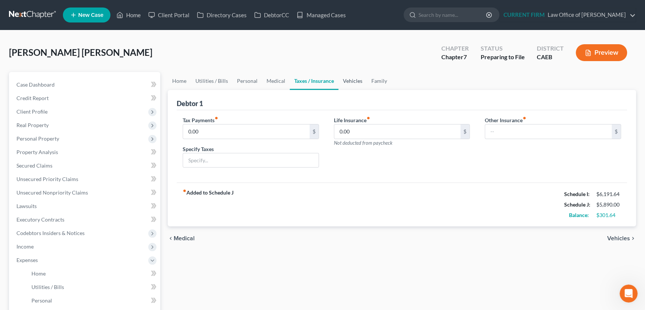
click at [353, 78] on link "Vehicles" at bounding box center [353, 81] width 28 height 18
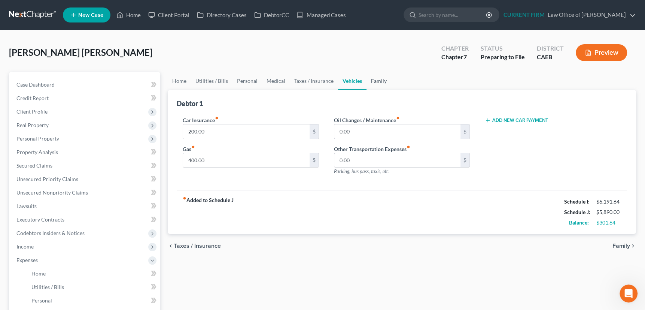
click at [380, 80] on link "Family" at bounding box center [379, 81] width 25 height 18
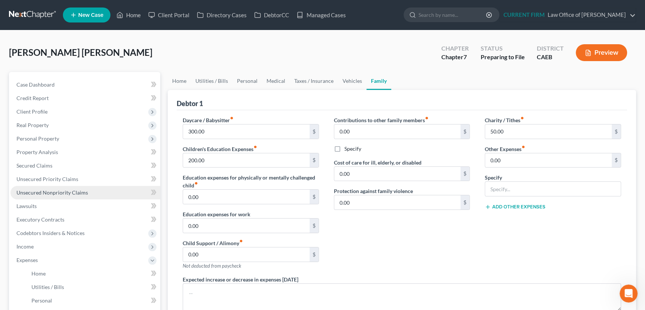
drag, startPoint x: 33, startPoint y: 259, endPoint x: 42, endPoint y: 197, distance: 62.9
click at [33, 259] on span "Expenses" at bounding box center [26, 260] width 21 height 6
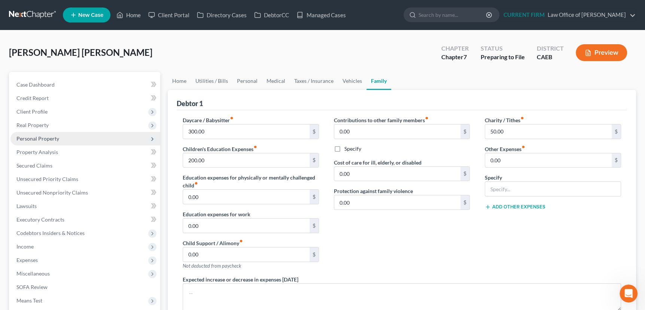
click at [40, 136] on span "Personal Property" at bounding box center [37, 138] width 43 height 6
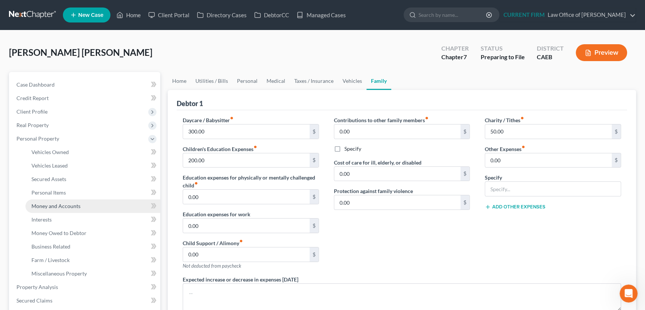
click at [49, 204] on span "Money and Accounts" at bounding box center [55, 206] width 49 height 6
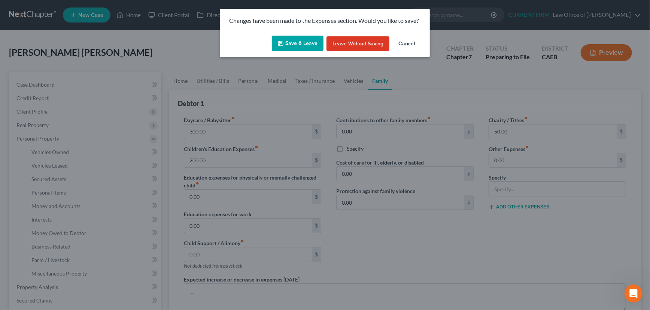
click at [299, 43] on button "Save & Leave" at bounding box center [298, 44] width 52 height 16
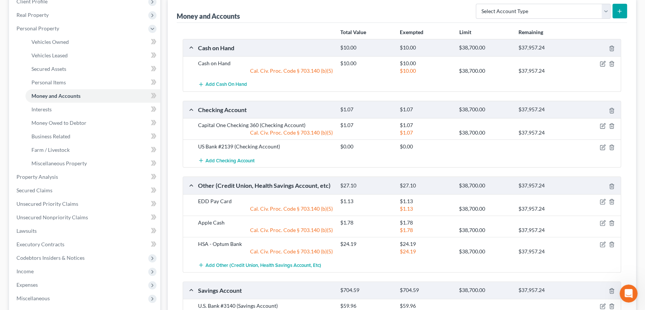
scroll to position [170, 0]
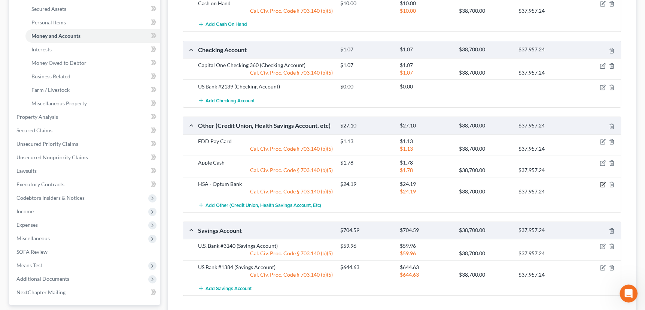
click at [603, 182] on icon "button" at bounding box center [603, 184] width 6 height 6
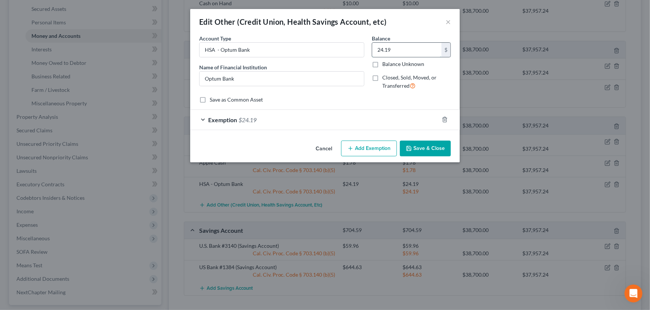
click at [397, 46] on input "24.19" at bounding box center [406, 50] width 69 height 14
click at [382, 119] on div "Exemption $24.19" at bounding box center [314, 120] width 249 height 20
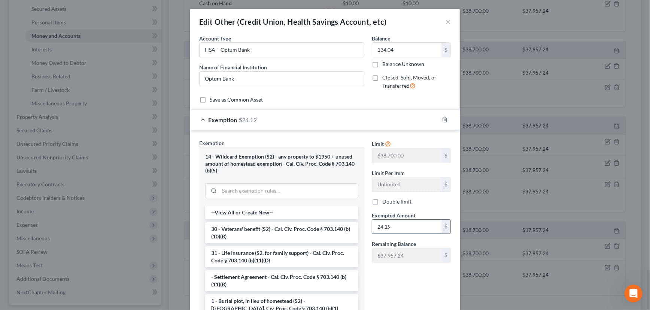
click at [397, 224] on input "24.19" at bounding box center [406, 226] width 69 height 14
click at [407, 121] on div "Exemption $134.04" at bounding box center [314, 120] width 249 height 20
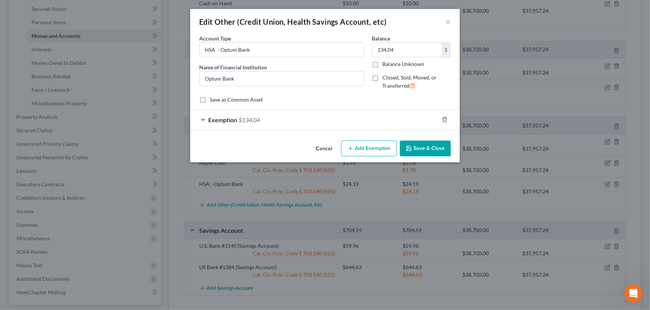
click at [424, 144] on button "Save & Close" at bounding box center [425, 148] width 51 height 16
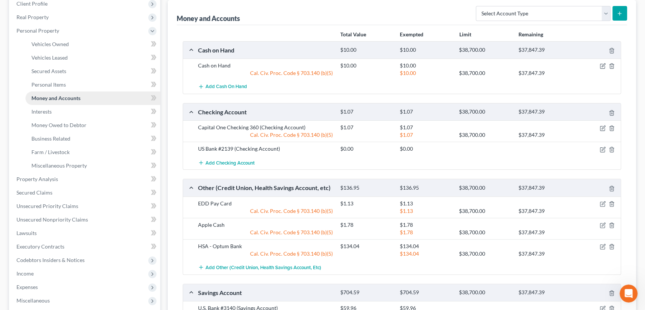
scroll to position [102, 0]
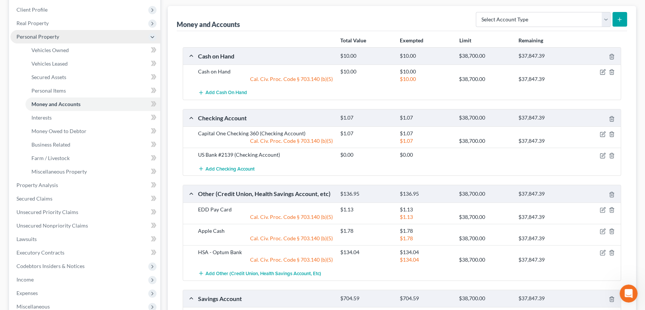
click at [52, 35] on span "Personal Property" at bounding box center [37, 36] width 43 height 6
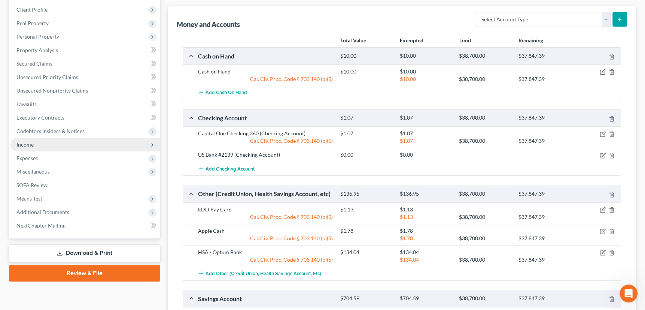
click at [29, 146] on span "Income" at bounding box center [24, 144] width 17 height 6
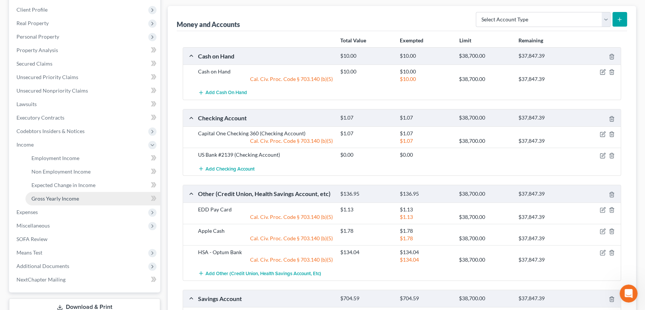
click at [44, 198] on span "Gross Yearly Income" at bounding box center [55, 198] width 48 height 6
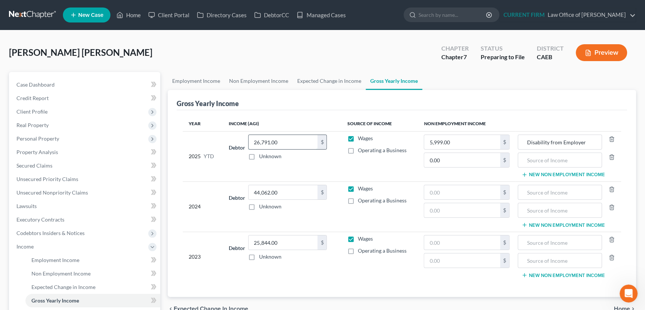
click at [274, 143] on input "26,791.00" at bounding box center [283, 142] width 69 height 14
click at [29, 247] on span "Income" at bounding box center [24, 246] width 17 height 6
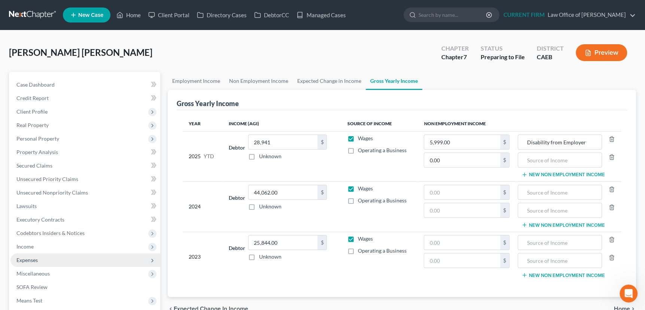
click at [27, 259] on span "Expenses" at bounding box center [26, 260] width 21 height 6
drag, startPoint x: 31, startPoint y: 260, endPoint x: 35, endPoint y: 257, distance: 4.3
click at [34, 258] on span "Expenses" at bounding box center [26, 260] width 21 height 6
click at [86, 249] on span "Income" at bounding box center [85, 246] width 150 height 13
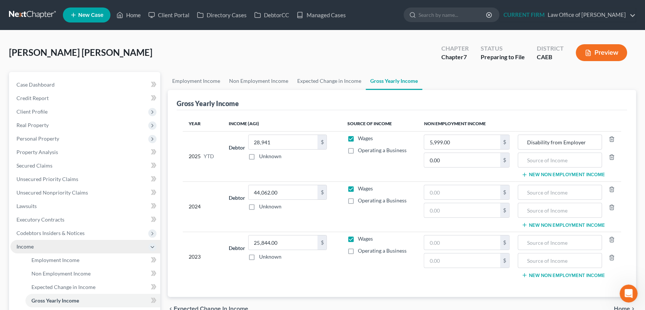
click at [30, 250] on span "Income" at bounding box center [85, 246] width 150 height 13
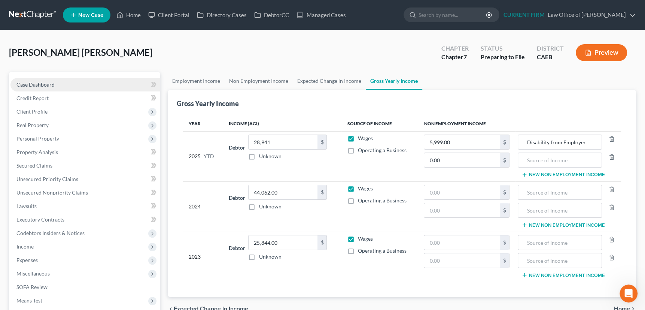
click at [45, 83] on span "Case Dashboard" at bounding box center [35, 84] width 38 height 6
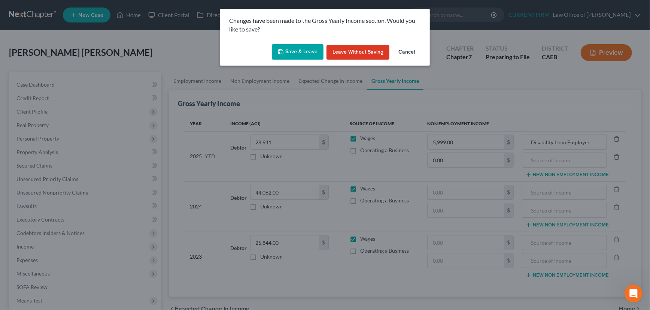
click at [303, 52] on button "Save & Leave" at bounding box center [298, 52] width 52 height 16
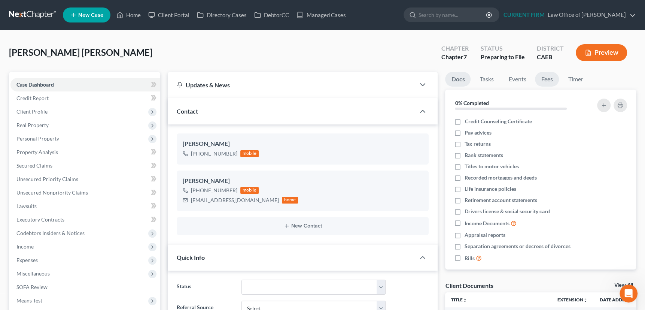
scroll to position [350, 0]
click at [550, 79] on link "Fees" at bounding box center [547, 79] width 24 height 15
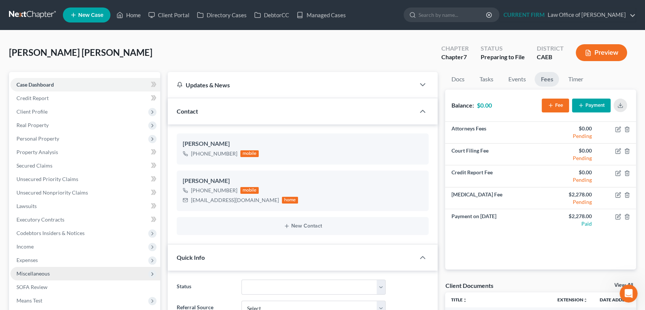
click at [36, 273] on span "Miscellaneous" at bounding box center [32, 273] width 33 height 6
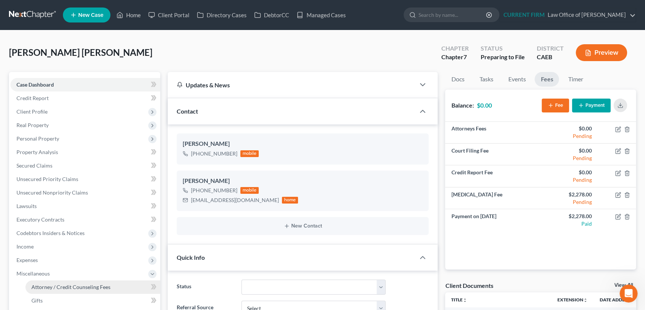
click at [51, 285] on span "Attorney / Credit Counseling Fees" at bounding box center [70, 286] width 79 height 6
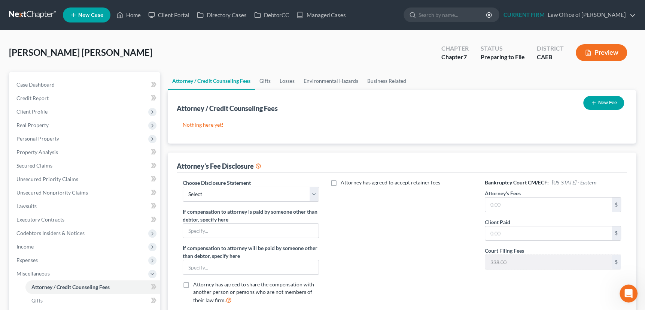
click at [592, 103] on line "button" at bounding box center [593, 103] width 3 height 0
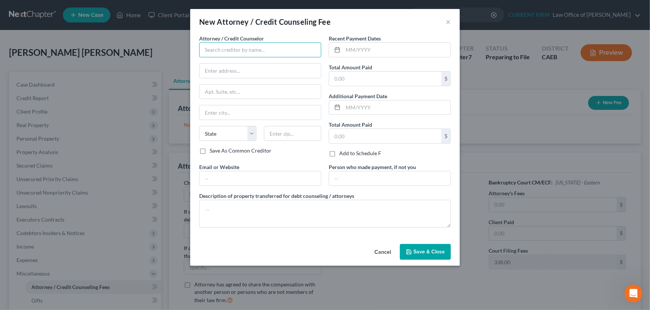
click at [243, 51] on input "text" at bounding box center [260, 49] width 122 height 15
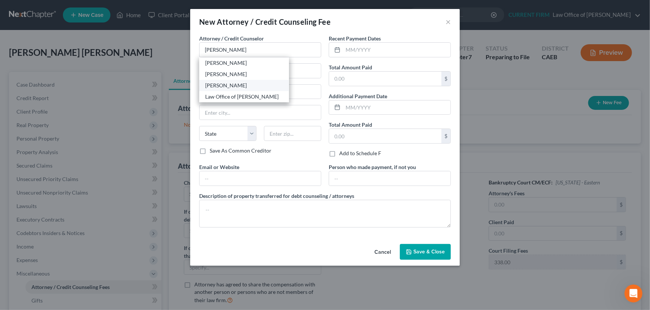
click at [240, 86] on div "[PERSON_NAME]" at bounding box center [244, 85] width 78 height 7
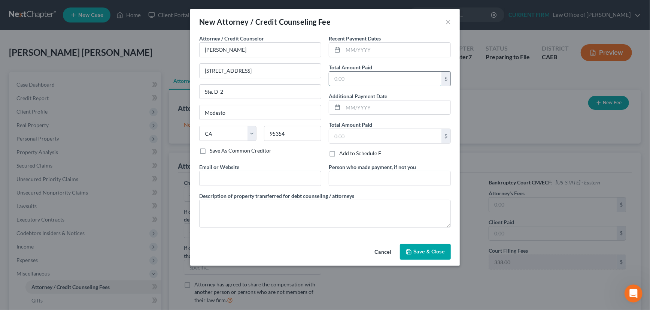
click at [350, 80] on input "text" at bounding box center [385, 79] width 112 height 14
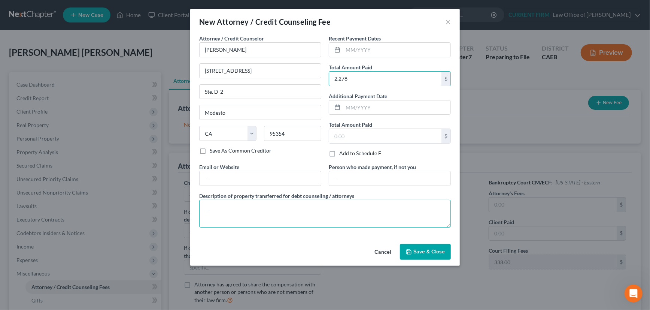
click at [311, 213] on textarea at bounding box center [325, 214] width 252 height 28
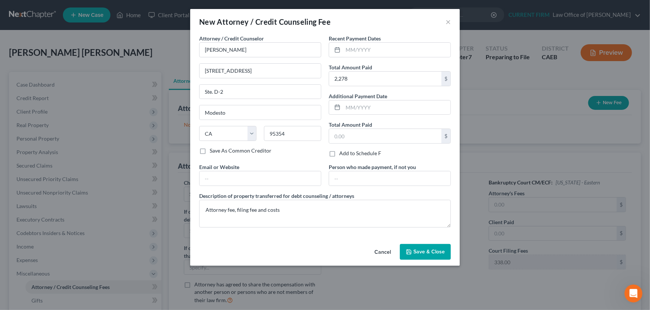
click at [419, 247] on button "Save & Close" at bounding box center [425, 252] width 51 height 16
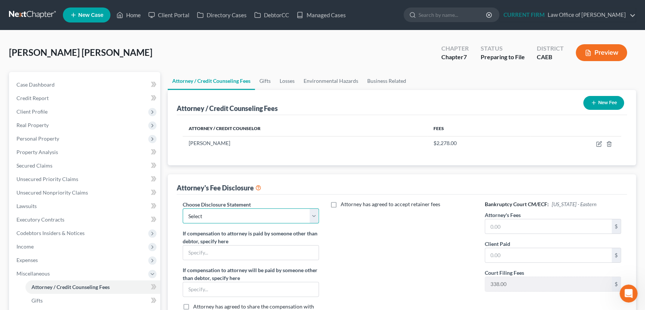
click at [296, 211] on select "Select Disclosure of Compensation of Attorney for Debtor(s)" at bounding box center [251, 215] width 136 height 15
click at [183, 208] on select "Select Disclosure of Compensation of Attorney for Debtor(s)" at bounding box center [251, 215] width 136 height 15
click at [503, 227] on input "text" at bounding box center [548, 226] width 127 height 14
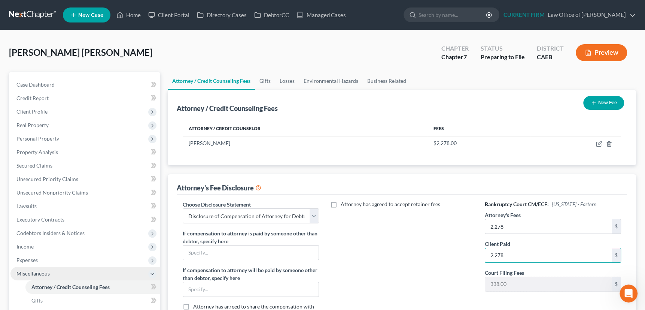
click at [46, 273] on span "Miscellaneous" at bounding box center [32, 273] width 33 height 6
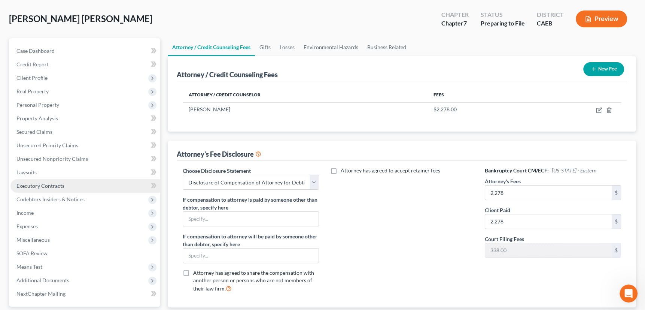
scroll to position [68, 0]
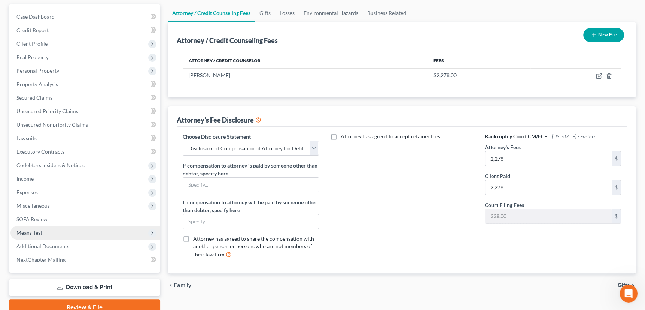
click at [36, 229] on span "Means Test" at bounding box center [29, 232] width 26 height 6
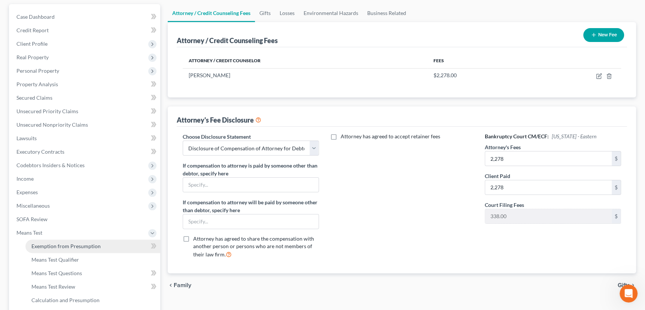
click at [56, 243] on span "Exemption from Presumption" at bounding box center [65, 246] width 69 height 6
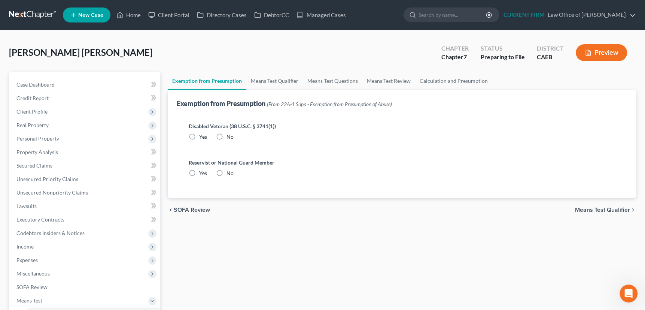
click at [227, 134] on label "No" at bounding box center [230, 136] width 7 height 7
click at [230, 134] on input "No" at bounding box center [232, 135] width 5 height 5
click at [227, 172] on label "No" at bounding box center [230, 172] width 7 height 7
click at [230, 172] on input "No" at bounding box center [232, 171] width 5 height 5
click at [271, 80] on link "Means Test Qualifier" at bounding box center [274, 81] width 57 height 18
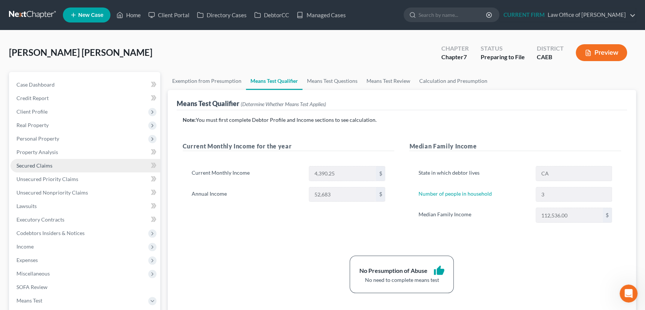
click at [34, 164] on span "Secured Claims" at bounding box center [34, 165] width 36 height 6
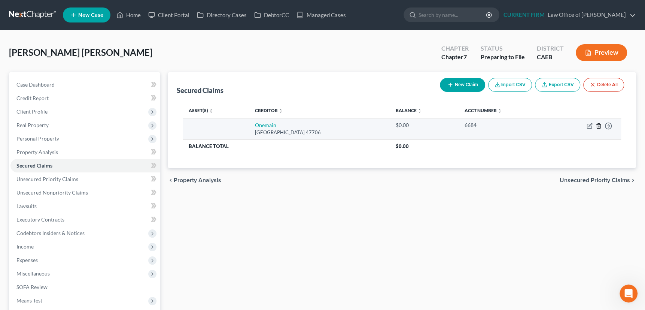
click at [599, 124] on icon "button" at bounding box center [599, 126] width 6 height 6
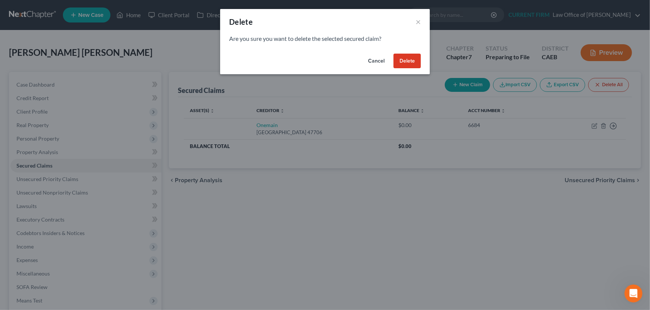
click at [408, 58] on button "Delete" at bounding box center [407, 61] width 27 height 15
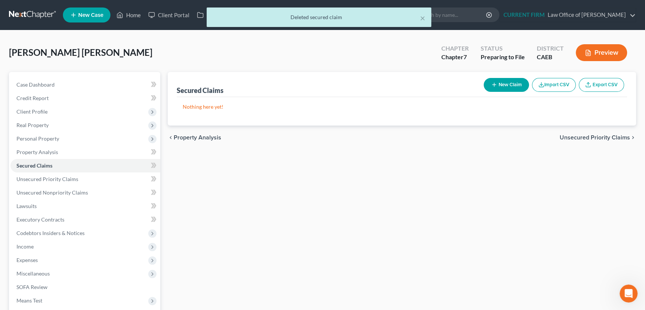
click at [574, 137] on span "Unsecured Priority Claims" at bounding box center [595, 137] width 70 height 6
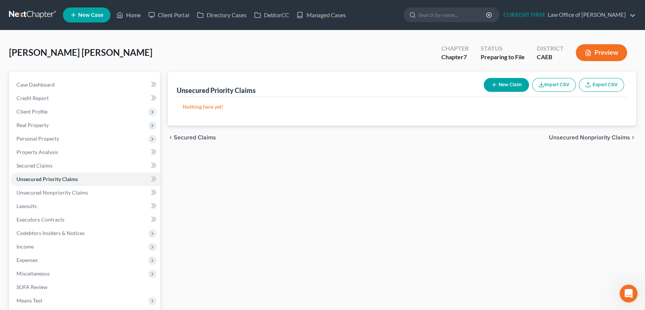
click at [562, 134] on span "Unsecured Nonpriority Claims" at bounding box center [589, 137] width 81 height 6
